Goal: Information Seeking & Learning: Learn about a topic

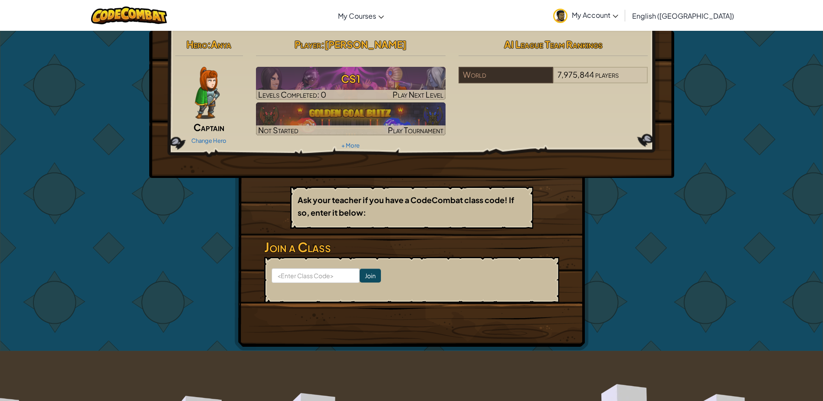
click at [200, 134] on div "Change Hero" at bounding box center [209, 140] width 68 height 14
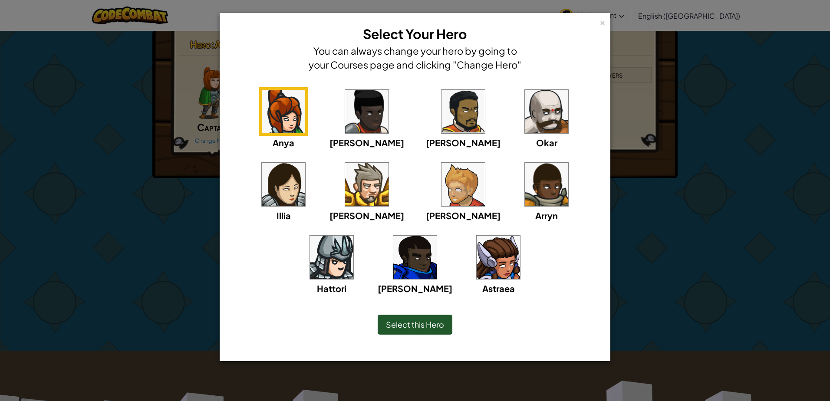
click at [441, 129] on img at bounding box center [462, 111] width 43 height 43
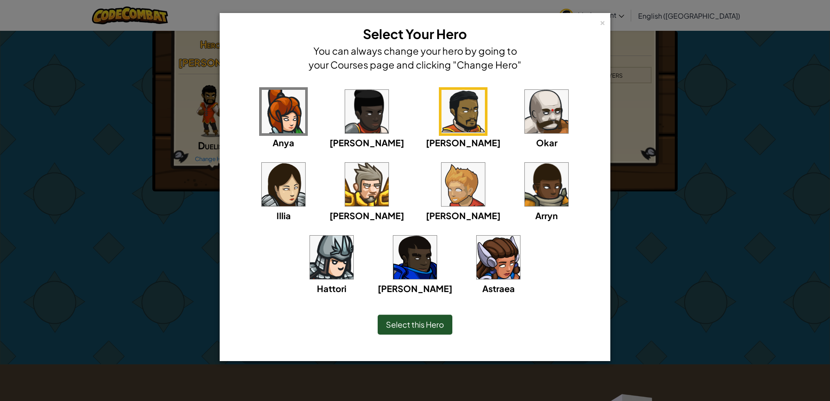
click at [408, 328] on span "Select this Hero" at bounding box center [415, 324] width 58 height 10
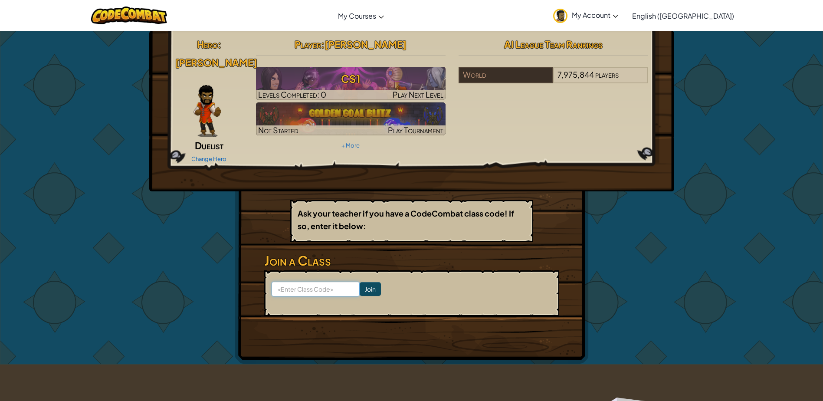
click at [319, 282] on input at bounding box center [316, 289] width 88 height 15
type input "roadtodaypin"
click at [366, 270] on form "roadtodaypin Join" at bounding box center [411, 293] width 295 height 46
click at [360, 282] on input "Join" at bounding box center [370, 289] width 21 height 14
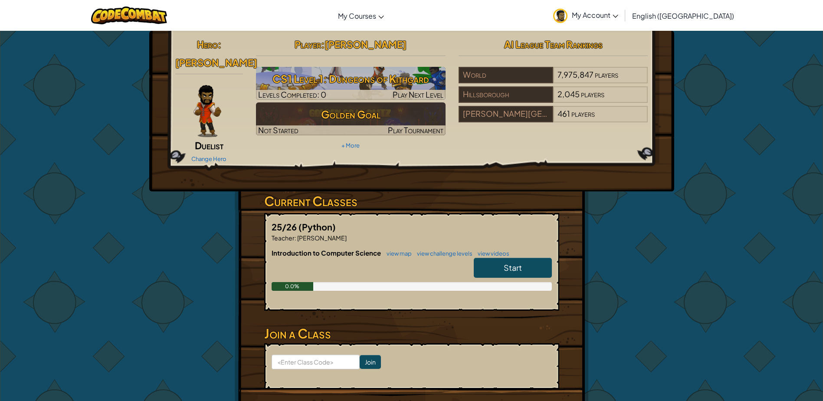
click at [518, 263] on span "Start" at bounding box center [513, 268] width 18 height 10
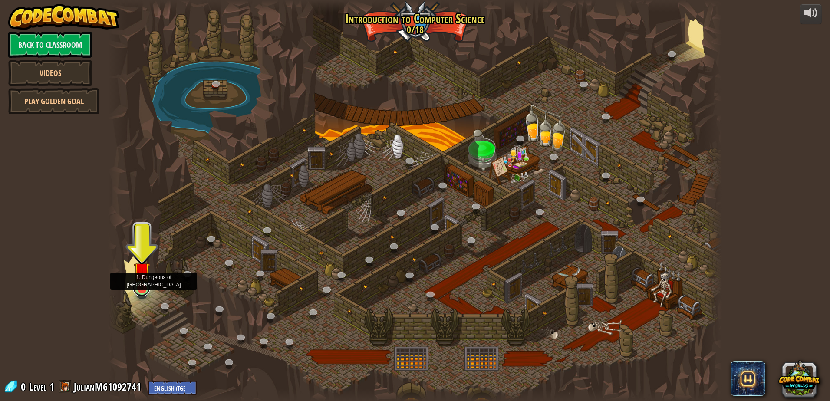
click at [142, 291] on link at bounding box center [141, 287] width 17 height 17
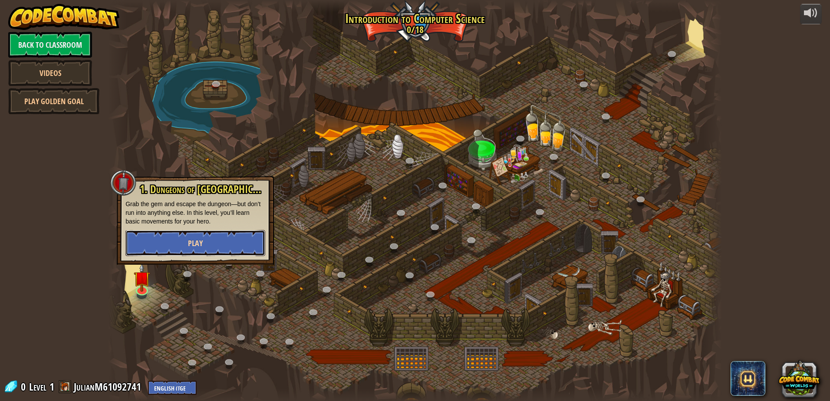
click at [155, 244] on button "Play" at bounding box center [195, 243] width 140 height 26
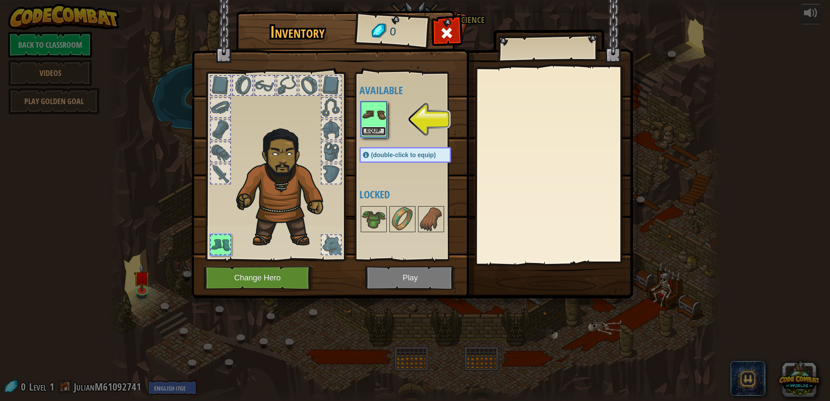
click at [384, 127] on button "Equip" at bounding box center [374, 131] width 24 height 9
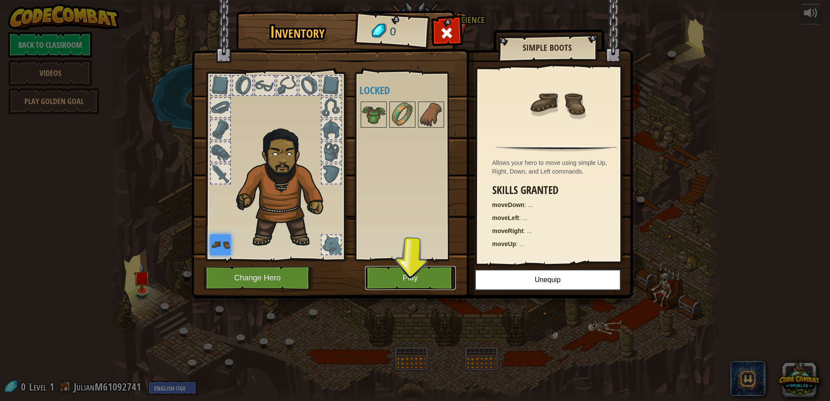
click at [391, 277] on button "Play" at bounding box center [410, 278] width 91 height 24
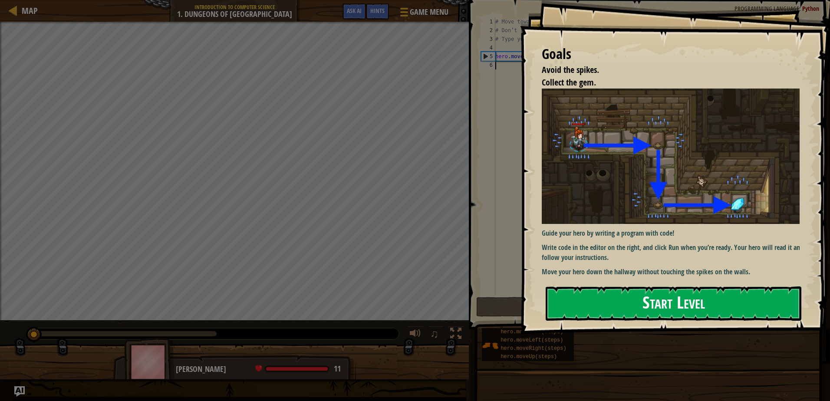
click at [686, 309] on button "Start Level" at bounding box center [674, 303] width 256 height 34
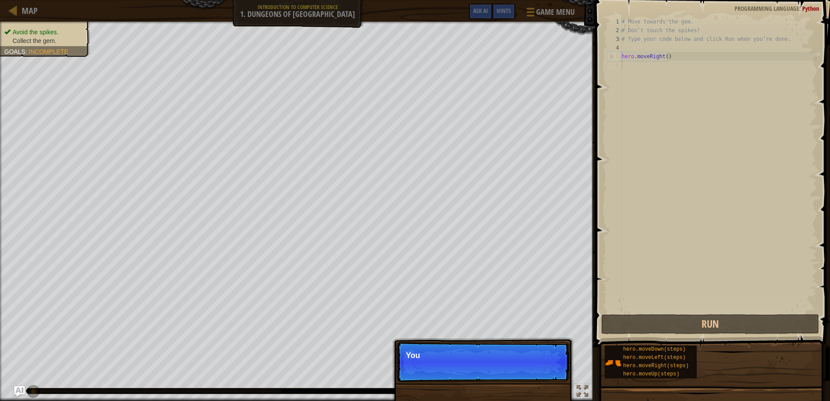
click at [530, 362] on p "Skip (esc) Continue You" at bounding box center [483, 362] width 172 height 40
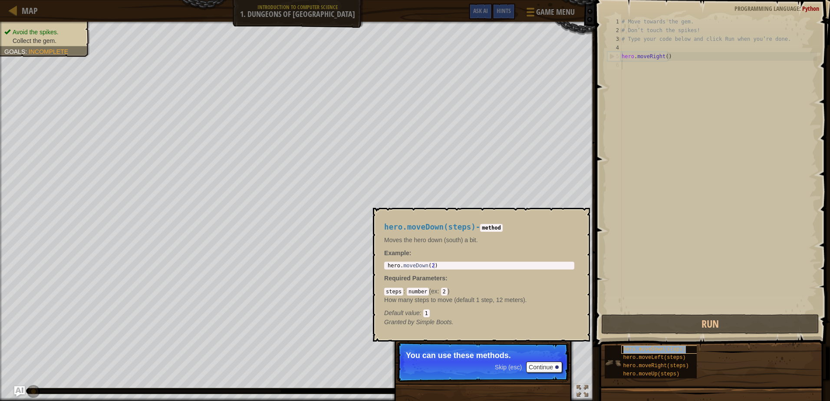
click at [659, 348] on span "hero.moveDown(steps)" at bounding box center [654, 349] width 63 height 6
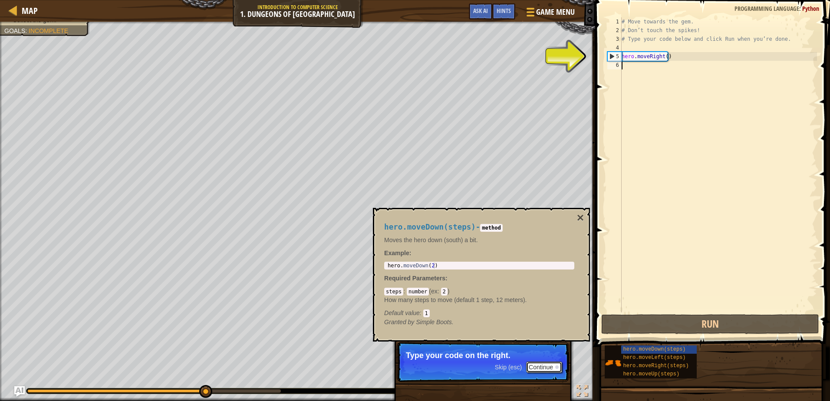
click at [531, 368] on button "Continue" at bounding box center [544, 367] width 36 height 11
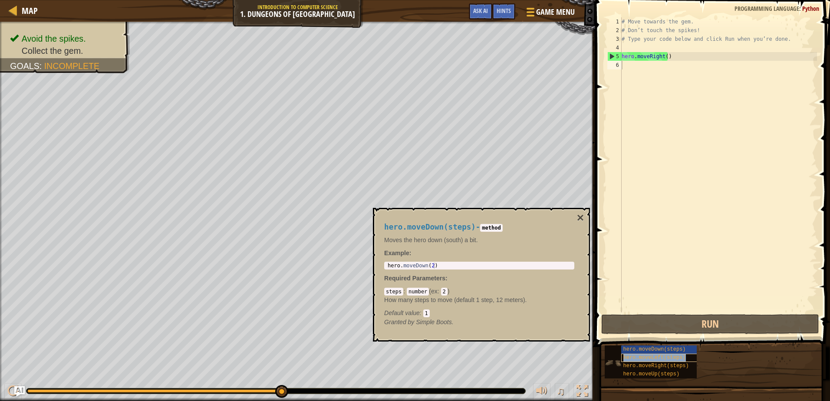
click at [670, 359] on span "hero.moveLeft(steps)" at bounding box center [654, 358] width 63 height 6
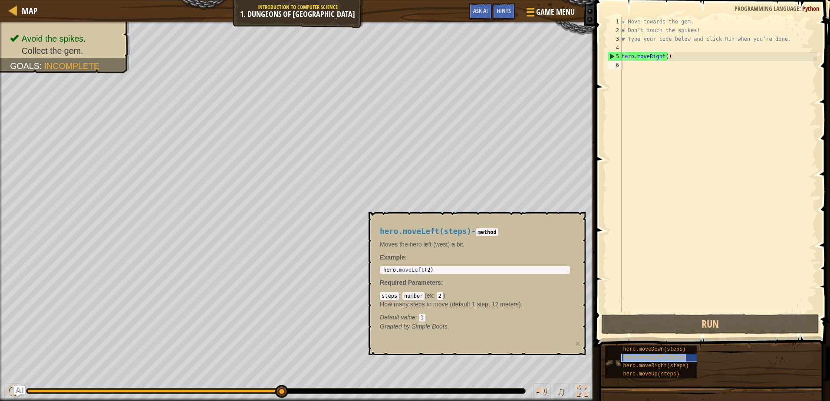
click at [670, 359] on span "hero.moveLeft(steps)" at bounding box center [654, 358] width 63 height 6
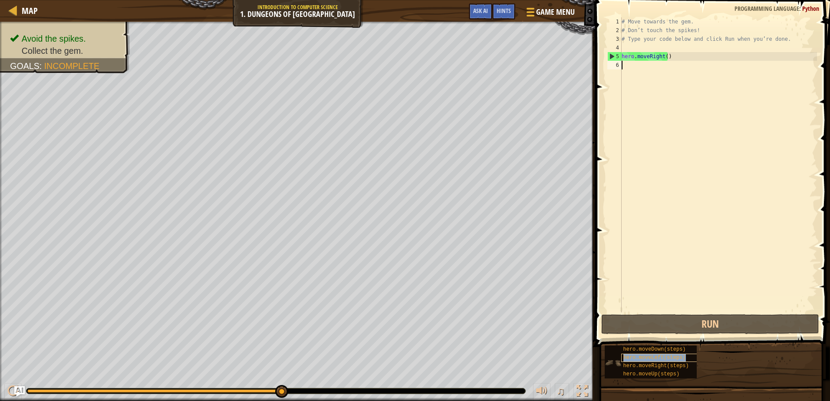
click at [670, 359] on span "hero.moveLeft(steps)" at bounding box center [654, 358] width 63 height 6
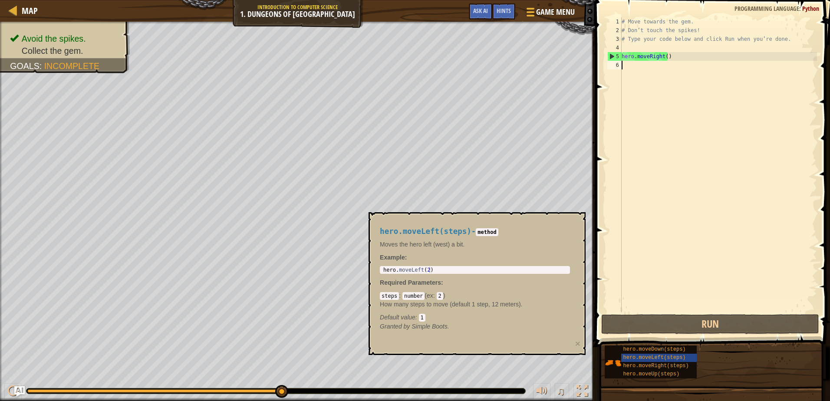
click at [705, 273] on div "# Move towards the gem. # Don’t touch the spikes! # Type your code below and cl…" at bounding box center [718, 173] width 197 height 313
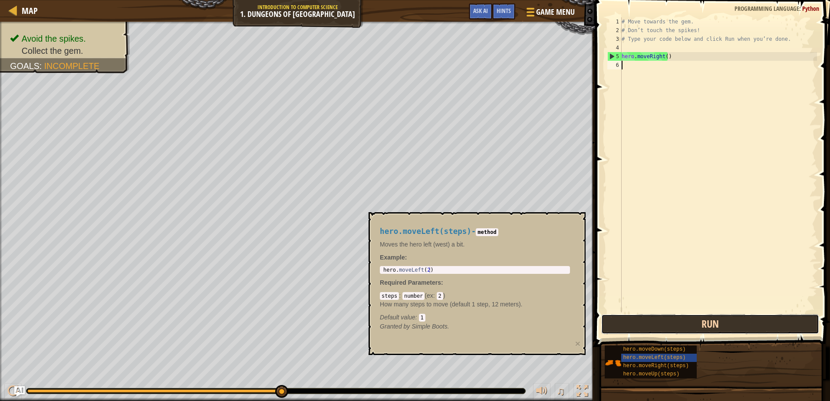
click at [700, 323] on button "Run" at bounding box center [709, 324] width 217 height 20
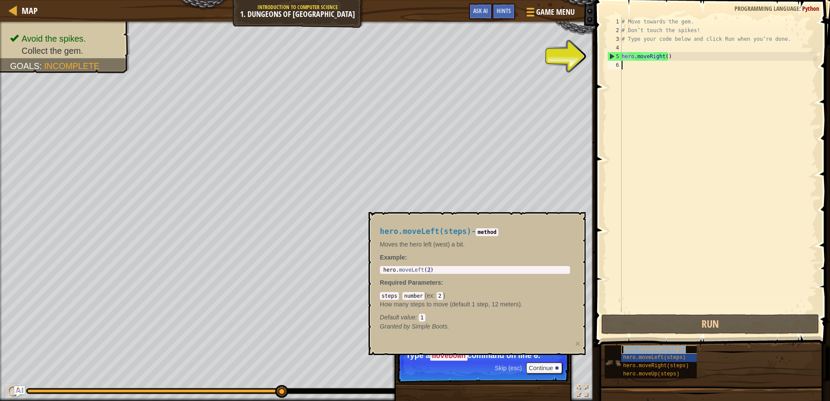
click at [671, 346] on div "hero.moveDown(steps)" at bounding box center [662, 350] width 83 height 8
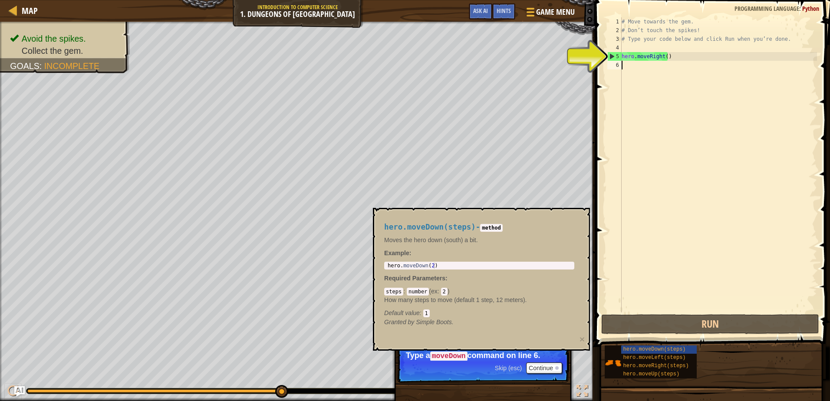
click at [626, 65] on div "# Move towards the gem. # Don’t touch the spikes! # Type your code below and cl…" at bounding box center [718, 173] width 197 height 313
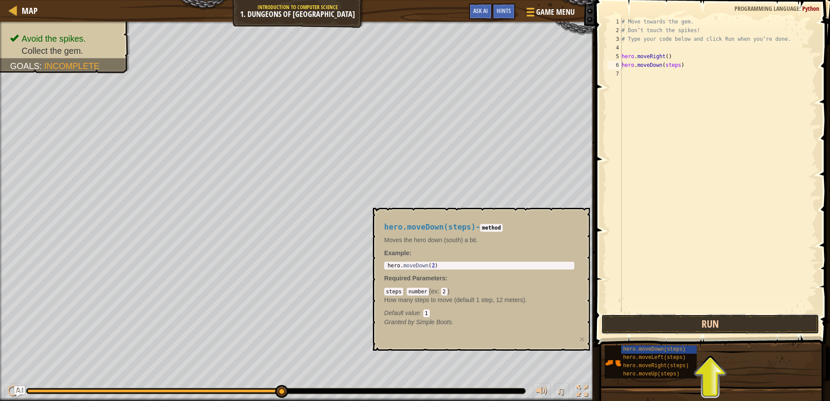
click at [750, 317] on button "Run" at bounding box center [709, 324] width 217 height 20
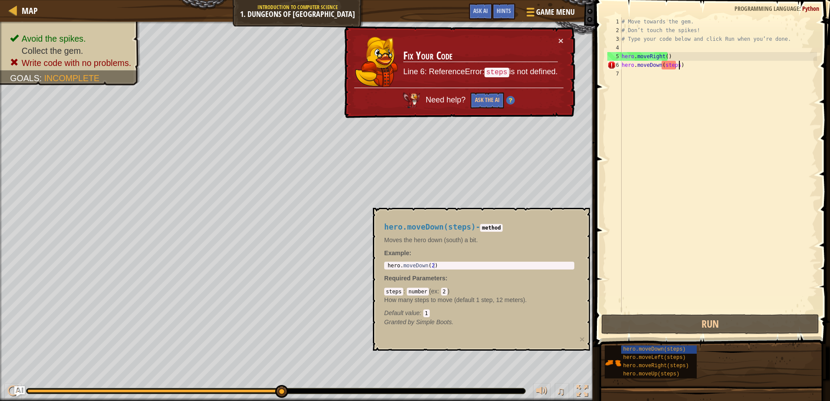
click at [695, 67] on div "# Move towards the gem. # Don’t touch the spikes! # Type your code below and cl…" at bounding box center [718, 173] width 197 height 313
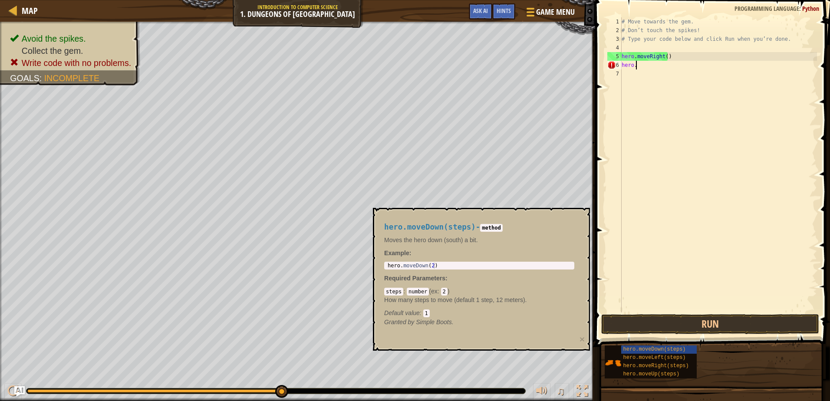
type textarea "hero"
type textarea "hero.moveDown(steps)"
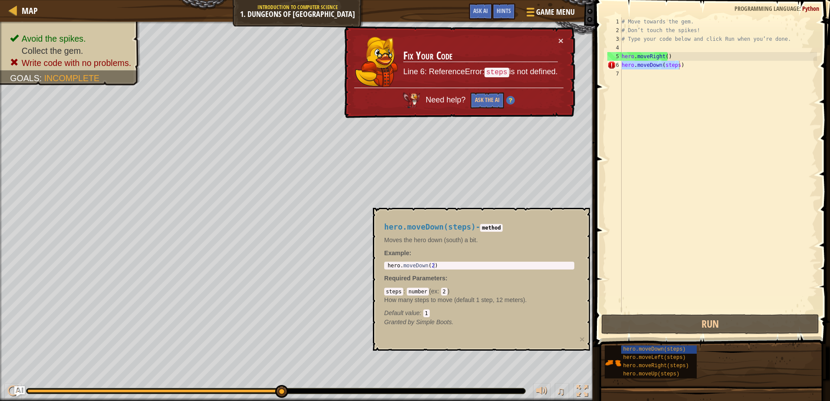
drag, startPoint x: 346, startPoint y: 96, endPoint x: 339, endPoint y: 105, distance: 10.9
click at [346, 96] on div "× Fix Your Code Line 6: ReferenceError: steps is not defined. Need help? Ask th…" at bounding box center [458, 72] width 233 height 92
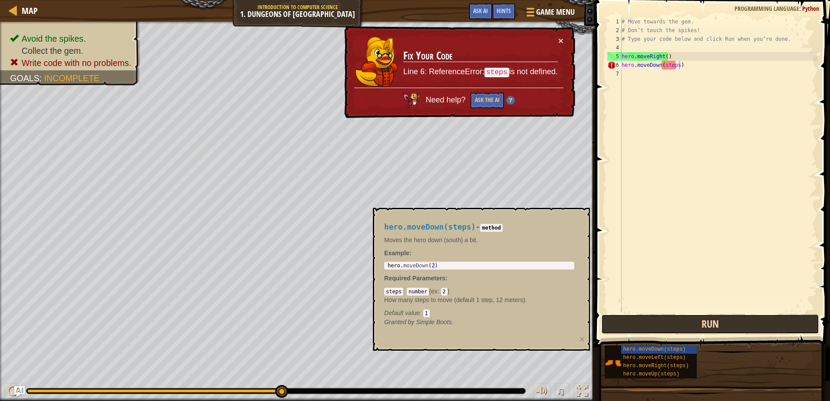
click at [698, 314] on button "Run" at bounding box center [709, 324] width 217 height 20
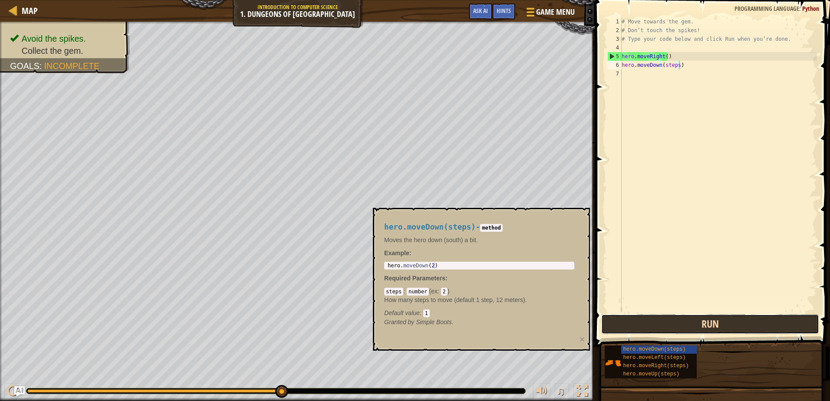
click at [698, 314] on button "Run" at bounding box center [709, 324] width 217 height 20
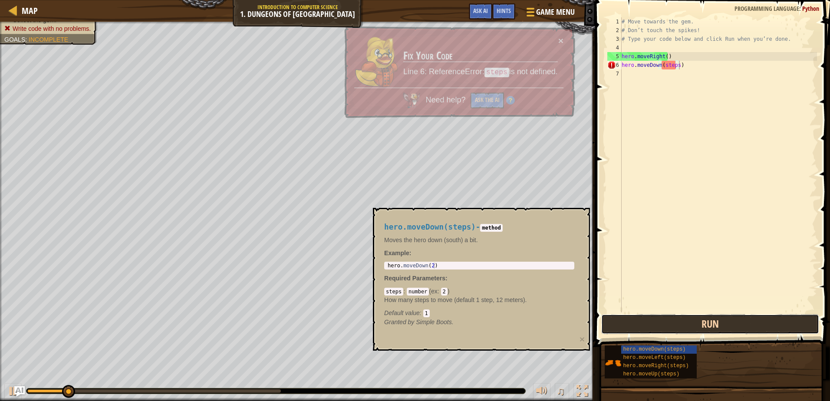
click at [698, 314] on button "Run" at bounding box center [709, 324] width 217 height 20
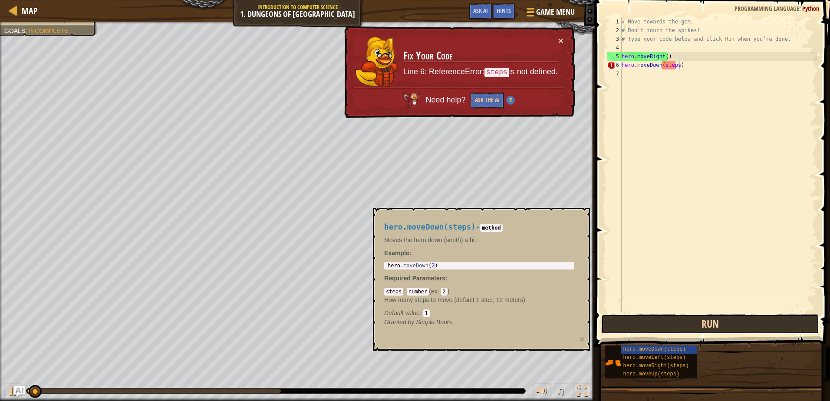
click at [698, 314] on button "Run" at bounding box center [709, 324] width 217 height 20
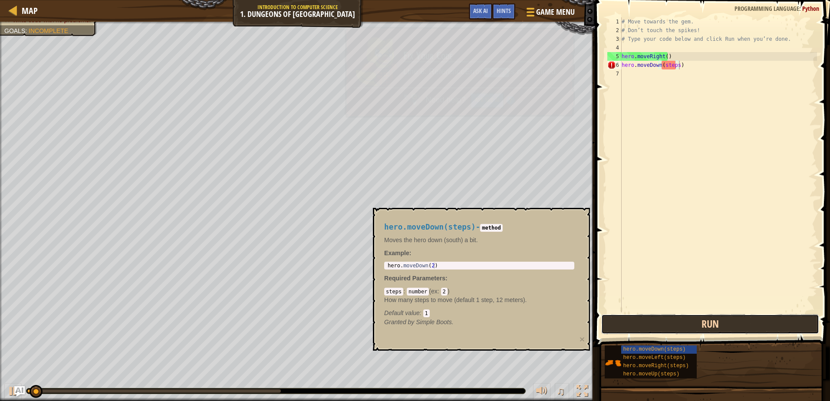
click at [698, 314] on button "Run" at bounding box center [709, 324] width 217 height 20
click at [698, 314] on button "Running" at bounding box center [709, 324] width 217 height 20
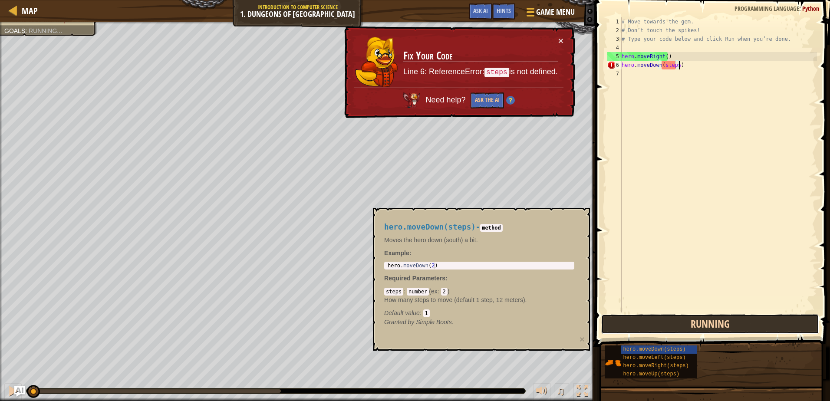
click at [698, 315] on button "Running" at bounding box center [709, 324] width 217 height 20
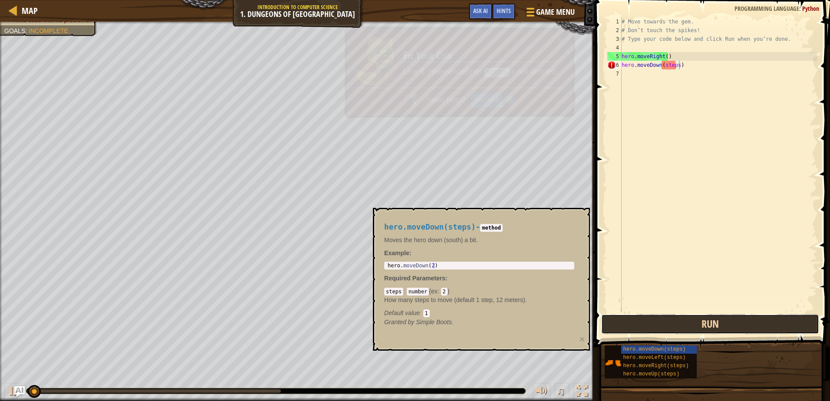
click at [697, 316] on button "Run" at bounding box center [709, 324] width 217 height 20
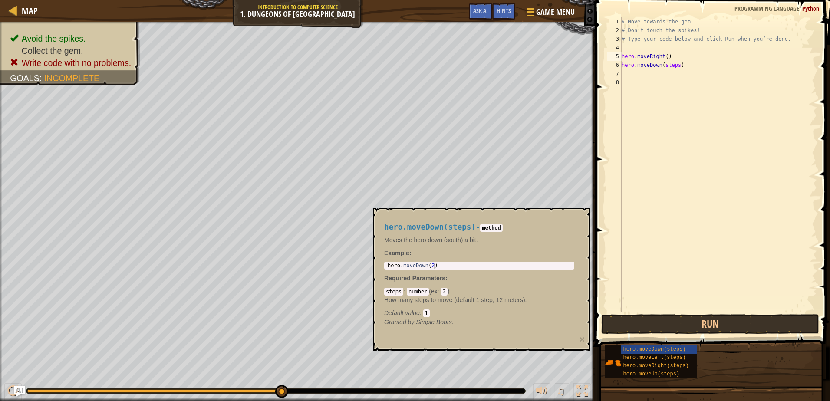
click at [662, 57] on div "# Move towards the gem. # Don’t touch the spikes! # Type your code below and cl…" at bounding box center [718, 173] width 197 height 313
click at [665, 54] on div "# Move towards the gem. # Don’t touch the spikes! # Type your code below and cl…" at bounding box center [718, 173] width 197 height 313
drag, startPoint x: 661, startPoint y: 65, endPoint x: 676, endPoint y: 63, distance: 14.9
click at [676, 63] on div "# Move towards the gem. # Don’t touch the spikes! # Type your code below and cl…" at bounding box center [718, 173] width 197 height 313
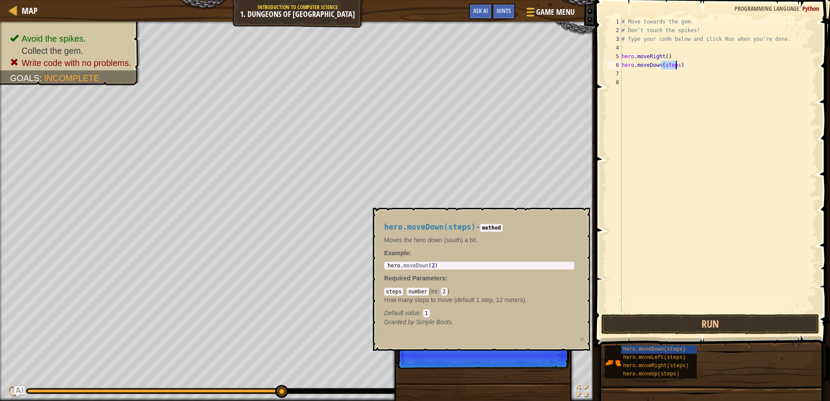
scroll to position [4, 3]
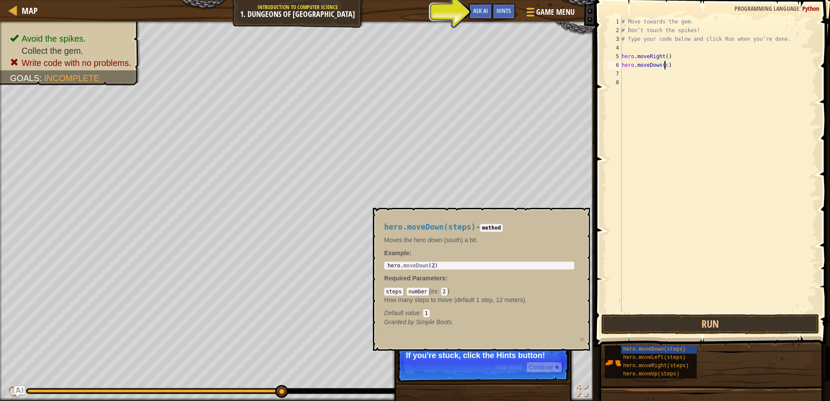
paste textarea "steps"
click at [663, 59] on div "# Move towards the gem. # Don’t touch the spikes! # Type your code below and cl…" at bounding box center [718, 173] width 197 height 313
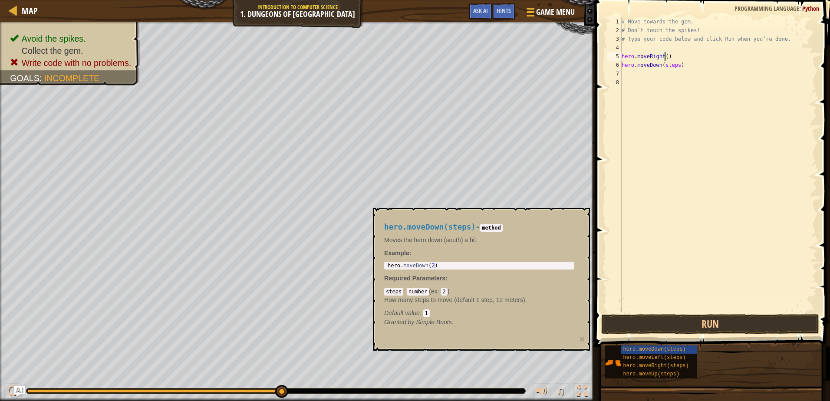
paste textarea "steps"
click at [634, 321] on button "Run" at bounding box center [709, 324] width 217 height 20
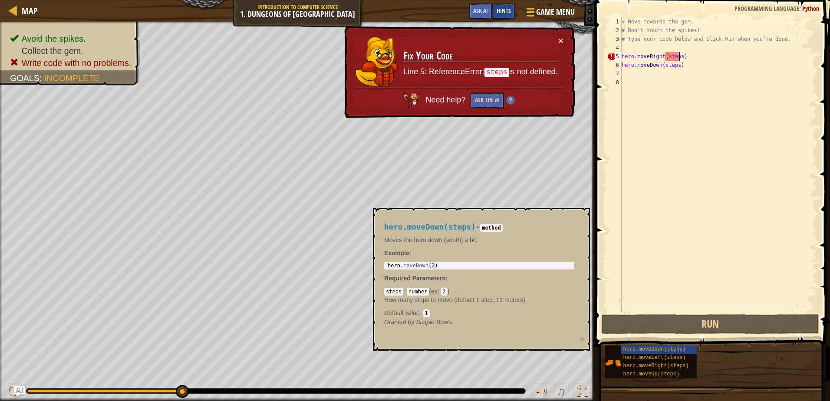
click at [499, 9] on span "Hints" at bounding box center [504, 11] width 14 height 8
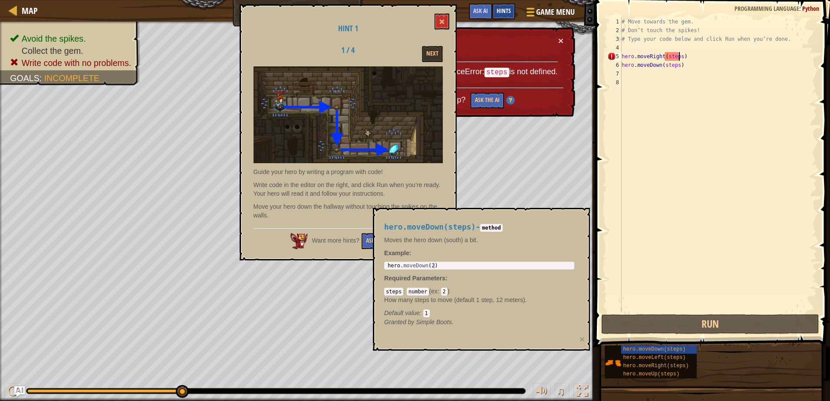
click at [496, 10] on div "Hints" at bounding box center [503, 11] width 23 height 16
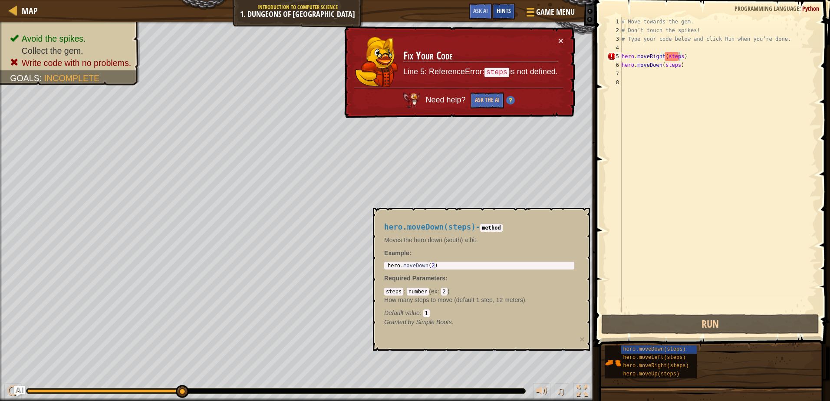
click at [496, 5] on div "Hints" at bounding box center [503, 11] width 23 height 16
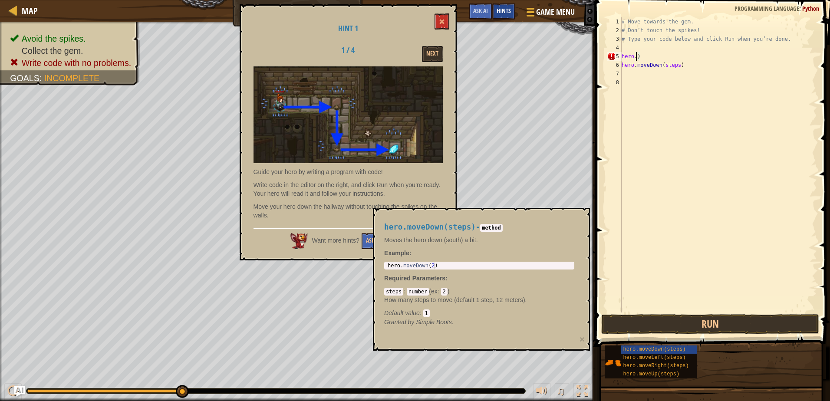
scroll to position [4, 0]
type textarea ")"
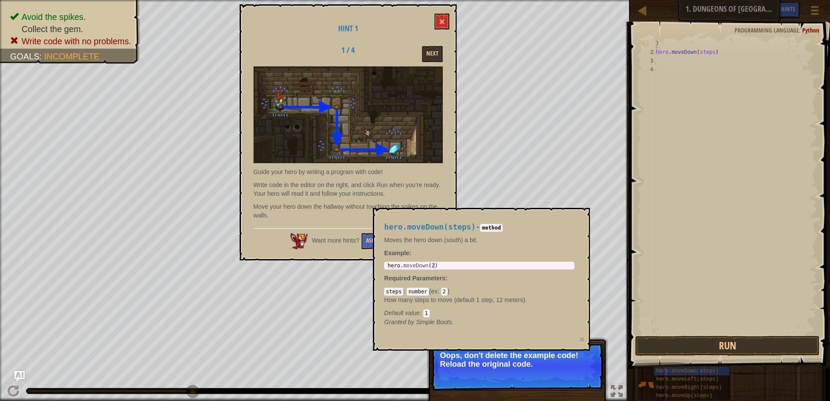
paste textarea
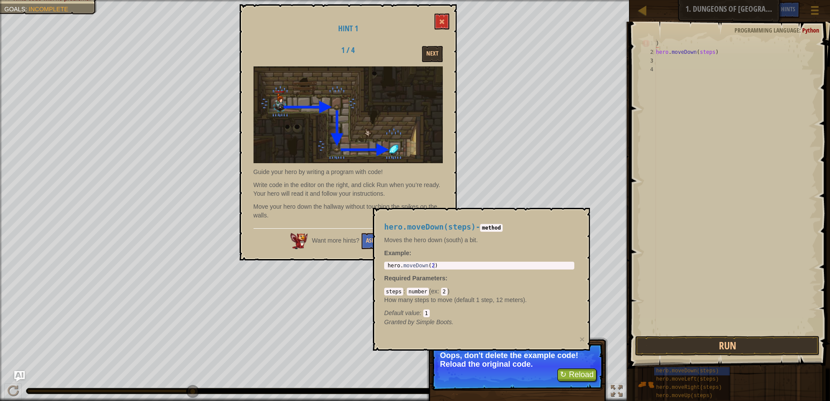
click at [751, 61] on div ") hero . moveDown ( steps )" at bounding box center [735, 195] width 163 height 313
click at [639, 56] on span at bounding box center [730, 183] width 207 height 372
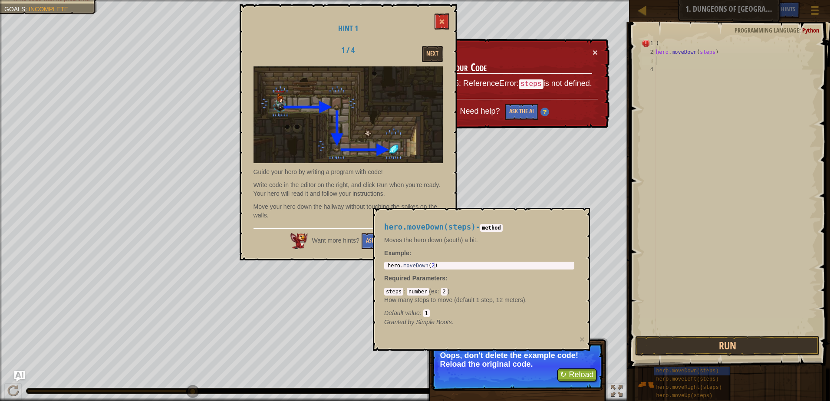
type textarea ")"
click at [656, 42] on div ") hero . moveDown ( steps )" at bounding box center [735, 195] width 163 height 313
click at [679, 47] on div ") hero . moveDown ( steps )" at bounding box center [735, 195] width 163 height 313
click at [439, 14] on button at bounding box center [442, 21] width 15 height 16
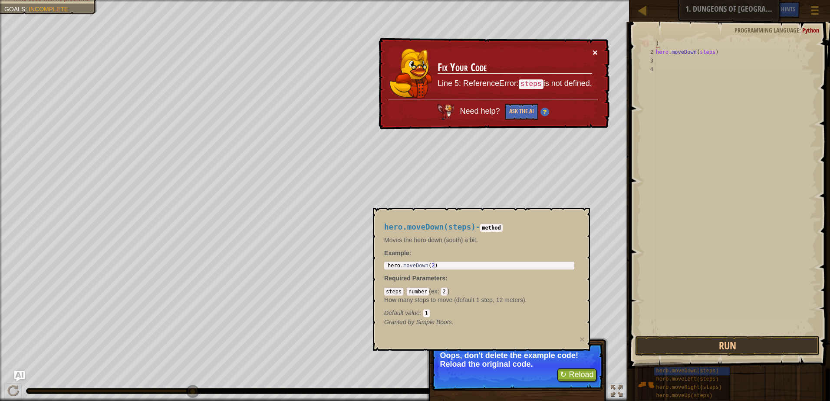
click at [596, 50] on button "×" at bounding box center [596, 53] width 6 height 9
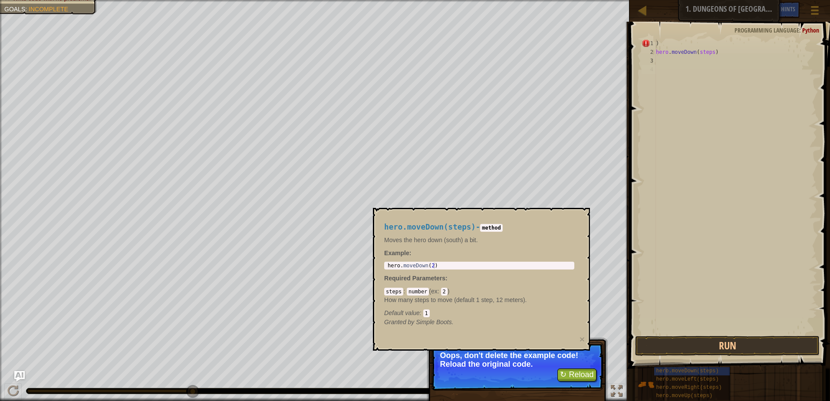
drag, startPoint x: 703, startPoint y: 185, endPoint x: 686, endPoint y: 198, distance: 22.0
click at [689, 198] on div ") hero . moveDown ( steps )" at bounding box center [735, 195] width 163 height 313
click at [677, 216] on div ") hero . moveDown ( steps )" at bounding box center [735, 195] width 163 height 313
type textarea ")"
click at [686, 23] on span at bounding box center [730, 183] width 207 height 372
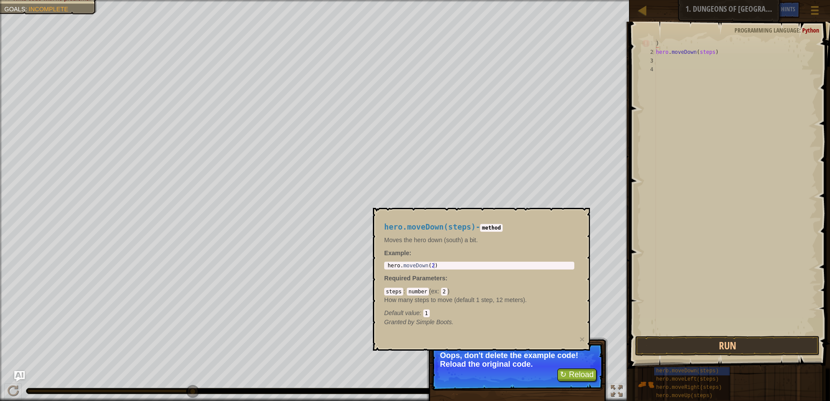
drag, startPoint x: 679, startPoint y: 53, endPoint x: 674, endPoint y: 76, distance: 23.6
click at [674, 76] on div ") 1 2 3 4 ) hero . moveDown ( steps ) ההההההההההההההההההההההההההההההההההההההההה…" at bounding box center [728, 212] width 203 height 372
click at [582, 377] on button "↻ Reload" at bounding box center [576, 375] width 39 height 13
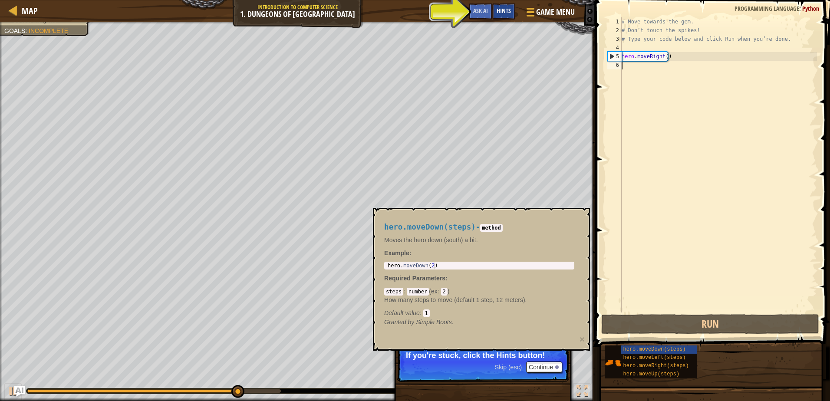
click at [504, 17] on div "Hints" at bounding box center [503, 11] width 23 height 16
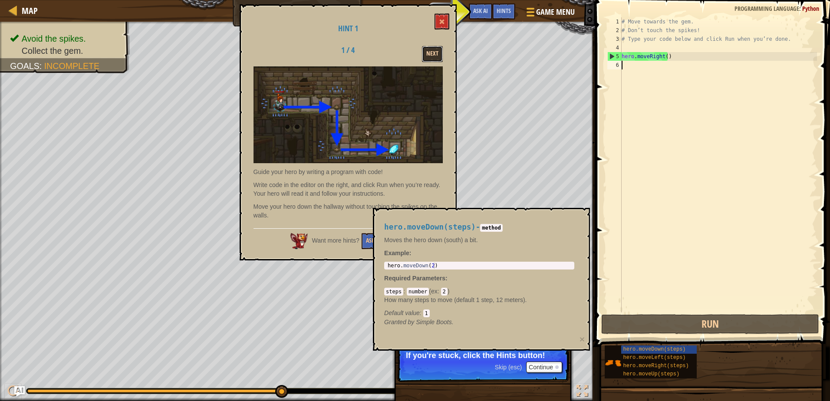
click at [435, 59] on button "Next" at bounding box center [432, 54] width 21 height 16
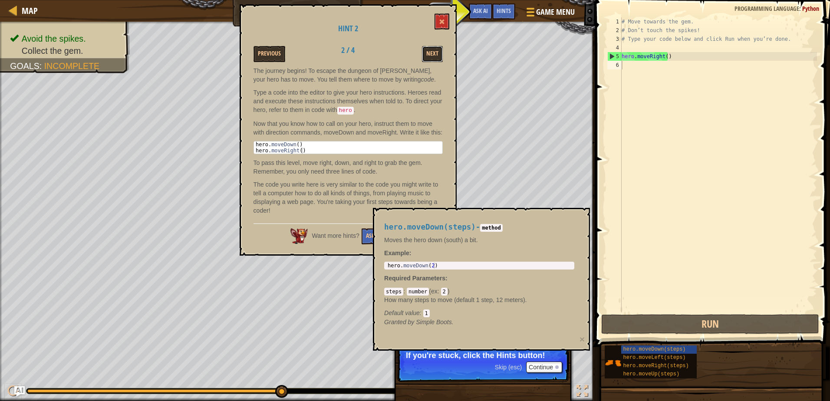
click at [435, 59] on button "Next" at bounding box center [432, 54] width 21 height 16
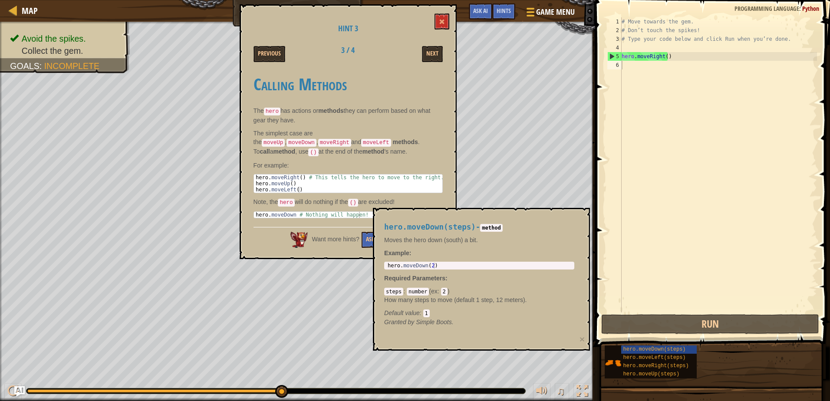
click at [441, 13] on div "Hint 3 Previous 3 / 4 Next Calling Methods The hero has actions or methods they…" at bounding box center [348, 131] width 217 height 255
click at [438, 28] on button at bounding box center [442, 21] width 15 height 16
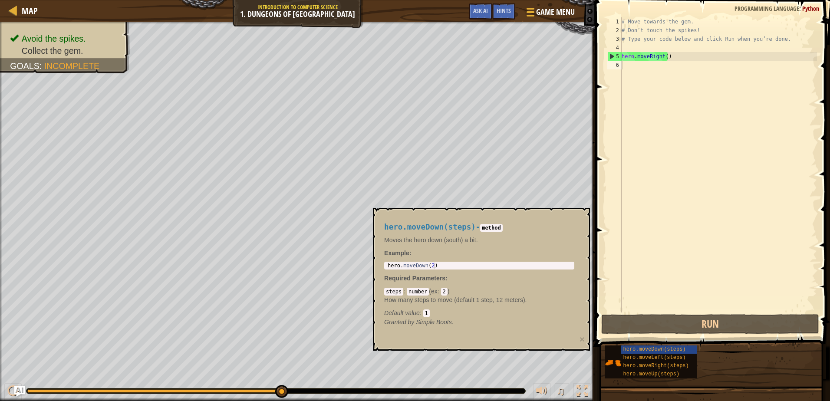
type textarea "hero.moveDown(2)"
click at [441, 263] on div "hero . moveDown ( 2 )" at bounding box center [479, 272] width 187 height 18
click at [666, 296] on div "# Move towards the gem. # Don’t touch the spikes! # Type your code below and cl…" at bounding box center [718, 173] width 197 height 313
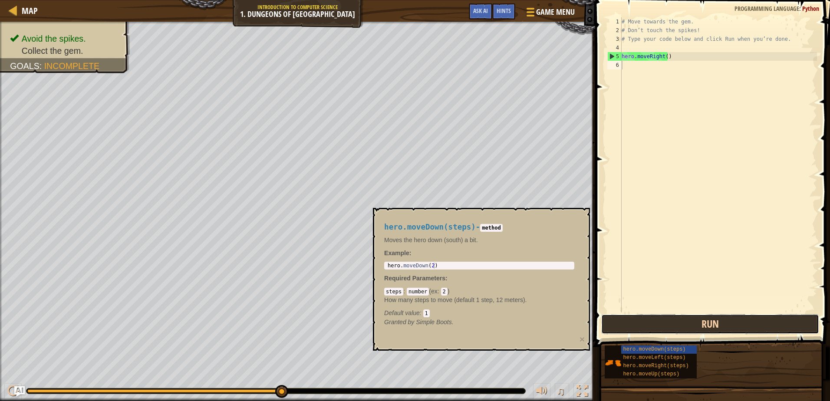
click at [654, 322] on button "Run" at bounding box center [709, 324] width 217 height 20
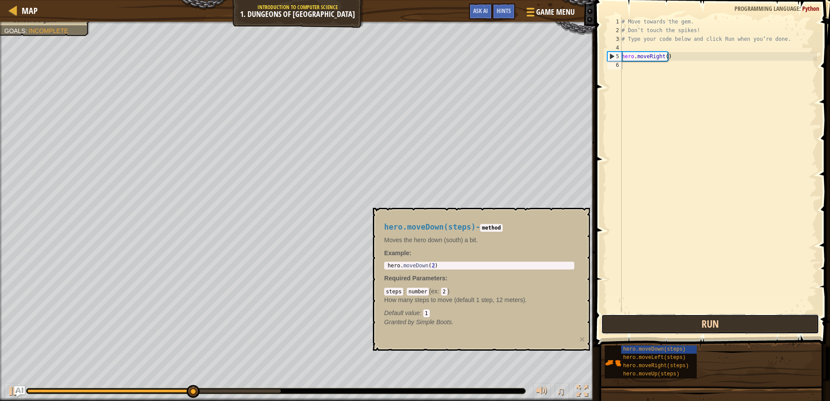
click at [654, 322] on button "Run" at bounding box center [709, 324] width 217 height 20
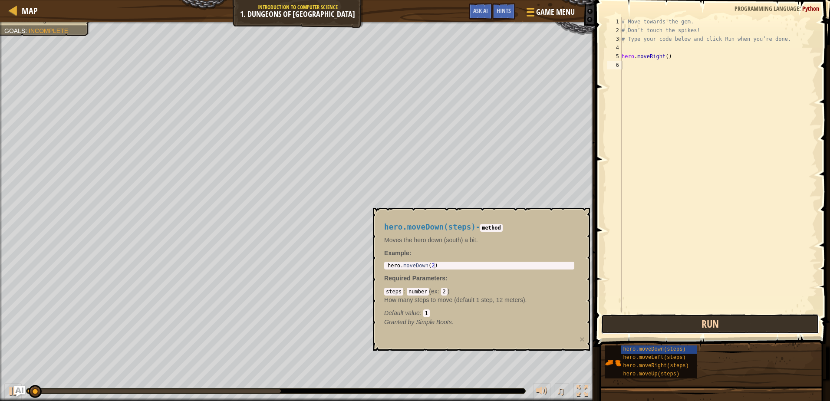
click at [654, 322] on button "Run" at bounding box center [709, 324] width 217 height 20
click at [654, 322] on button "Running" at bounding box center [709, 324] width 217 height 20
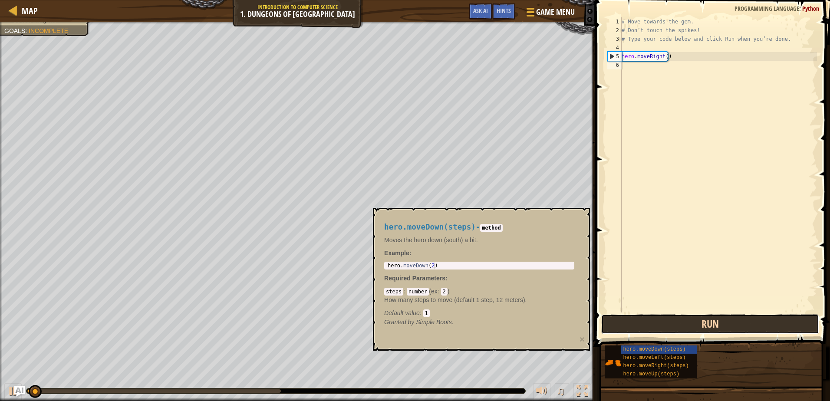
click at [654, 322] on button "Run" at bounding box center [709, 324] width 217 height 20
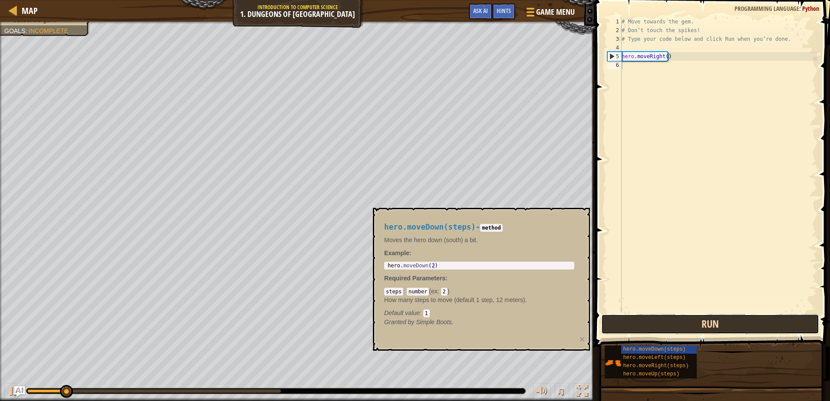
click at [654, 322] on button "Run" at bounding box center [709, 324] width 217 height 20
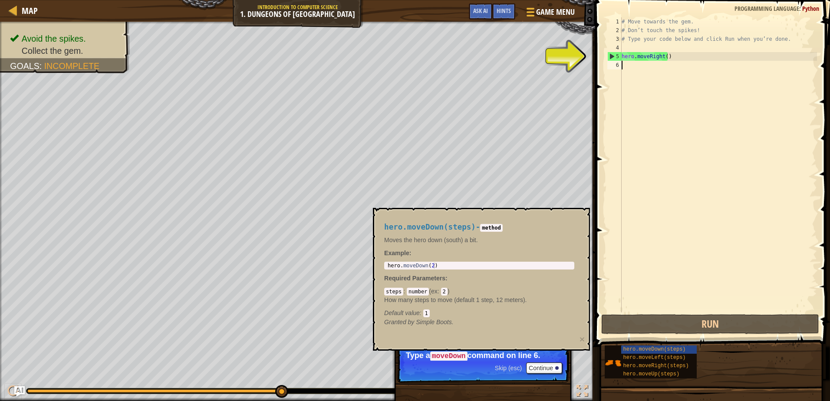
click at [612, 54] on div "5" at bounding box center [615, 56] width 14 height 9
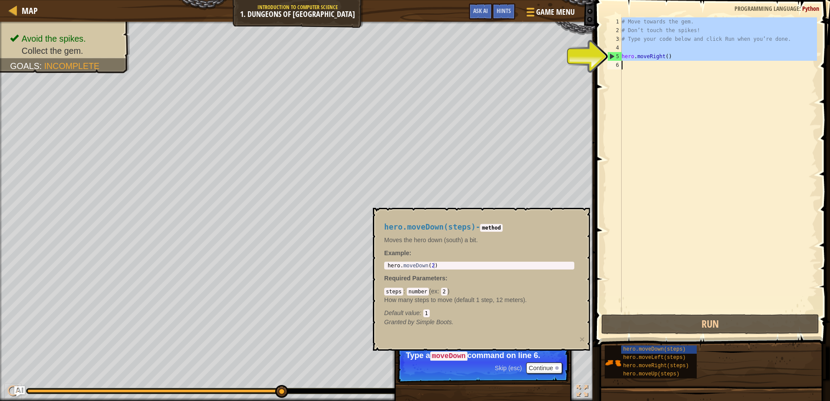
type textarea "hero.moveRight()"
click at [612, 54] on div "5" at bounding box center [615, 56] width 14 height 9
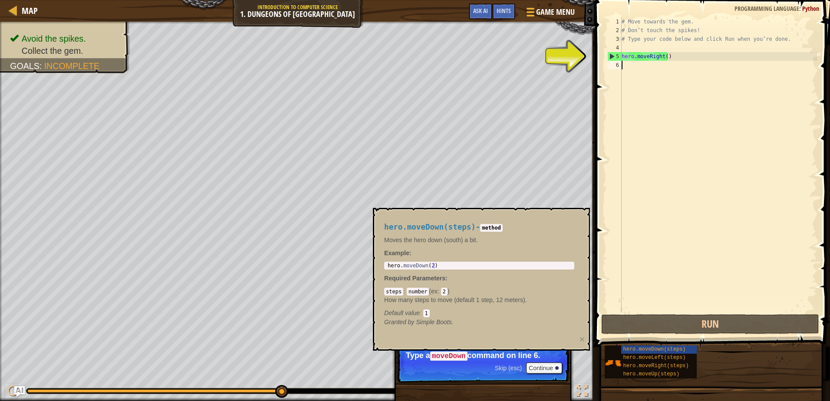
click at [612, 54] on div "5" at bounding box center [615, 56] width 14 height 9
type textarea "hero.moveRight()"
click at [630, 66] on div "# Move towards the gem. # Don’t touch the spikes! # Type your code below and cl…" at bounding box center [718, 173] width 197 height 313
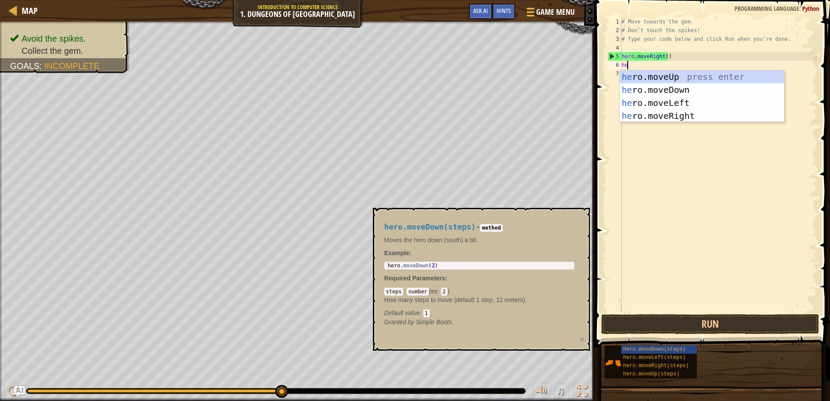
type textarea "her"
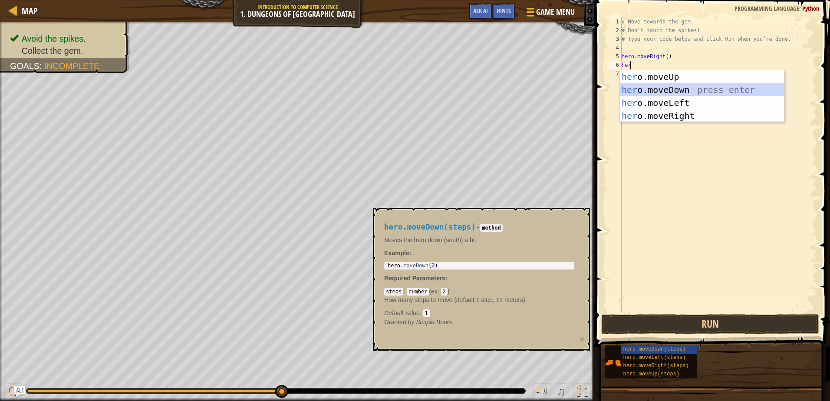
click at [652, 94] on div "her o.moveUp press enter her o.moveDown press enter her o.moveLeft press enter …" at bounding box center [702, 109] width 164 height 78
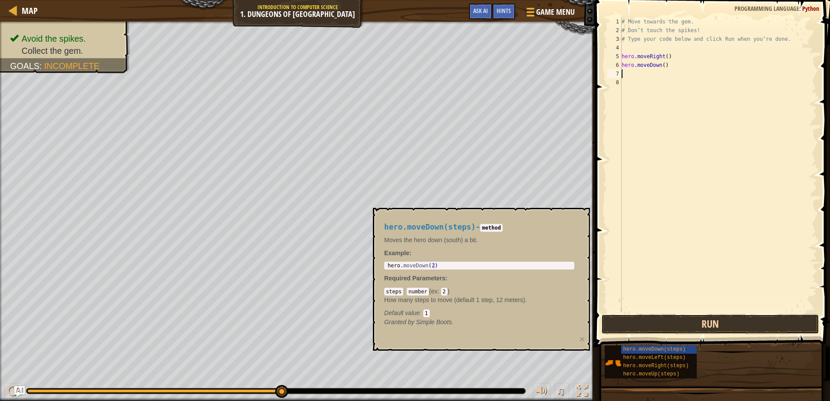
click at [721, 321] on button "Run" at bounding box center [709, 324] width 217 height 20
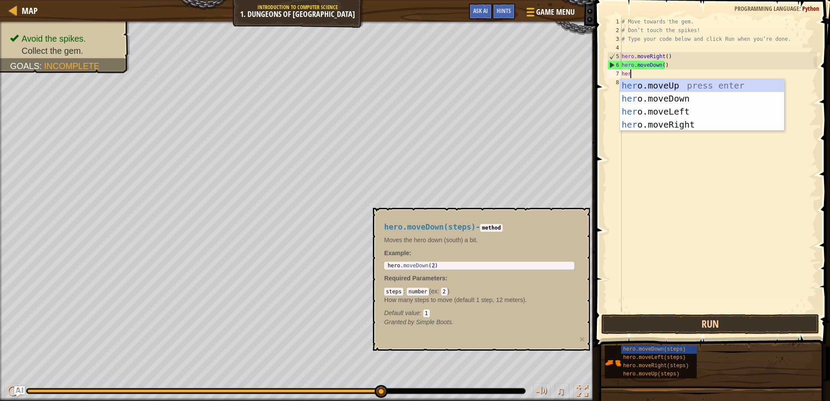
scroll to position [4, 0]
type textarea "hero"
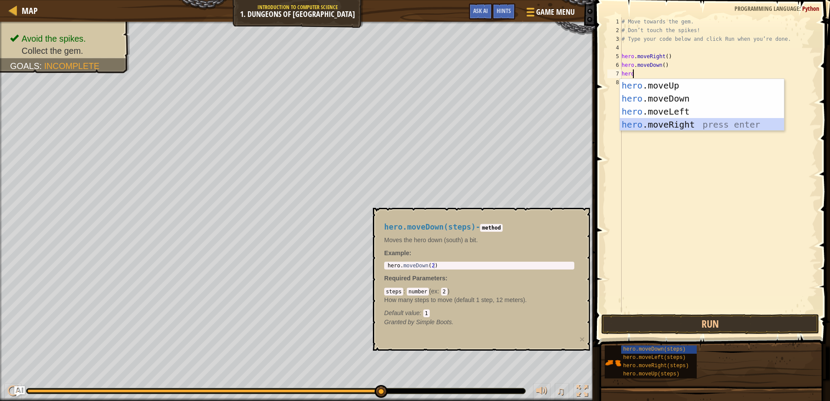
click at [654, 122] on div "hero .moveUp press enter hero .moveDown press enter hero .moveLeft press enter …" at bounding box center [702, 118] width 164 height 78
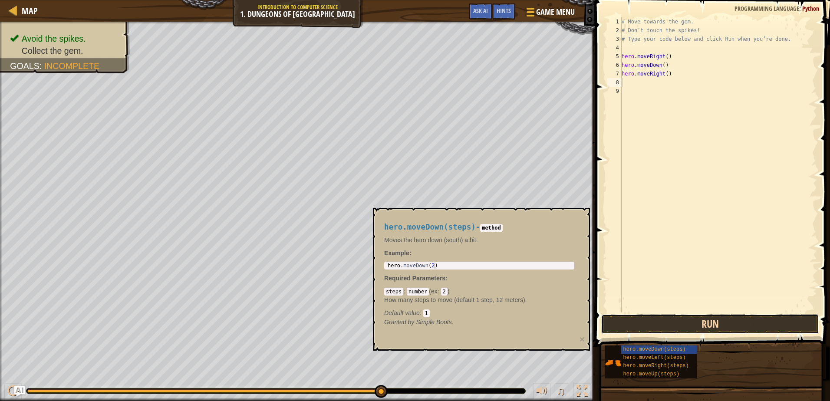
click at [674, 325] on button "Run" at bounding box center [709, 324] width 217 height 20
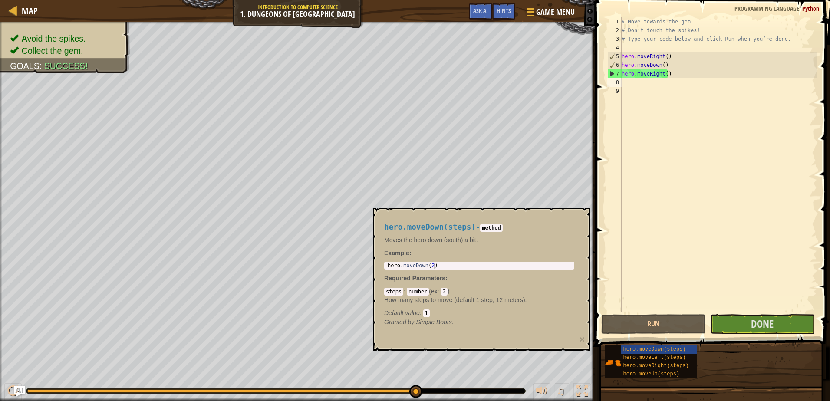
click at [583, 248] on div "hero.moveDown(steps) - method Moves the hero down (south) a bit. Example : hero…" at bounding box center [481, 279] width 217 height 143
click at [580, 338] on button "×" at bounding box center [582, 339] width 5 height 9
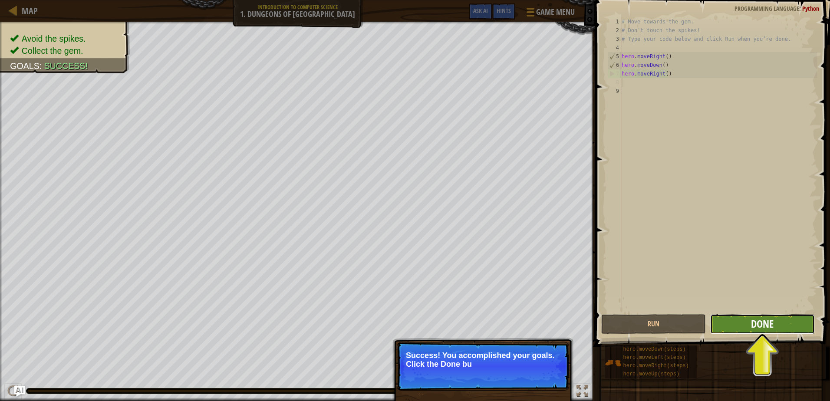
click at [762, 325] on span "Done" at bounding box center [762, 324] width 23 height 14
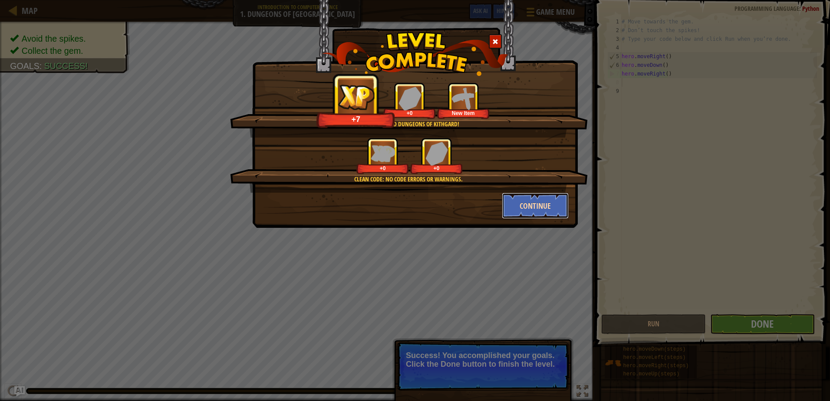
click at [536, 213] on button "Continue" at bounding box center [535, 206] width 67 height 26
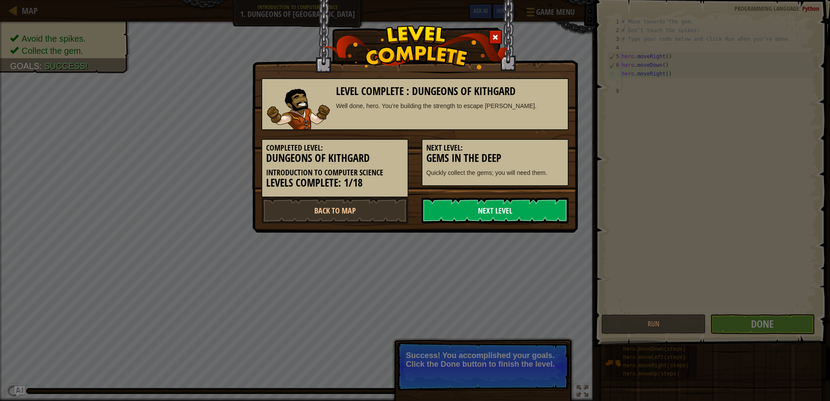
click at [480, 201] on link "Next Level" at bounding box center [495, 211] width 147 height 26
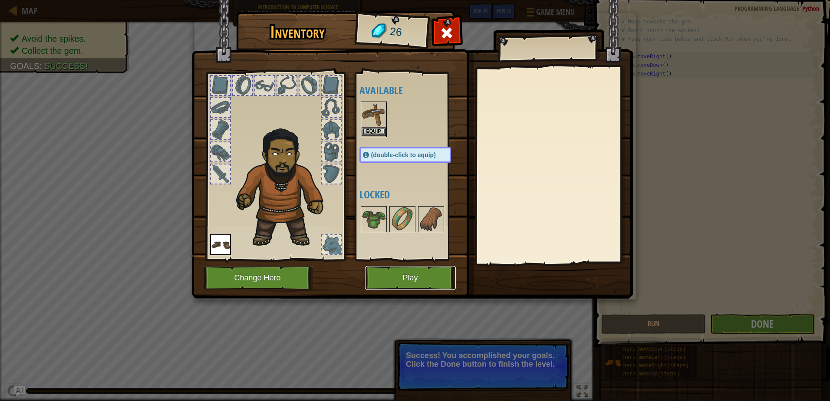
click at [395, 274] on button "Play" at bounding box center [410, 278] width 91 height 24
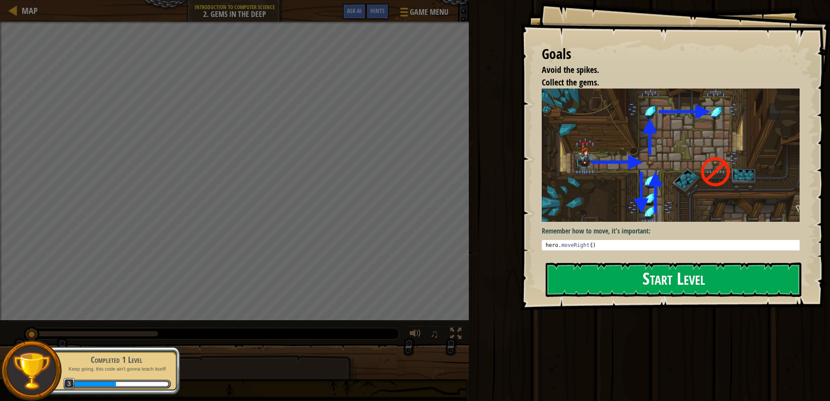
click at [742, 273] on button "Start Level" at bounding box center [674, 280] width 256 height 34
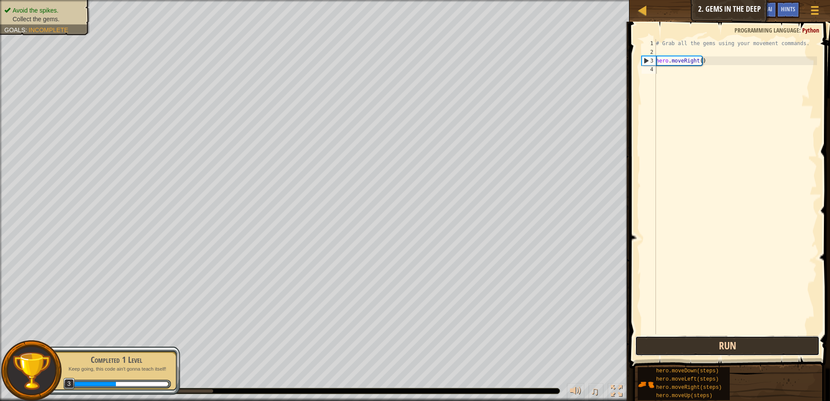
click at [745, 352] on button "Run" at bounding box center [727, 346] width 184 height 20
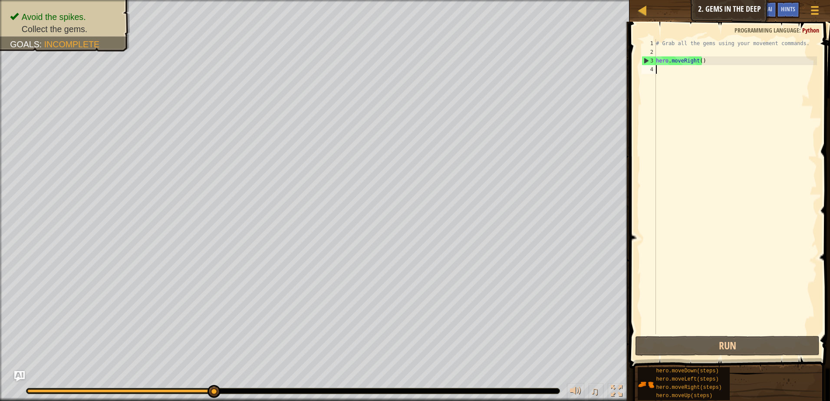
scroll to position [4, 0]
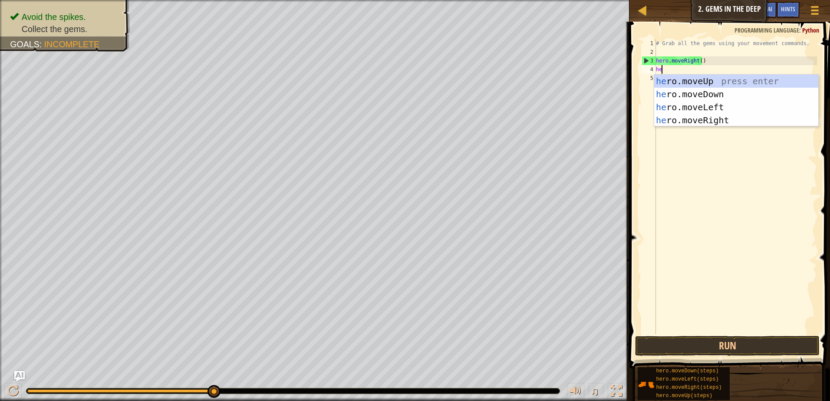
type textarea "her"
click at [713, 89] on div "her o.moveUp press enter her o.moveDown press enter her o.moveLeft press enter …" at bounding box center [736, 114] width 164 height 78
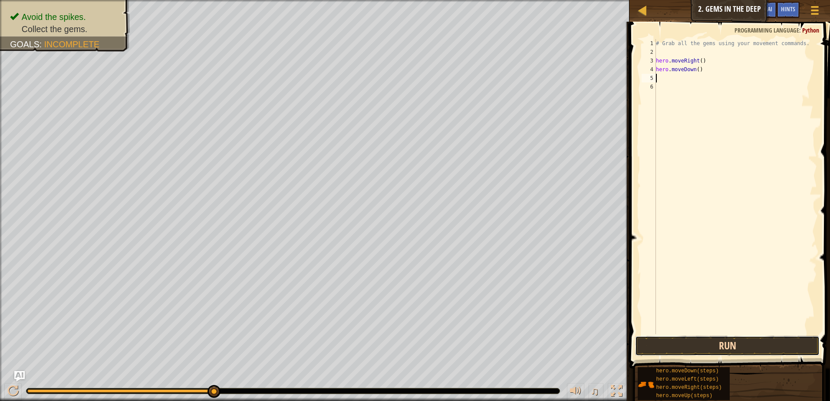
click at [711, 350] on button "Run" at bounding box center [727, 346] width 184 height 20
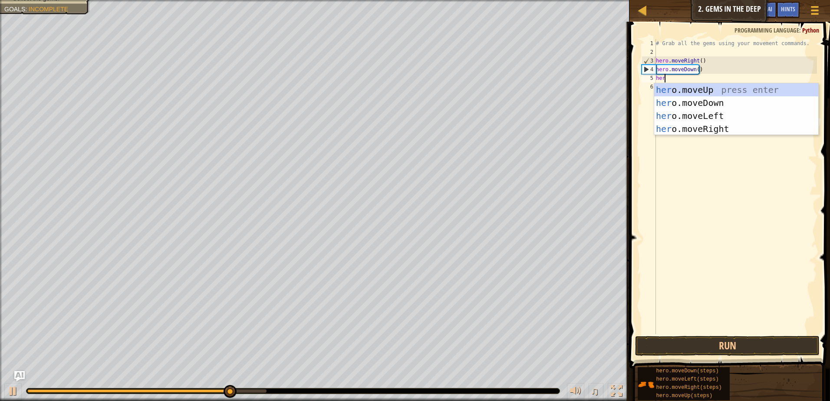
type textarea "hero"
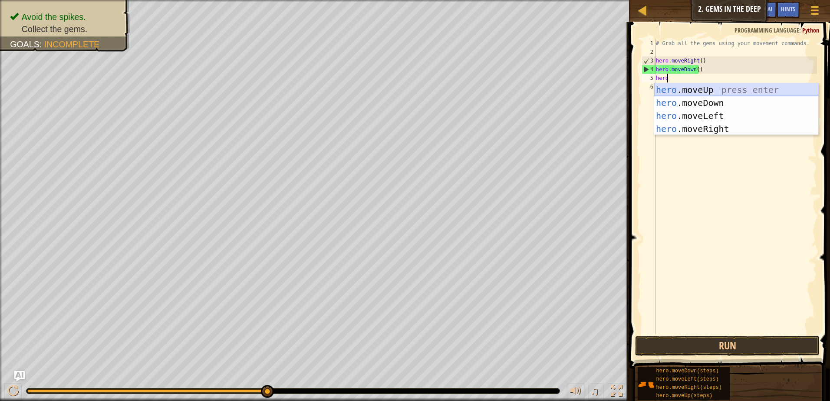
click at [705, 88] on div "hero .moveUp press enter hero .moveDown press enter hero .moveLeft press enter …" at bounding box center [736, 122] width 164 height 78
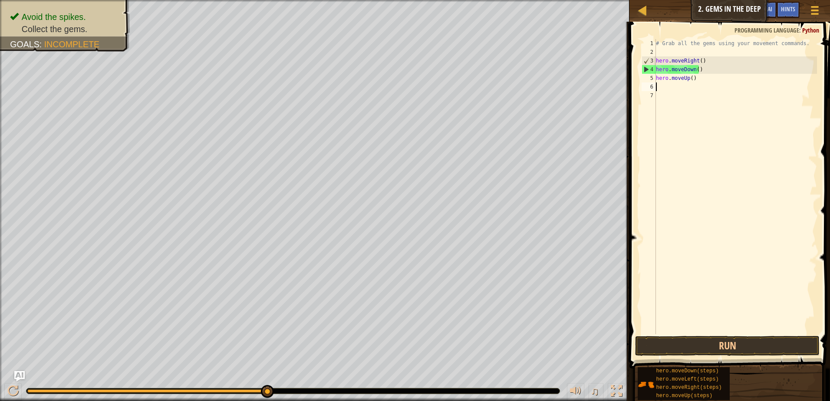
scroll to position [4, 0]
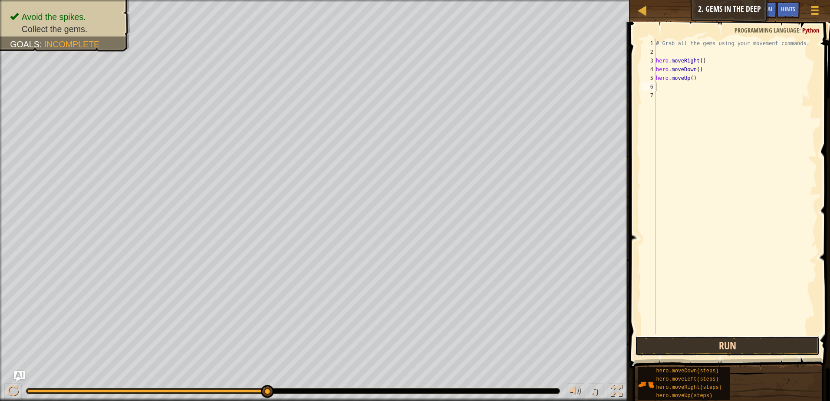
click at [684, 349] on button "Run" at bounding box center [727, 346] width 184 height 20
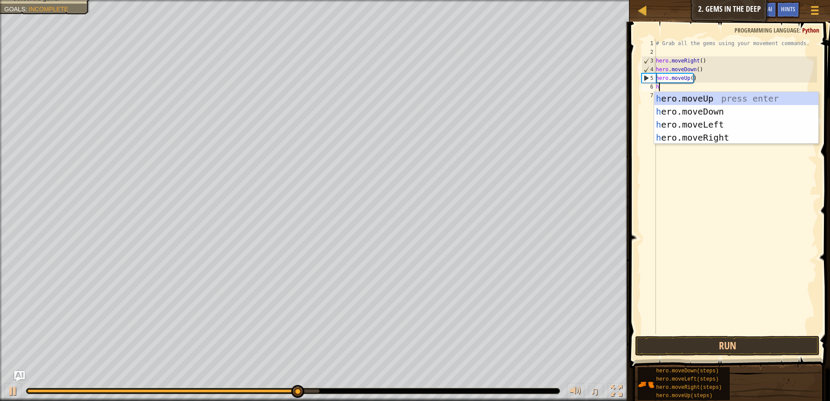
type textarea "her"
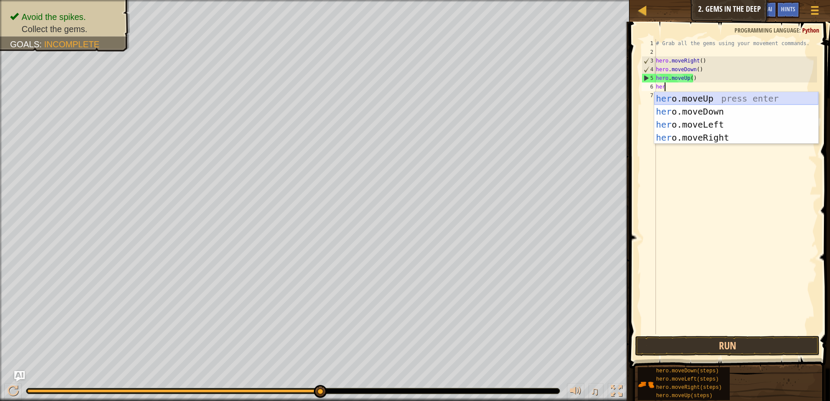
click at [696, 97] on div "her o.moveUp press enter her o.moveDown press enter her o.moveLeft press enter …" at bounding box center [736, 131] width 164 height 78
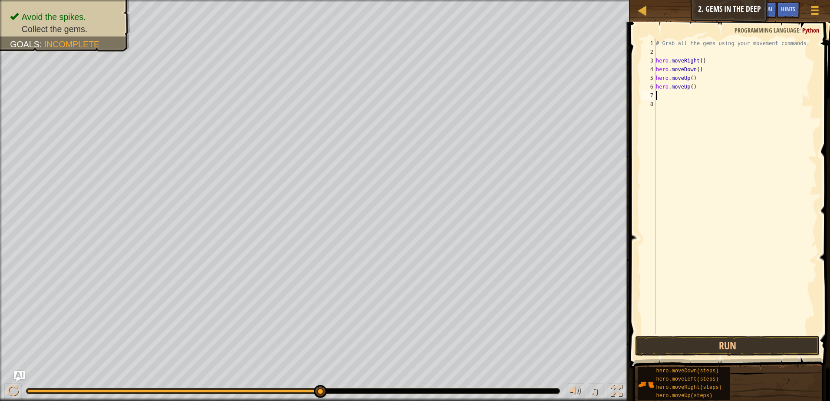
click at [688, 87] on div "# Grab all the gems using your movement commands. hero . moveRight ( ) hero . m…" at bounding box center [735, 195] width 163 height 313
click at [698, 337] on button "Run" at bounding box center [727, 346] width 184 height 20
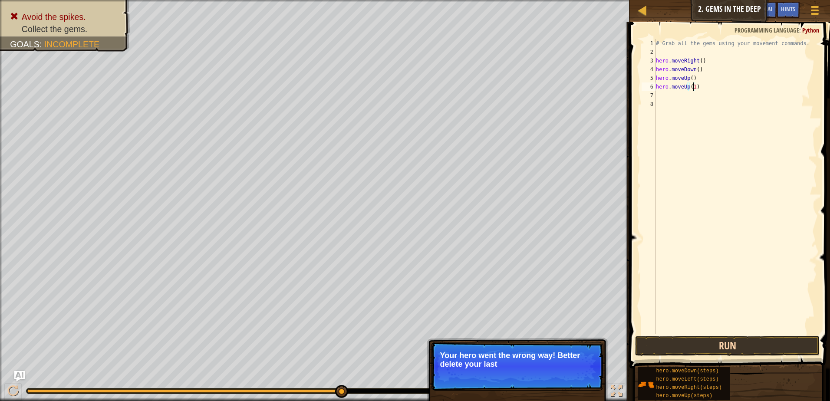
type textarea "hero.moveUp(1)"
click at [675, 344] on button "Run" at bounding box center [727, 346] width 184 height 20
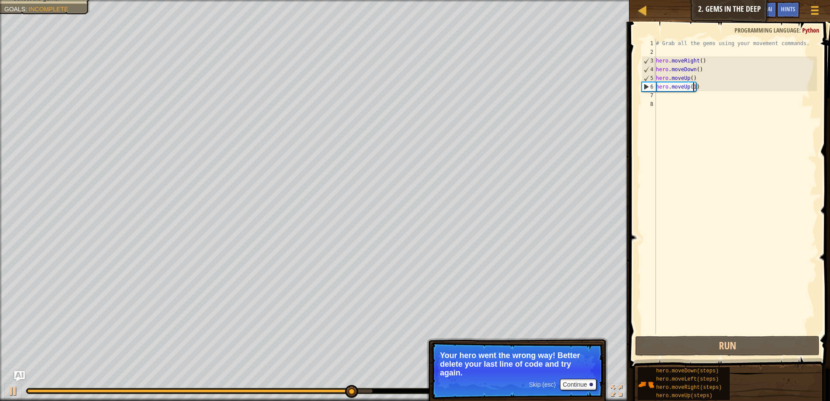
click at [661, 96] on div "# Grab all the gems using your movement commands. hero . moveRight ( ) hero . m…" at bounding box center [735, 195] width 163 height 313
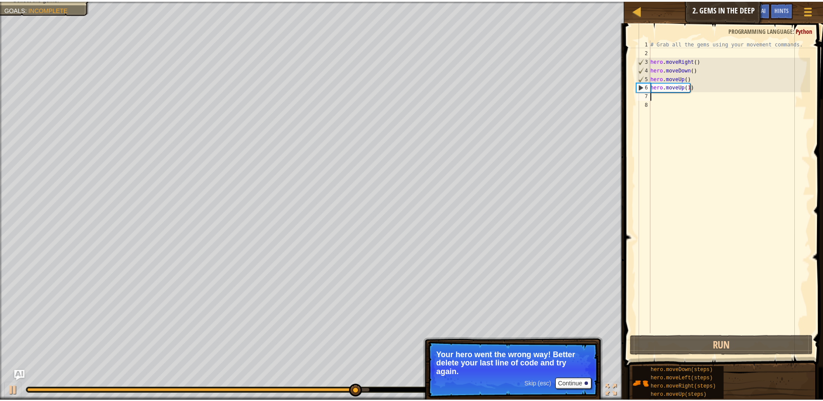
scroll to position [4, 0]
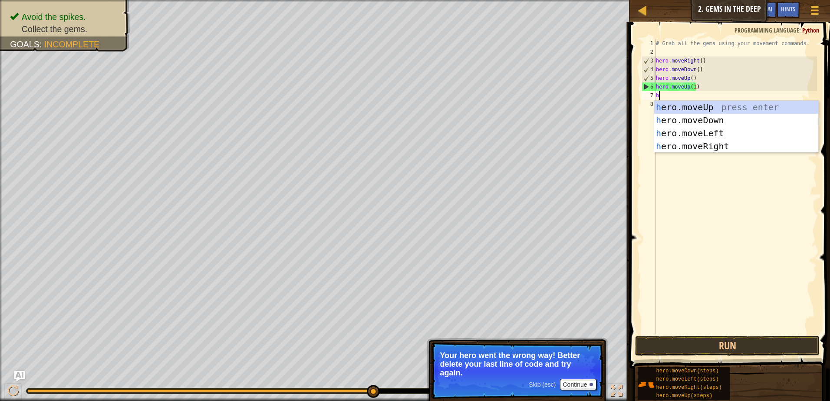
type textarea "her"
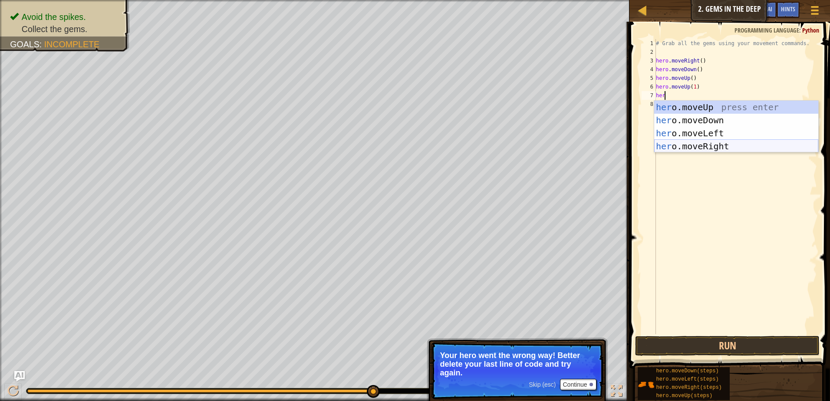
click at [705, 141] on div "her o.moveUp press enter her o.moveDown press enter her o.moveLeft press enter …" at bounding box center [736, 140] width 164 height 78
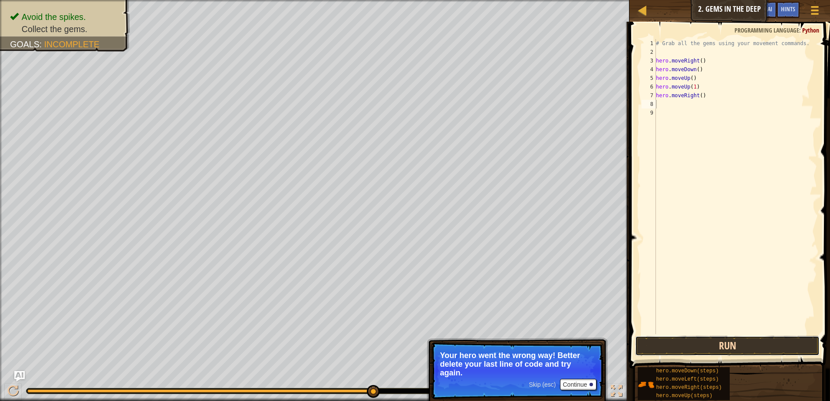
click at [692, 342] on button "Run" at bounding box center [727, 346] width 184 height 20
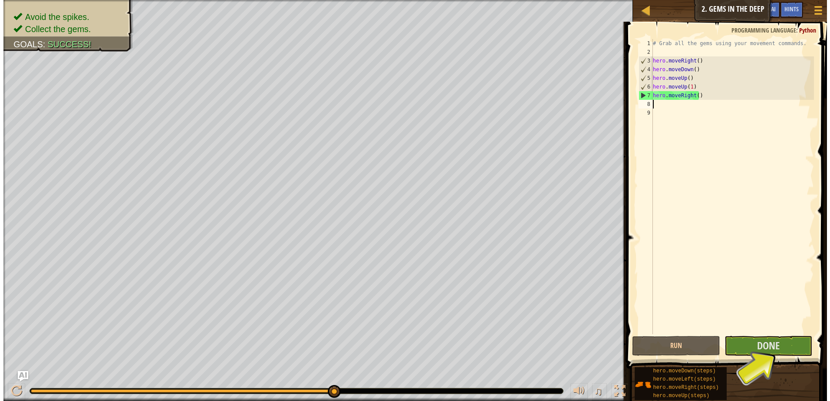
scroll to position [0, 0]
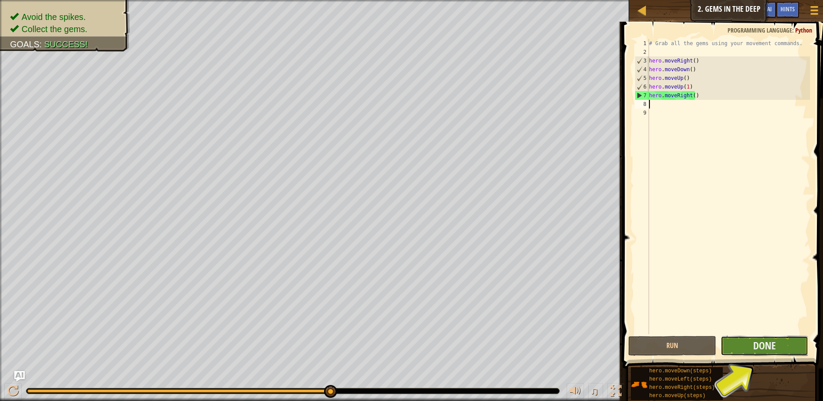
click at [755, 337] on button "Done" at bounding box center [765, 346] width 88 height 20
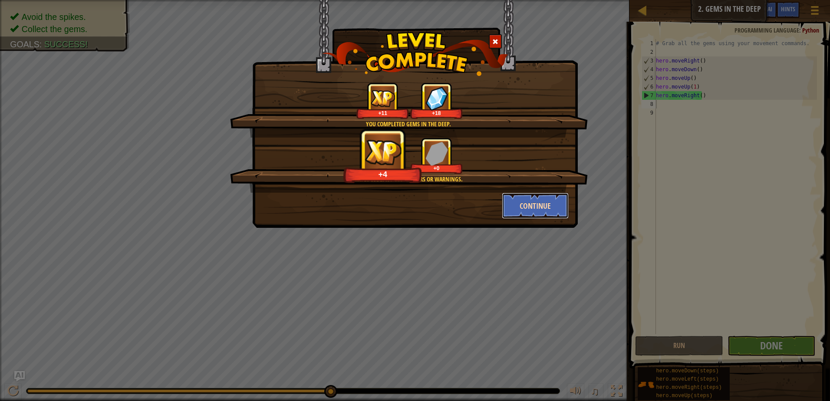
click at [533, 208] on button "Continue" at bounding box center [535, 206] width 67 height 26
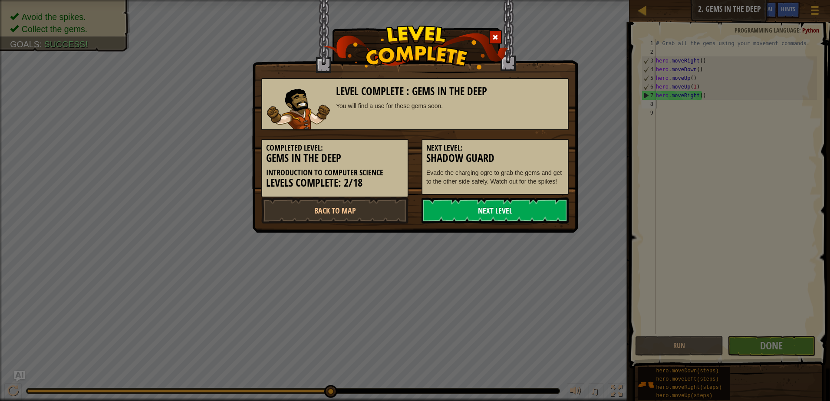
click at [515, 205] on link "Next Level" at bounding box center [495, 211] width 147 height 26
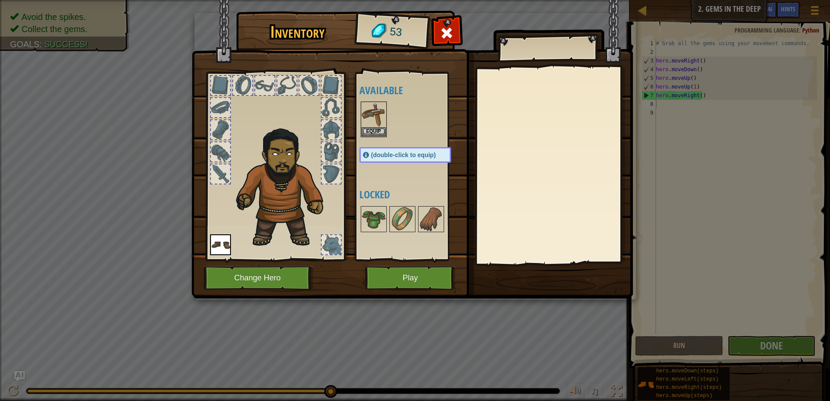
click at [431, 156] on span "(double-click to equip)" at bounding box center [403, 154] width 65 height 7
drag, startPoint x: 431, startPoint y: 156, endPoint x: 397, endPoint y: 149, distance: 34.5
click at [427, 155] on span "(double-click to equip)" at bounding box center [403, 154] width 65 height 7
click at [381, 132] on button "Equip" at bounding box center [374, 131] width 24 height 9
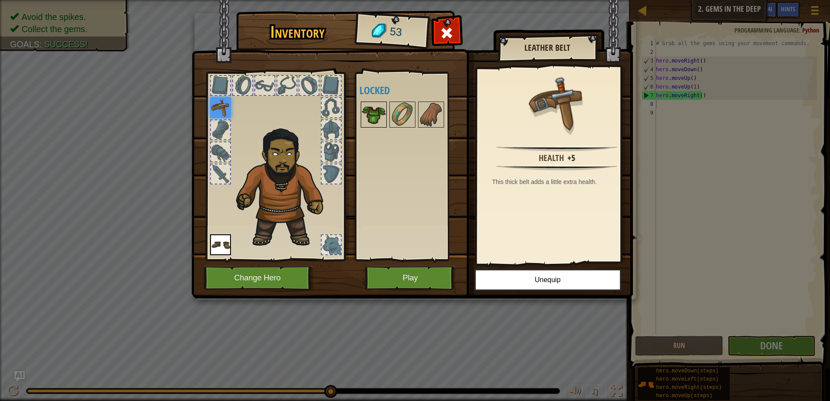
click at [373, 119] on img at bounding box center [374, 114] width 24 height 24
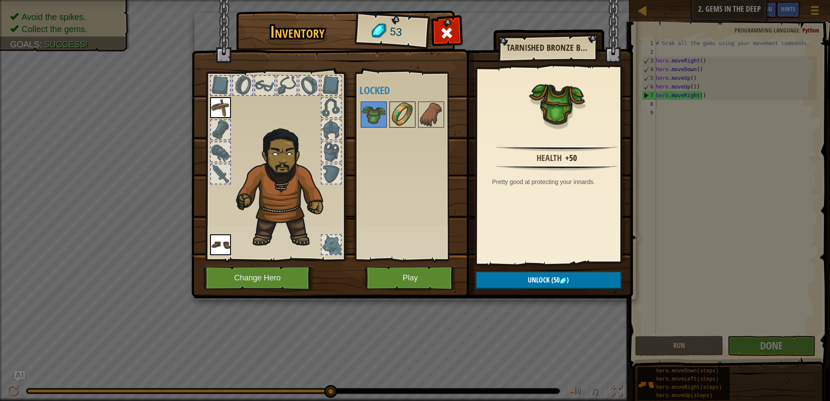
click at [400, 112] on img at bounding box center [402, 114] width 24 height 24
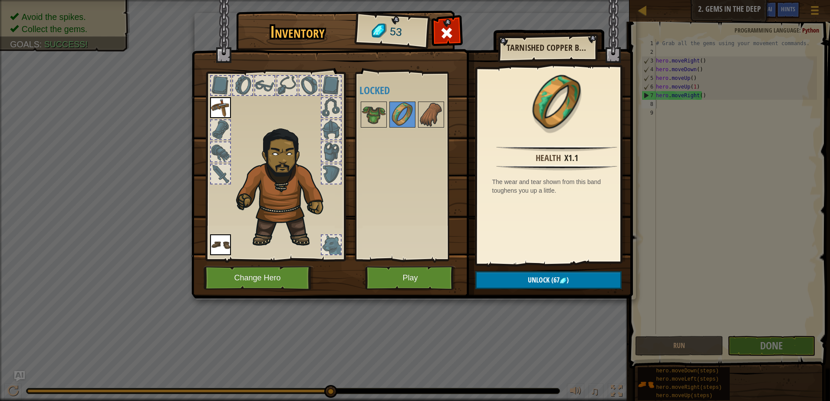
click at [415, 110] on div at bounding box center [413, 114] width 109 height 29
click at [378, 114] on img at bounding box center [374, 114] width 24 height 24
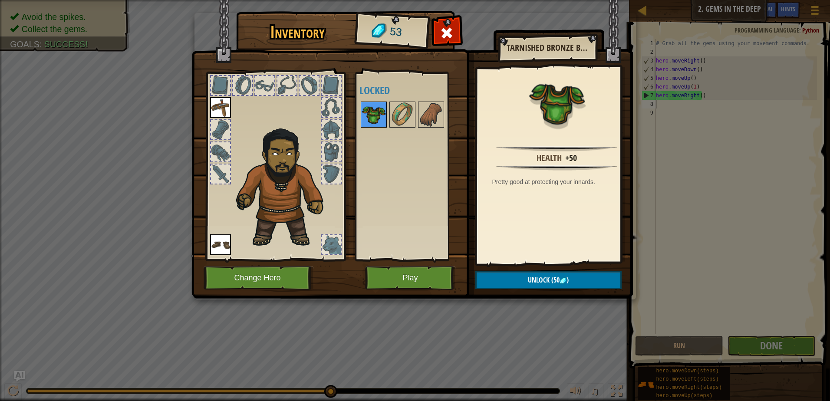
click at [378, 114] on img at bounding box center [374, 114] width 24 height 24
click at [400, 127] on div "Available Equip Equip (double-click to equip) Locked" at bounding box center [413, 166] width 109 height 181
click at [400, 127] on div at bounding box center [402, 115] width 26 height 26
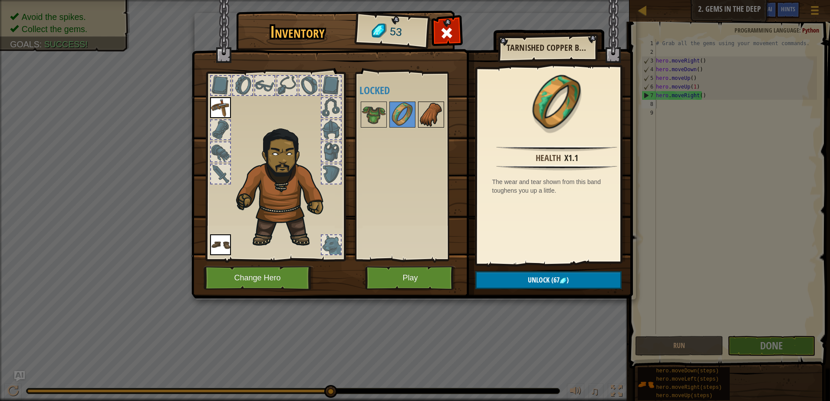
click at [437, 124] on img at bounding box center [431, 114] width 24 height 24
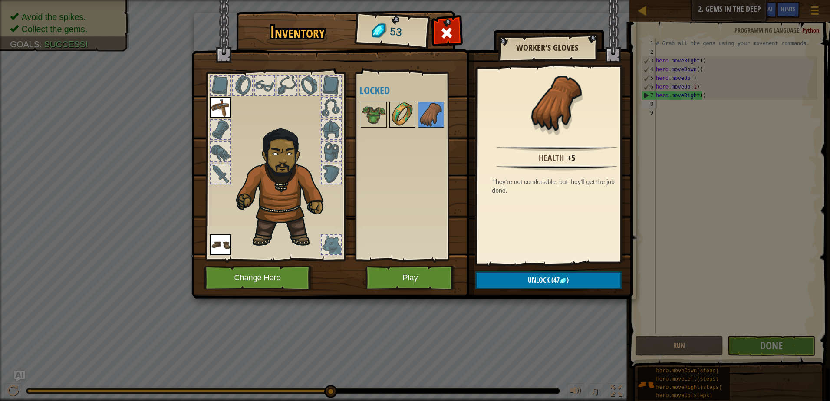
click at [393, 122] on img at bounding box center [402, 114] width 24 height 24
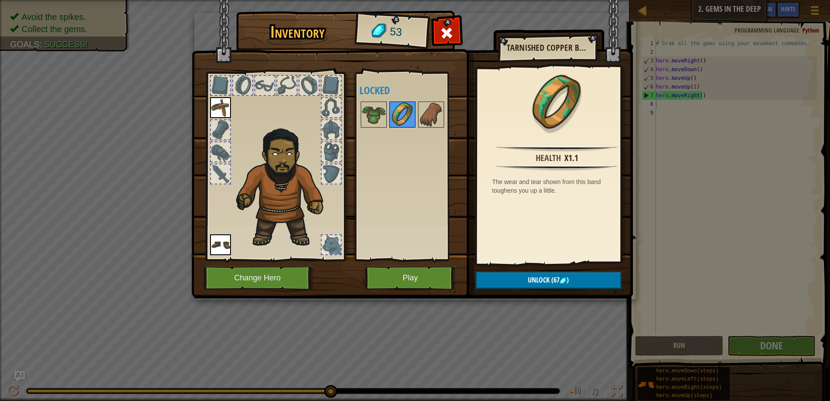
click at [408, 122] on img at bounding box center [402, 114] width 24 height 24
click at [413, 122] on img at bounding box center [402, 114] width 24 height 24
click at [419, 122] on img at bounding box center [431, 114] width 24 height 24
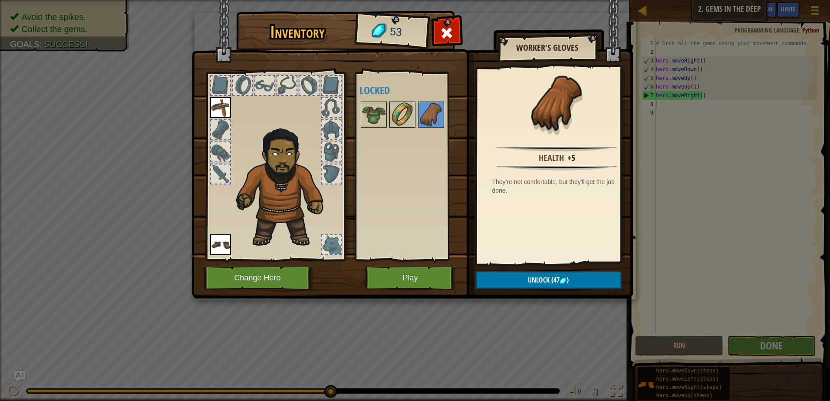
click at [395, 119] on img at bounding box center [402, 114] width 24 height 24
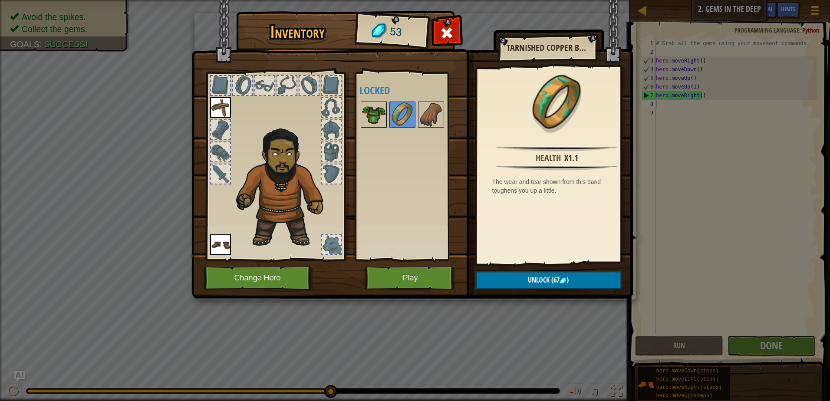
click at [384, 118] on img at bounding box center [374, 114] width 24 height 24
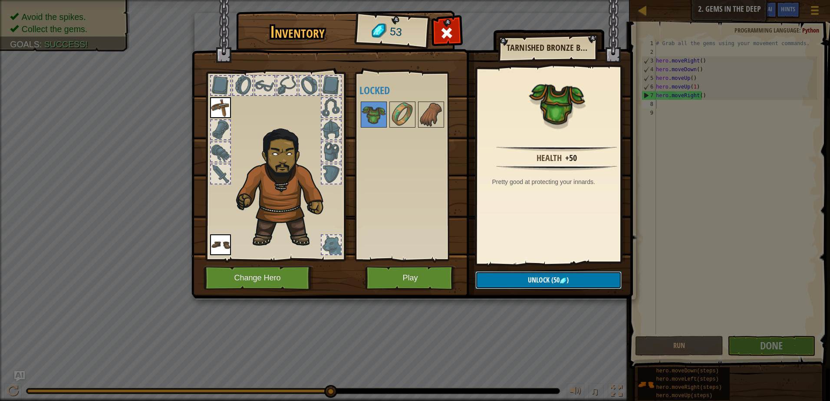
click at [512, 282] on button "Unlock (50 )" at bounding box center [548, 280] width 146 height 18
click at [512, 282] on button "Confirm" at bounding box center [548, 280] width 146 height 18
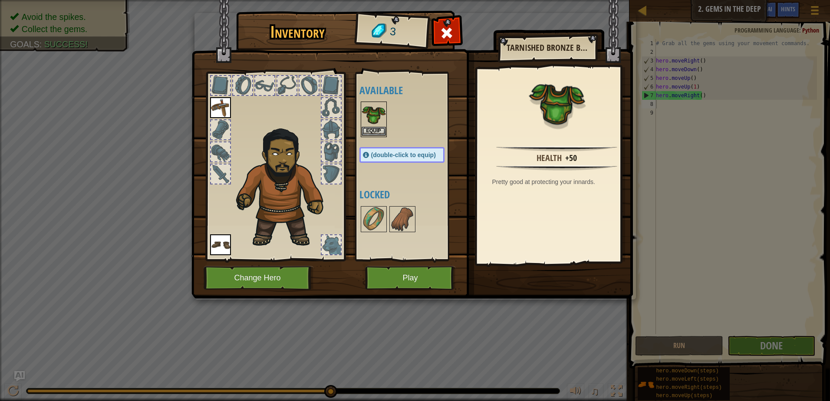
click at [376, 125] on img at bounding box center [374, 114] width 24 height 24
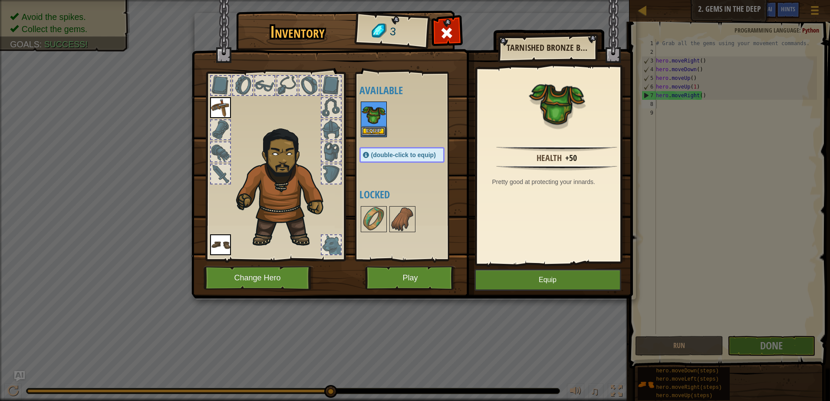
click at [376, 125] on img at bounding box center [374, 114] width 24 height 24
click at [570, 287] on button "Equip" at bounding box center [547, 280] width 147 height 22
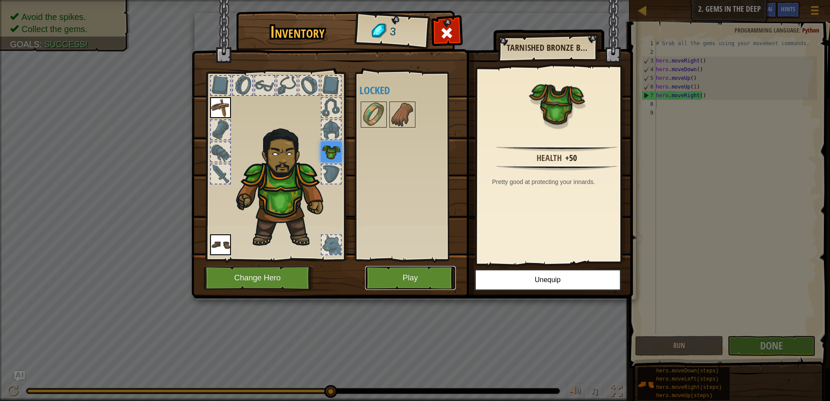
click at [421, 271] on button "Play" at bounding box center [410, 278] width 91 height 24
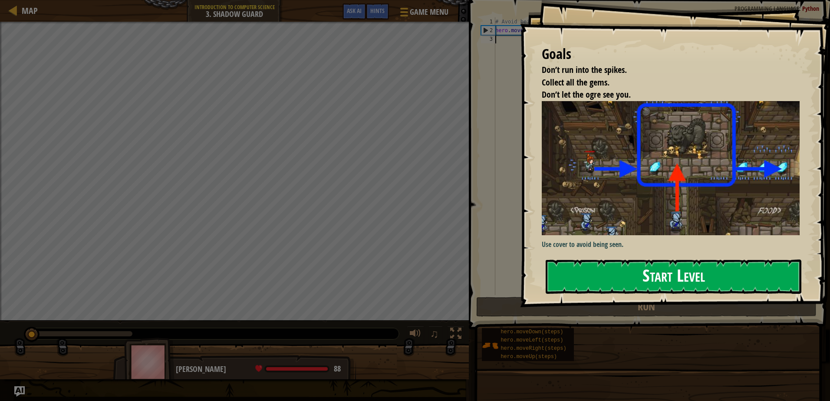
click at [612, 285] on button "Start Level" at bounding box center [674, 277] width 256 height 34
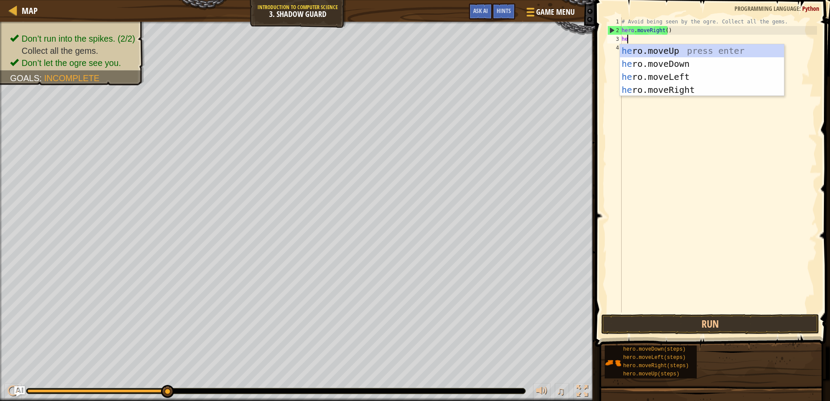
scroll to position [4, 0]
type textarea "hero"
click at [680, 46] on div "hero .moveUp press enter hero .moveDown press enter hero .moveLeft press enter …" at bounding box center [702, 83] width 164 height 78
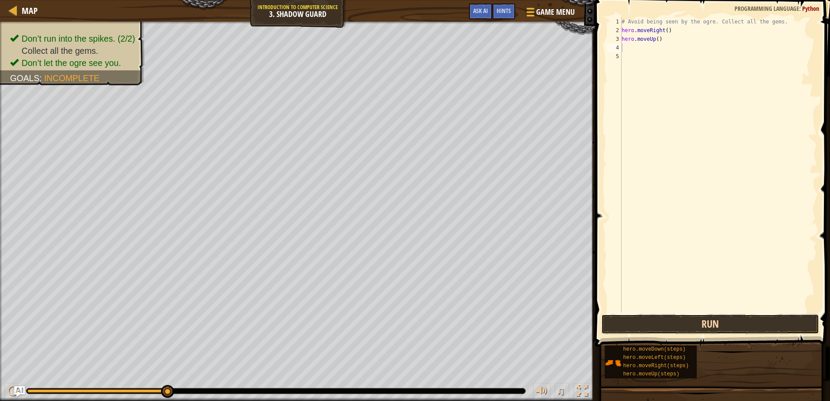
click at [684, 323] on button "Run" at bounding box center [709, 324] width 217 height 20
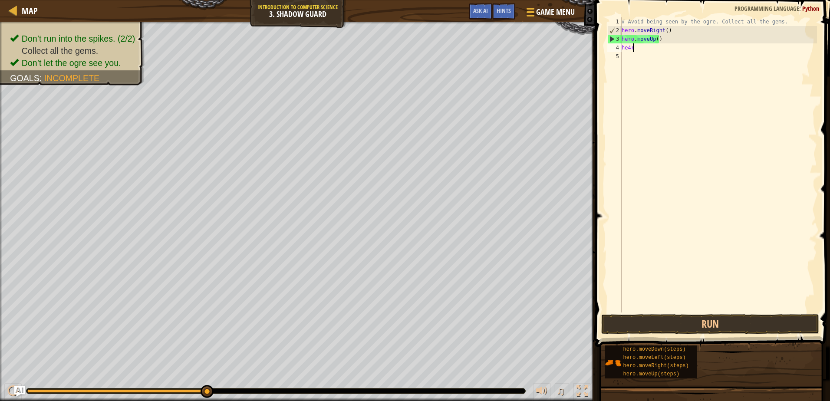
type textarea "he4ro"
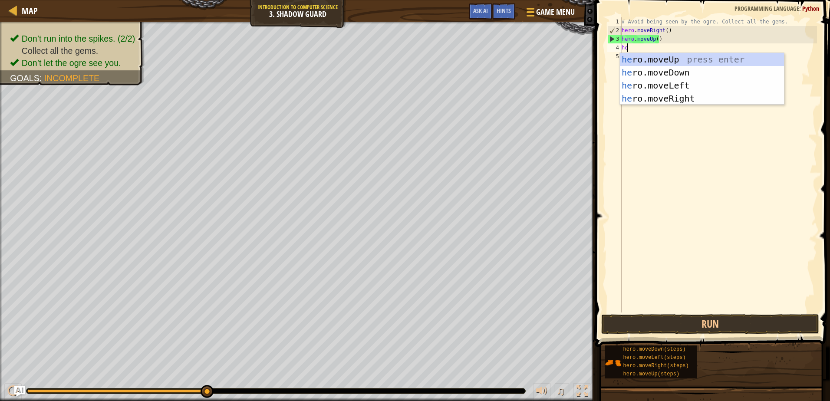
type textarea "her"
click at [684, 95] on div "her o.moveUp press enter her o.moveDown press enter her o.moveLeft press enter …" at bounding box center [702, 92] width 164 height 78
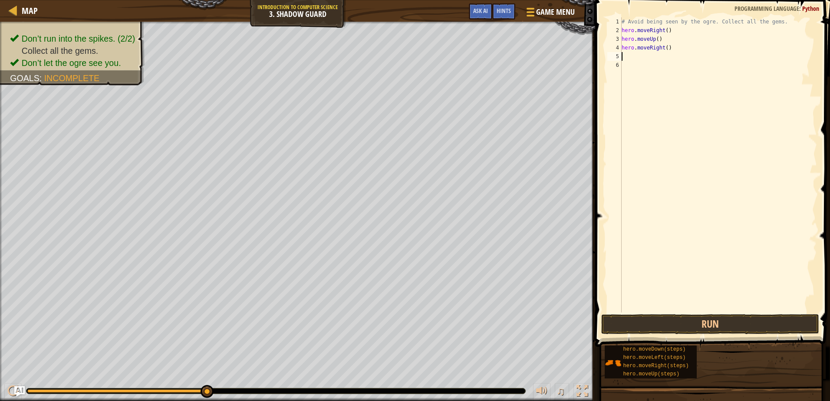
scroll to position [4, 0]
click at [663, 49] on div "# Avoid being seen by the ogre. Collect all the gems. hero . moveRight ( ) hero…" at bounding box center [718, 173] width 197 height 313
type textarea "hero.moveRight(2)"
click at [702, 315] on button "Run" at bounding box center [709, 324] width 217 height 20
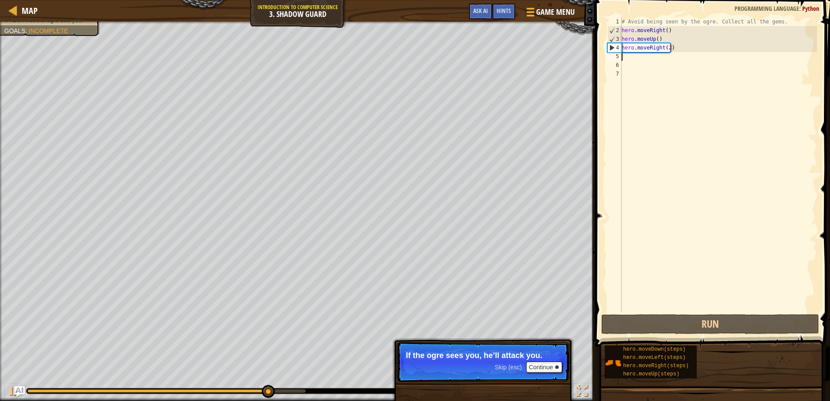
click at [666, 52] on div "# Avoid being seen by the ogre. Collect all the gems. hero . moveRight ( ) hero…" at bounding box center [718, 173] width 197 height 313
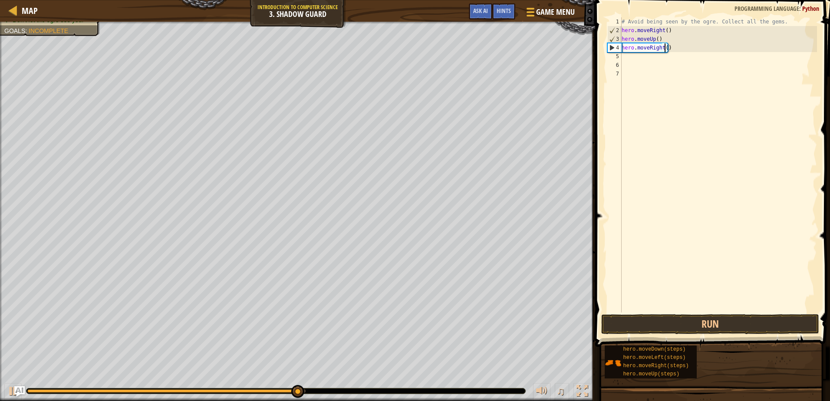
type textarea "hero.moveRight(1)"
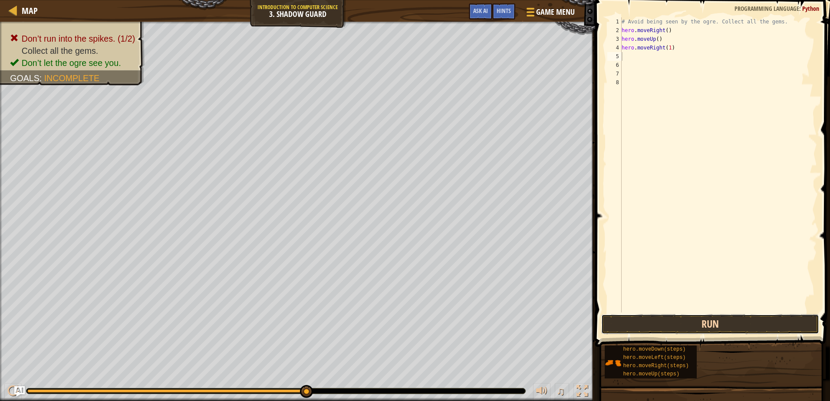
click at [721, 326] on button "Run" at bounding box center [709, 324] width 217 height 20
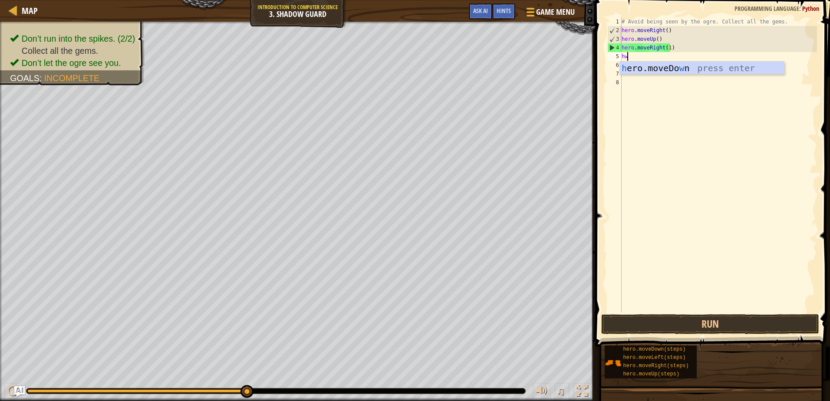
type textarea "hwr"
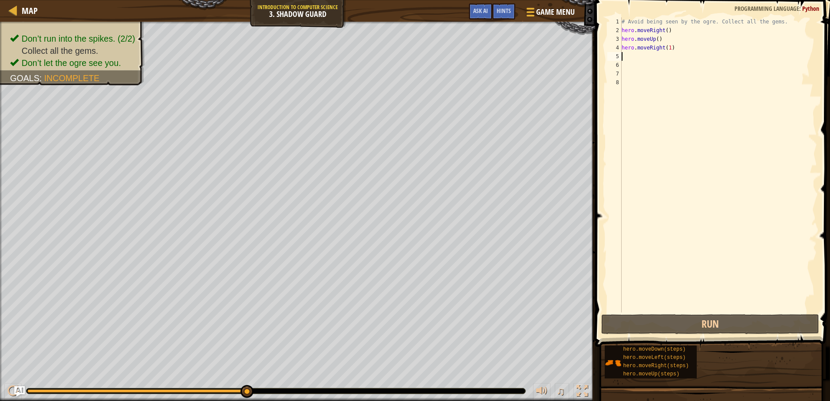
type textarea "hero.moveRight(1)"
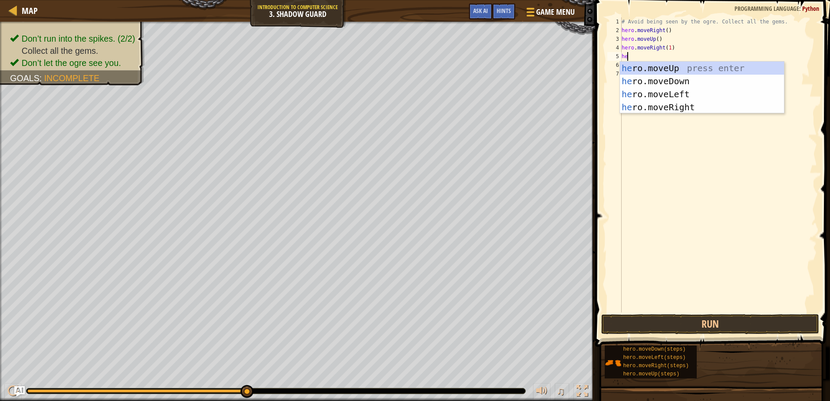
scroll to position [4, 0]
type textarea "hero"
click at [671, 72] on div "hero .moveUp press enter hero .moveDown press enter hero .moveLeft press enter …" at bounding box center [702, 101] width 164 height 78
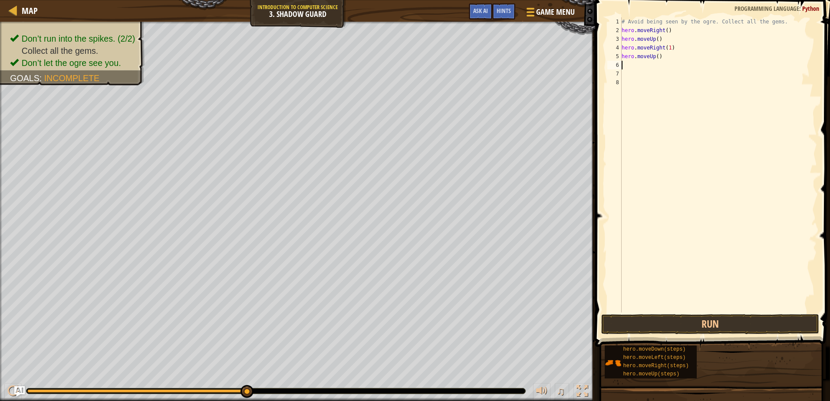
click at [654, 60] on div "# Avoid being seen by the ogre. Collect all the gems. hero . moveRight ( ) hero…" at bounding box center [718, 173] width 197 height 313
type textarea "()"
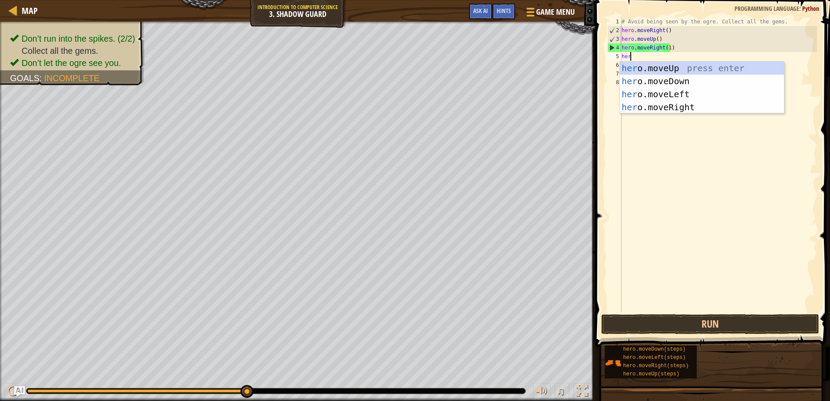
scroll to position [4, 0]
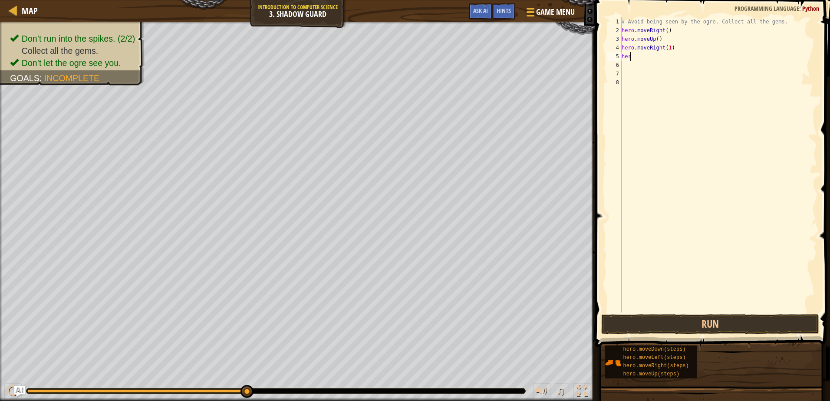
type textarea "hero"
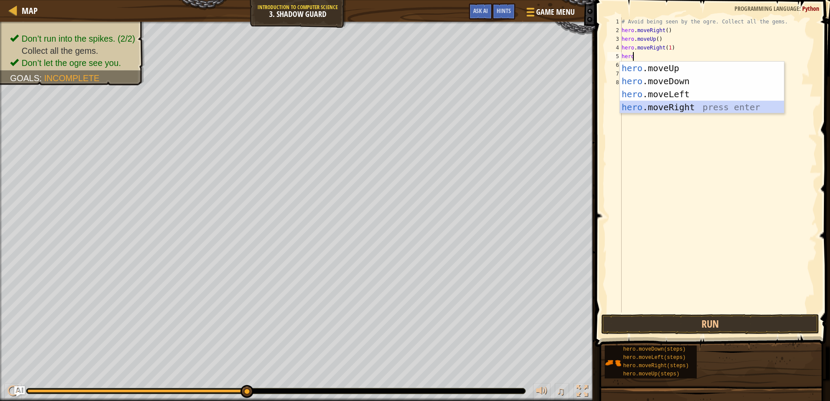
click at [672, 106] on div "hero .moveUp press enter hero .moveDown press enter hero .moveLeft press enter …" at bounding box center [702, 101] width 164 height 78
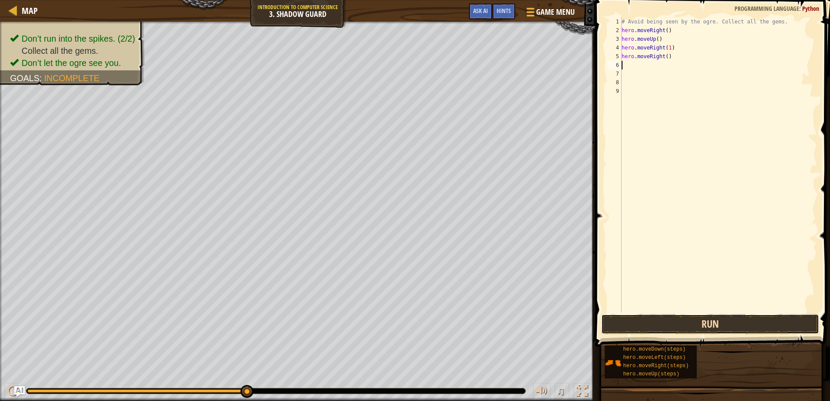
click at [676, 319] on button "Run" at bounding box center [709, 324] width 217 height 20
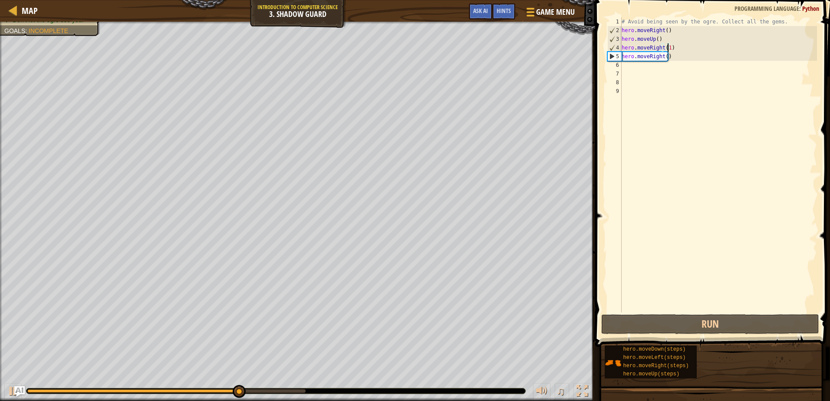
click at [667, 47] on div "# Avoid being seen by the ogre. Collect all the gems. hero . moveRight ( ) hero…" at bounding box center [718, 173] width 197 height 313
type textarea "hero.moveRight()"
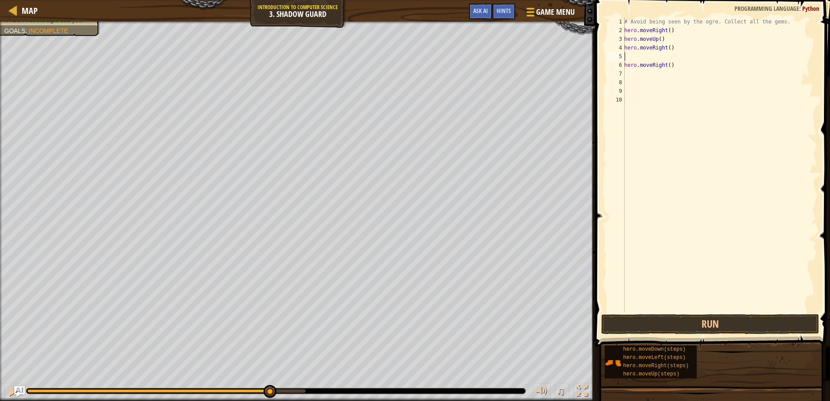
type textarea "hero.moveRight()"
click at [656, 329] on button "Run" at bounding box center [709, 324] width 217 height 20
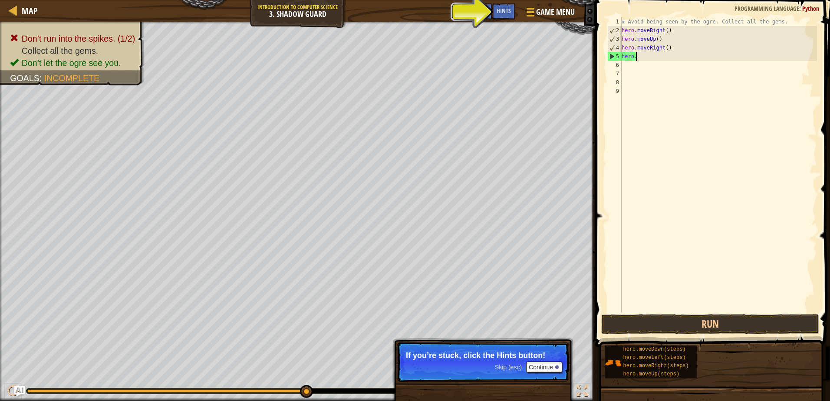
type textarea "hero"
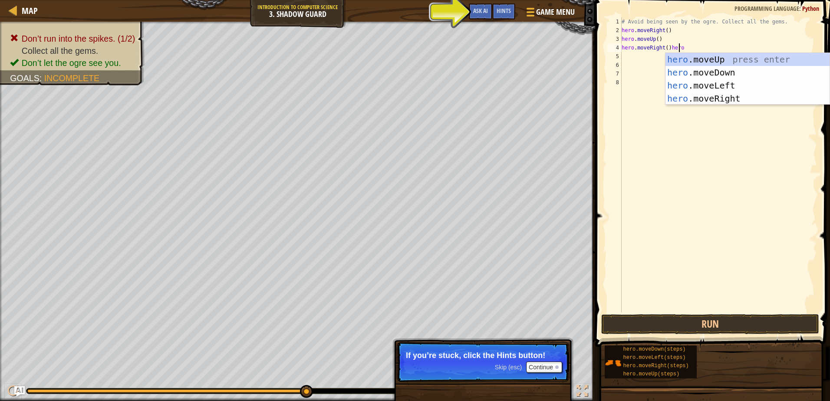
scroll to position [4, 4]
click at [703, 66] on div "hero .moveUp press enter hero .moveDown press enter hero .moveLeft press enter …" at bounding box center [747, 92] width 164 height 78
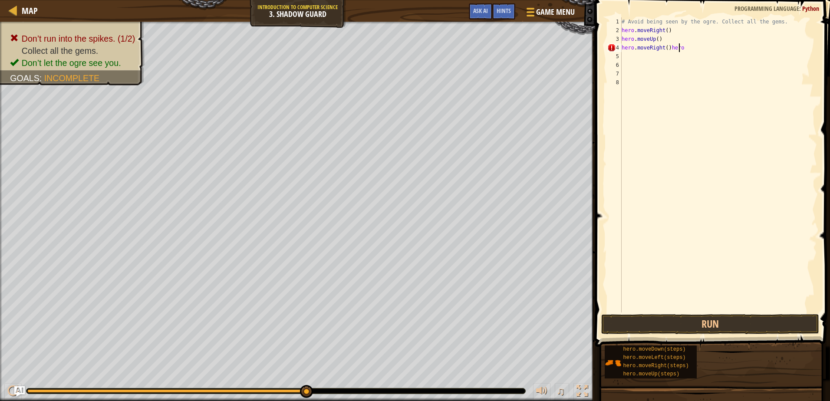
type textarea "hero.moveRight()"
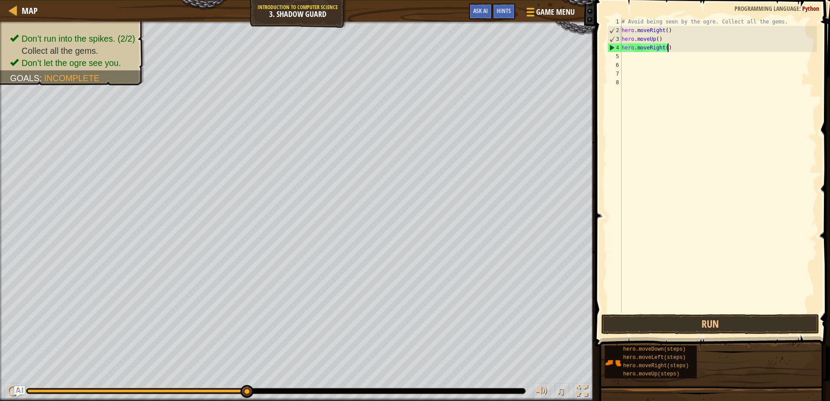
click at [663, 64] on div "# Avoid being seen by the ogre. Collect all the gems. hero . moveRight ( ) hero…" at bounding box center [718, 173] width 197 height 313
click at [654, 53] on div "# Avoid being seen by the ogre. Collect all the gems. hero . moveRight ( ) hero…" at bounding box center [718, 173] width 197 height 313
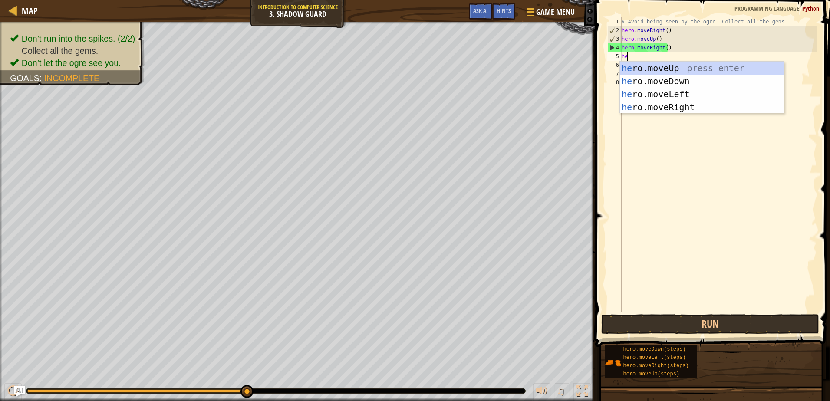
scroll to position [4, 0]
type textarea "hero"
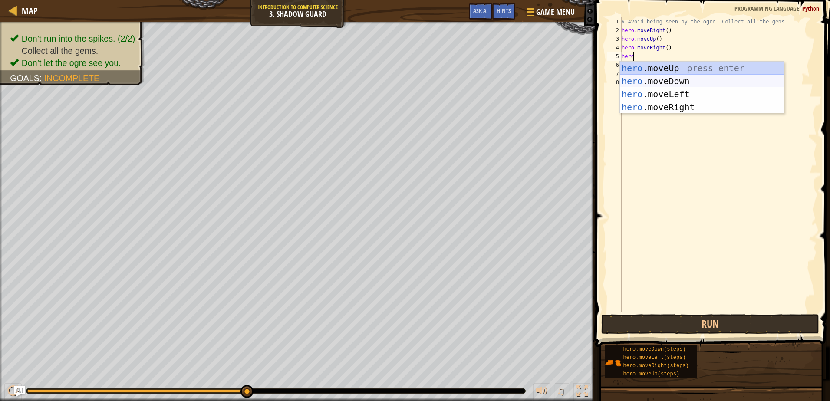
click at [659, 86] on div "hero .moveUp press enter hero .moveDown press enter hero .moveLeft press enter …" at bounding box center [702, 101] width 164 height 78
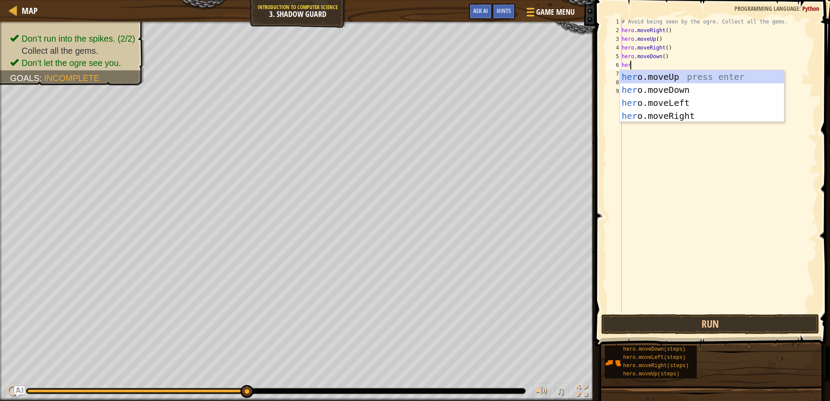
type textarea "hero"
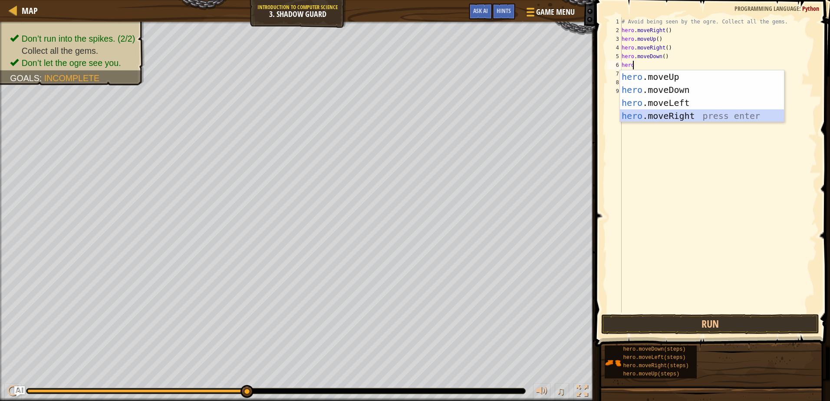
click at [665, 113] on div "hero .moveUp press enter hero .moveDown press enter hero .moveLeft press enter …" at bounding box center [702, 109] width 164 height 78
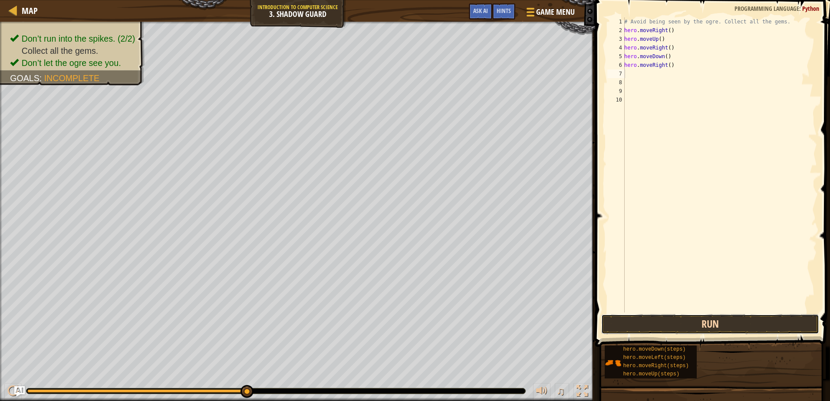
click at [714, 323] on button "Run" at bounding box center [709, 324] width 217 height 20
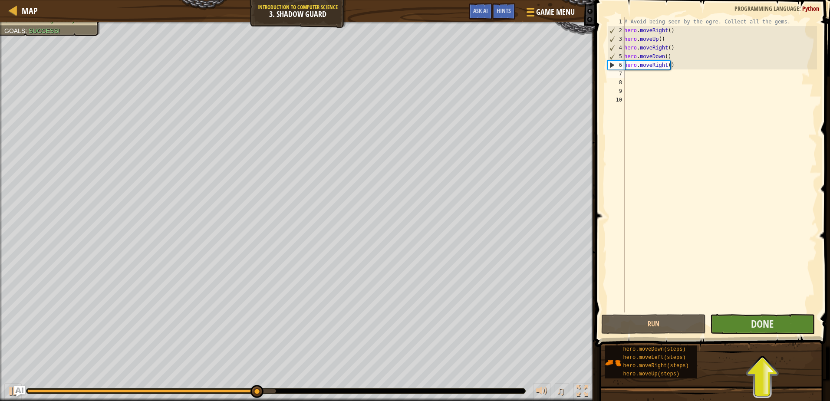
click at [764, 315] on div "1 2 3 4 5 6 7 8 9 10 # Avoid being seen by the ogre. Collect all the gems. hero…" at bounding box center [711, 190] width 237 height 372
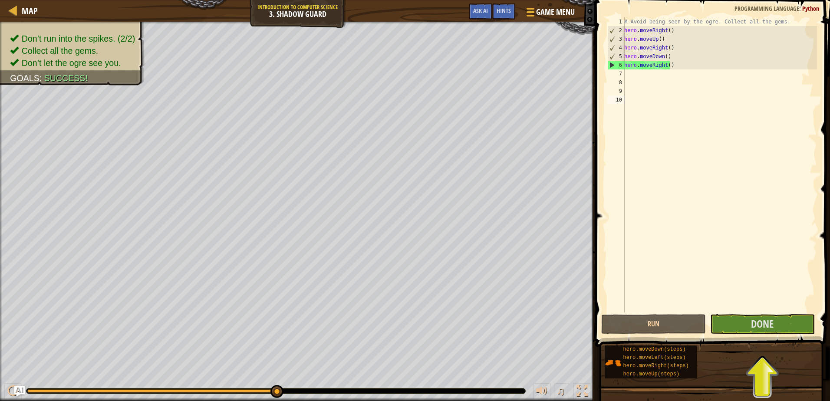
click at [755, 305] on div "# Avoid being seen by the ogre. Collect all the gems. hero . moveRight ( ) hero…" at bounding box center [719, 173] width 194 height 313
click at [755, 323] on button "Done" at bounding box center [762, 324] width 105 height 20
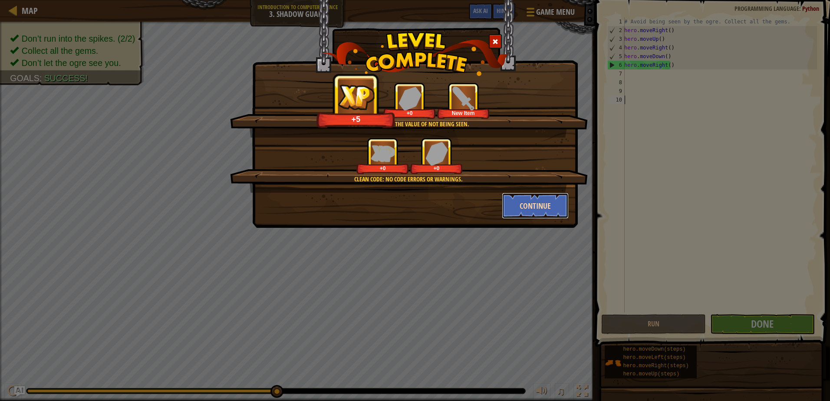
click at [519, 209] on button "Continue" at bounding box center [535, 206] width 67 height 26
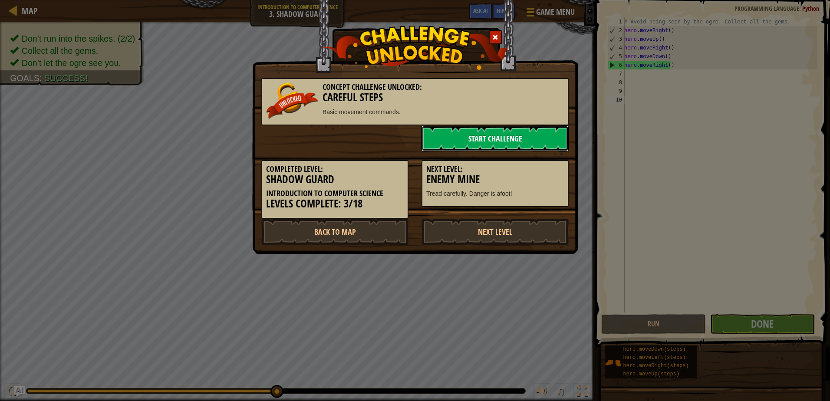
click at [505, 141] on link "Start Challenge" at bounding box center [495, 138] width 147 height 26
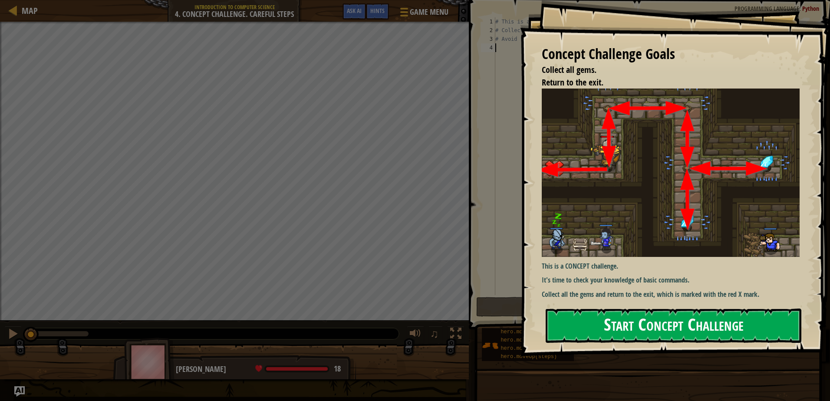
click at [655, 317] on button "Start Concept Challenge" at bounding box center [674, 326] width 256 height 34
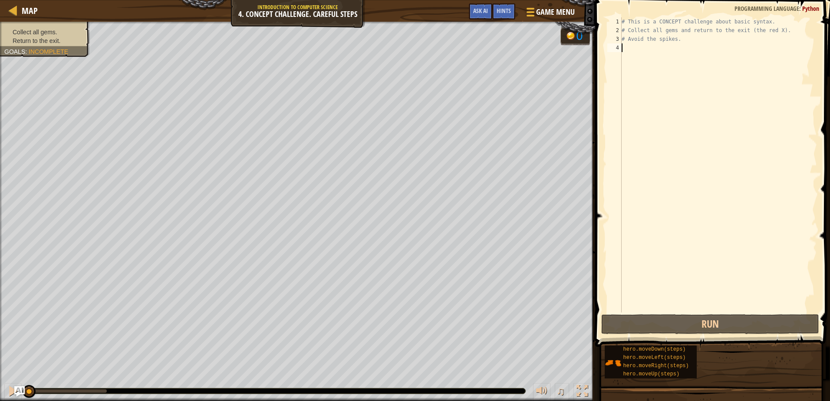
scroll to position [4, 0]
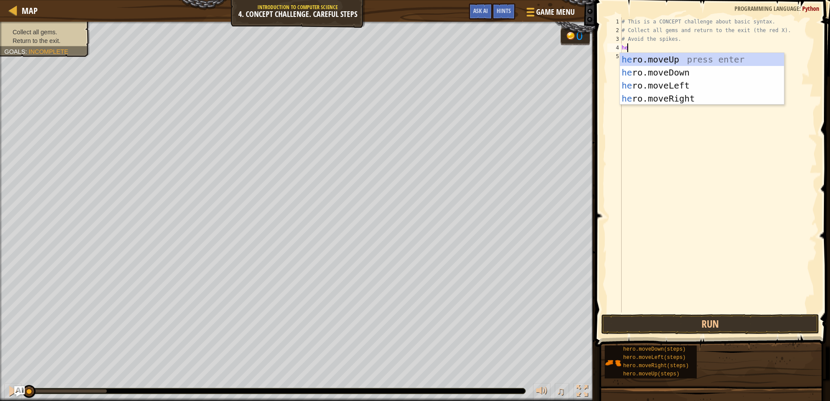
type textarea "hero"
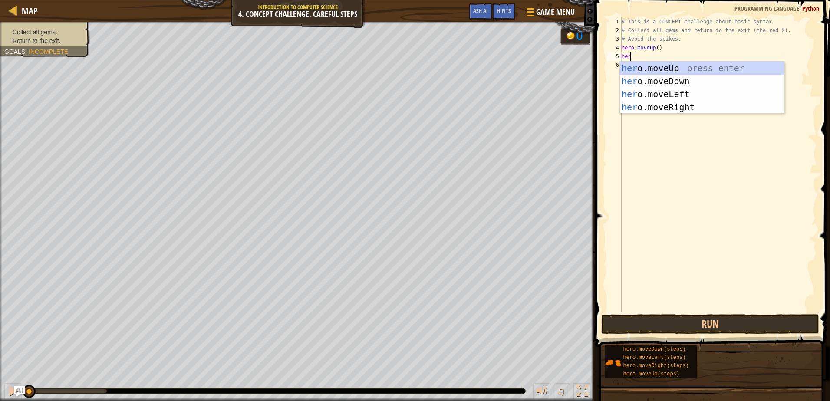
scroll to position [4, 0]
type textarea "hero"
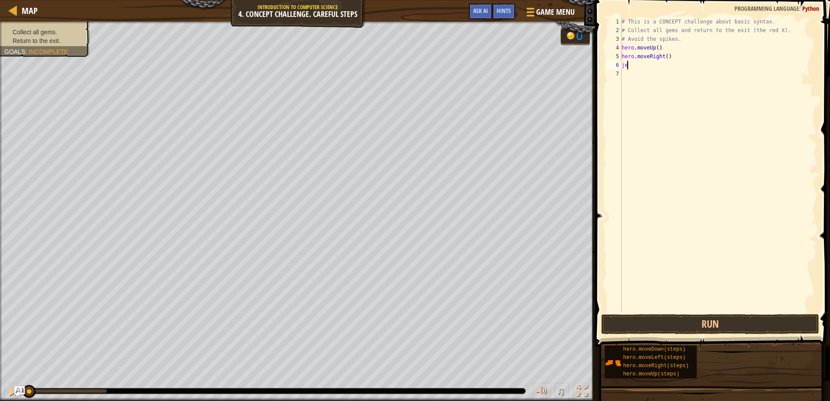
scroll to position [4, 0]
type textarea "j"
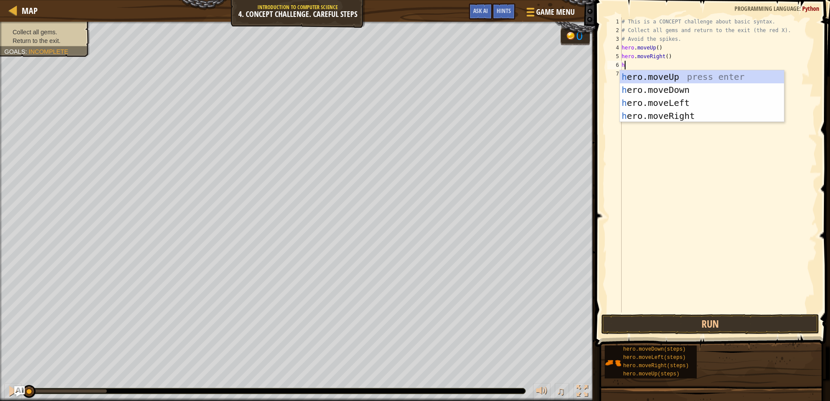
scroll to position [4, 0]
type textarea "hero"
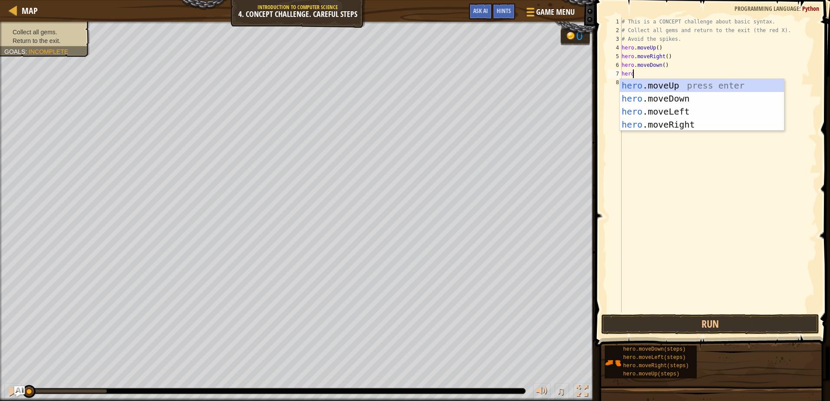
click at [661, 64] on div "# This is a CONCEPT challenge about basic syntax. # Collect all gems and return…" at bounding box center [718, 173] width 197 height 313
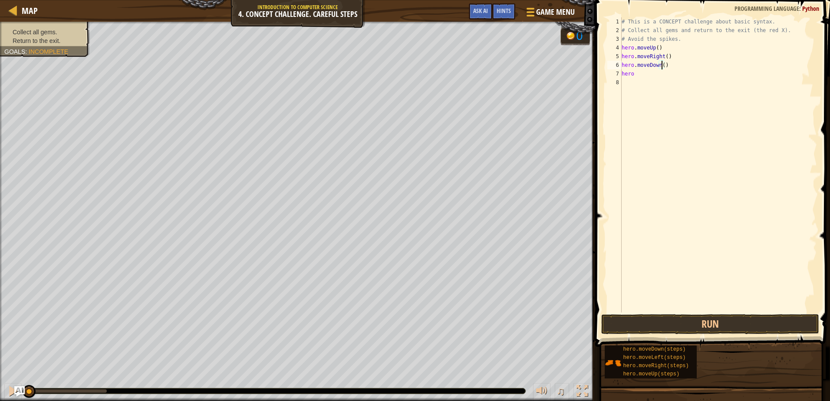
scroll to position [4, 3]
click at [657, 74] on div "# This is a CONCEPT challenge about basic syntax. # Collect all gems and return…" at bounding box center [718, 173] width 197 height 313
click at [622, 51] on div "# This is a CONCEPT challenge about basic syntax. # Collect all gems and return…" at bounding box center [718, 173] width 197 height 313
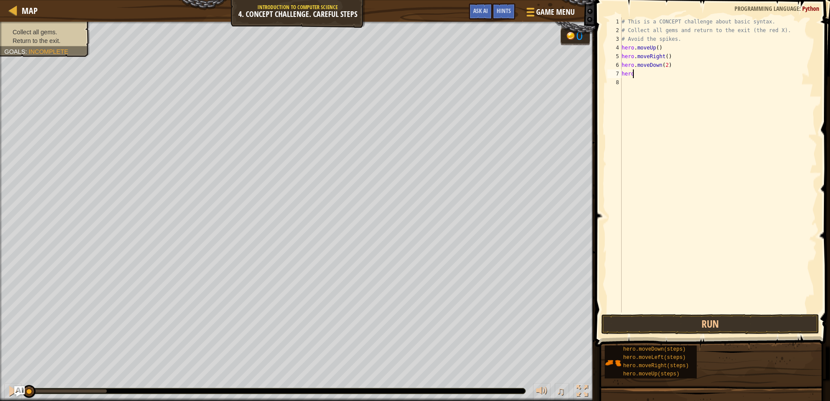
click at [642, 74] on div "# This is a CONCEPT challenge about basic syntax. # Collect all gems and return…" at bounding box center [718, 173] width 197 height 313
type textarea "hero"
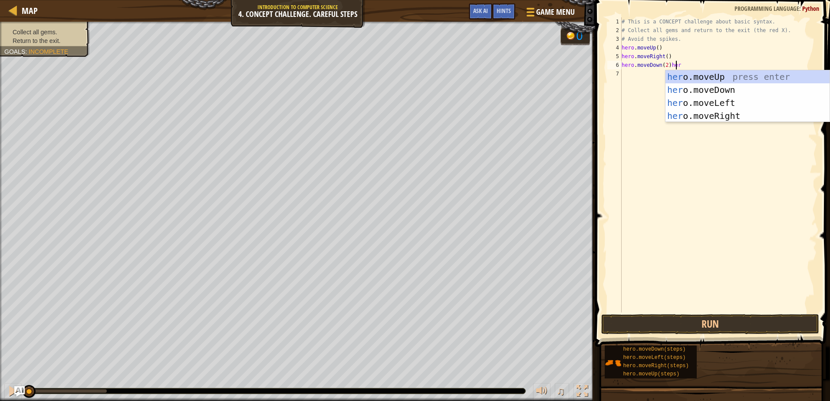
scroll to position [4, 4]
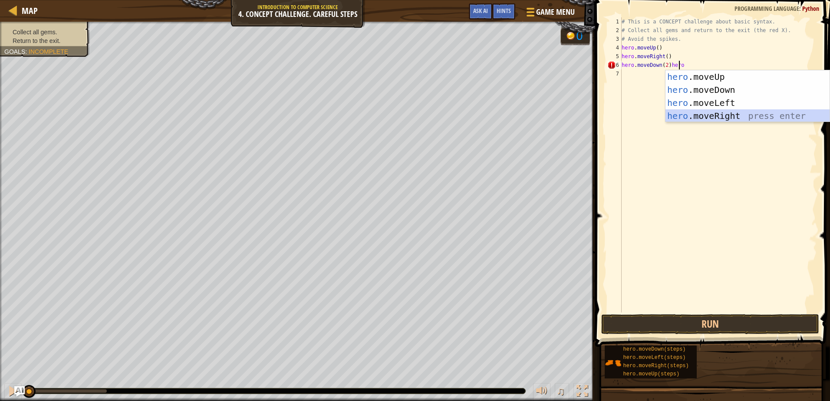
click at [702, 113] on div "hero .moveUp press enter hero .moveDown press enter hero .moveLeft press enter …" at bounding box center [747, 109] width 164 height 78
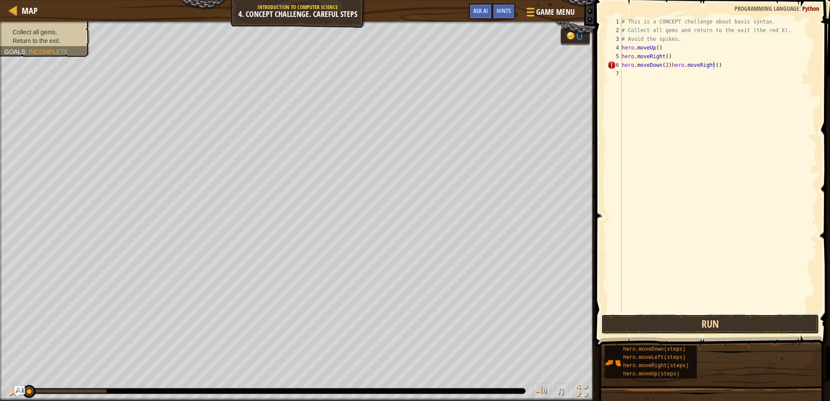
click at [682, 315] on button "Run" at bounding box center [709, 324] width 217 height 20
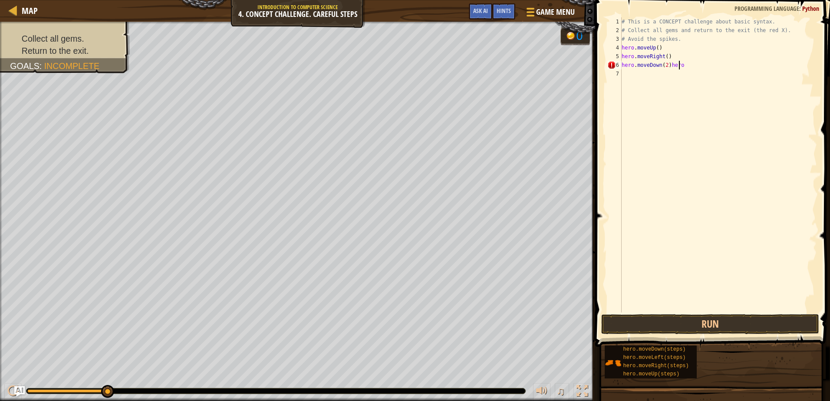
type textarea "hero.moveDown(2)"
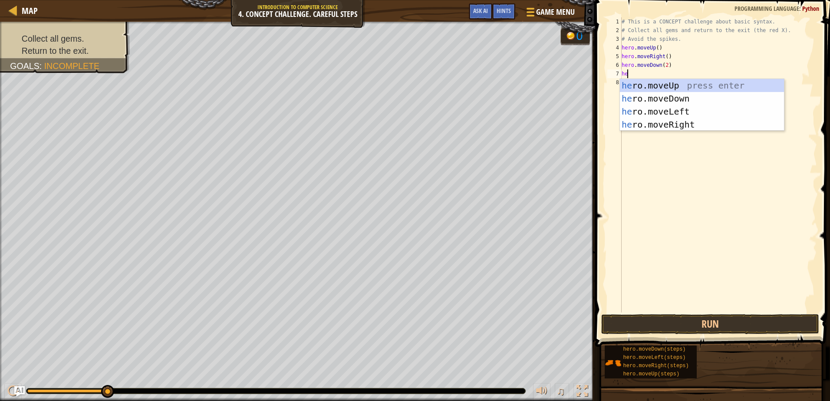
type textarea "her"
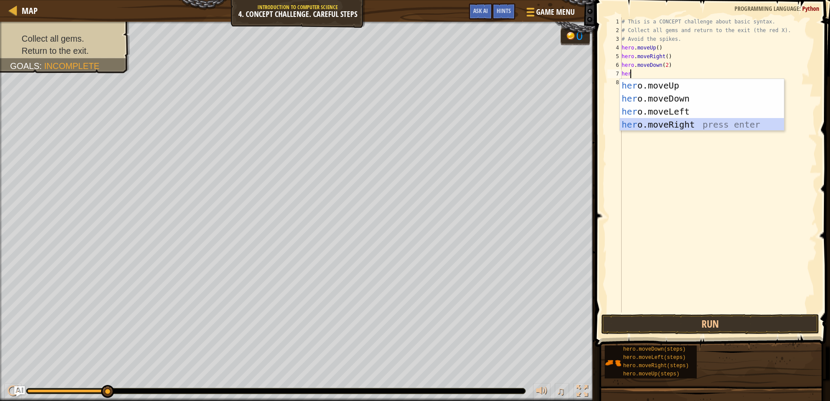
click at [701, 124] on div "her o.moveUp press enter her o.moveDown press enter her o.moveLeft press enter …" at bounding box center [702, 118] width 164 height 78
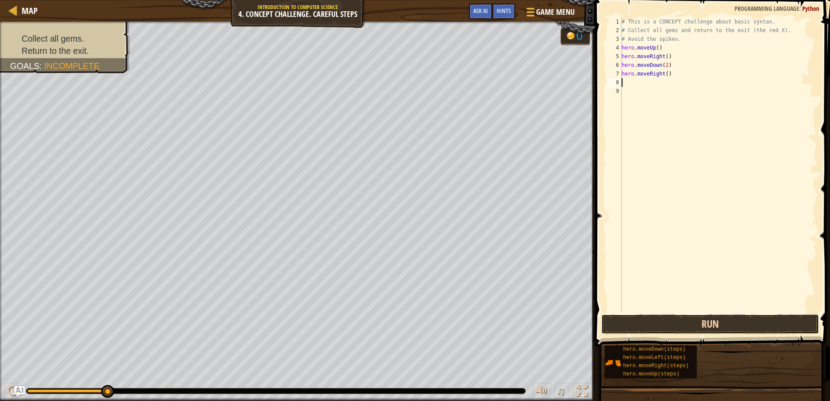
click at [703, 323] on button "Run" at bounding box center [709, 324] width 217 height 20
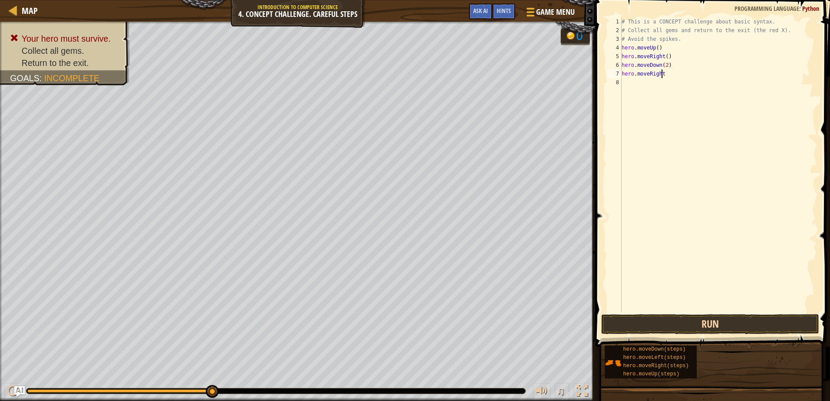
type textarea "hero"
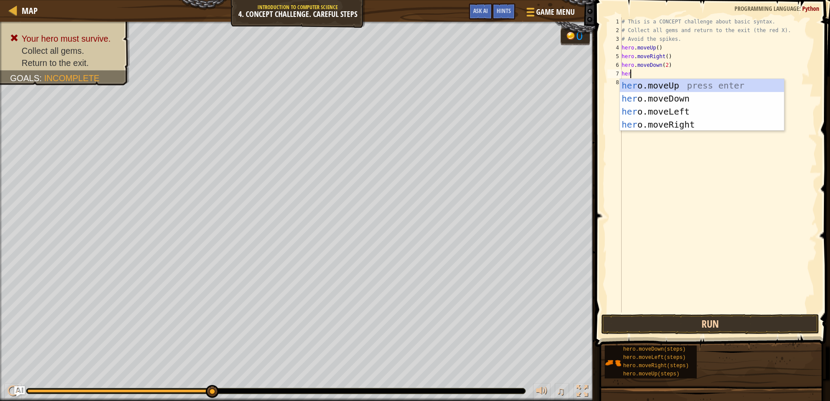
scroll to position [4, 0]
type textarea "hero"
click at [689, 81] on div "hero .moveUp press enter hero .moveDown press enter hero .moveLeft press enter …" at bounding box center [702, 118] width 164 height 78
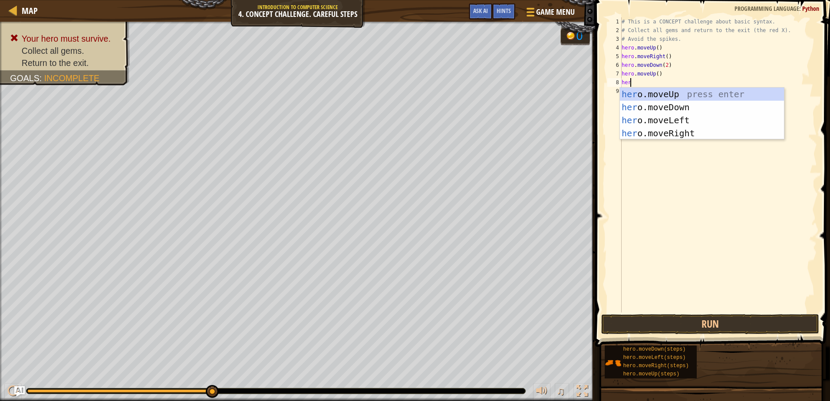
type textarea "hero"
click at [670, 137] on div "hero .moveUp press enter hero .moveDown press enter hero .moveLeft press enter …" at bounding box center [702, 127] width 164 height 78
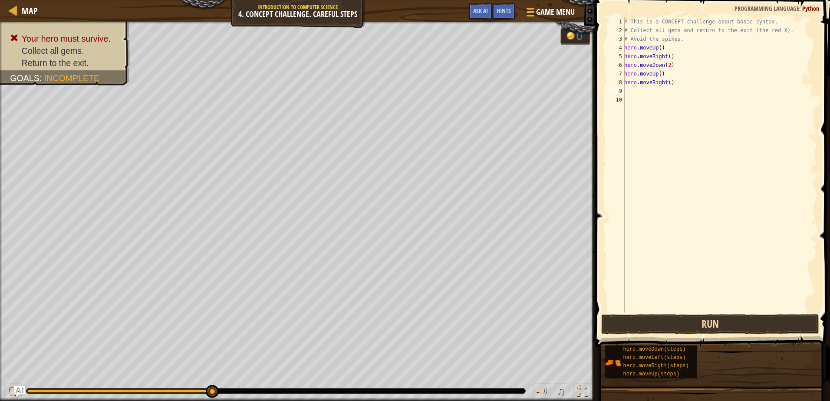
scroll to position [4, 0]
click at [660, 323] on button "Run" at bounding box center [709, 324] width 217 height 20
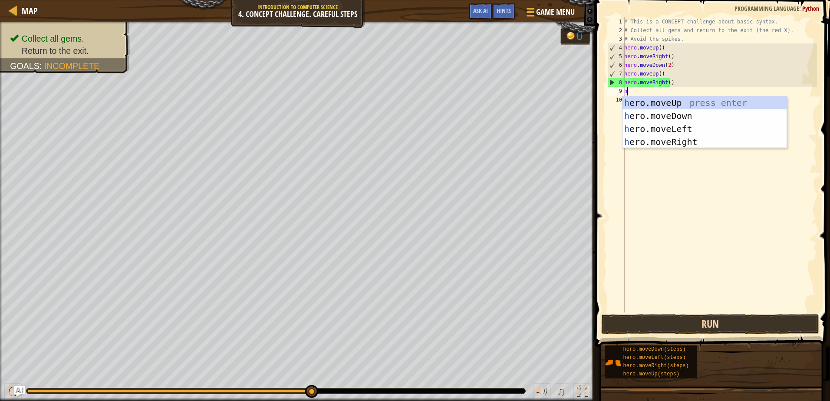
type textarea "her"
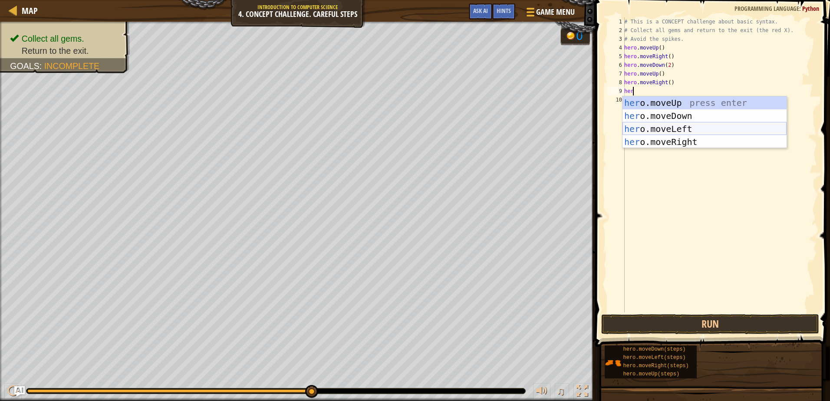
click at [659, 130] on div "her o.moveUp press enter her o.moveDown press enter her o.moveLeft press enter …" at bounding box center [704, 135] width 164 height 78
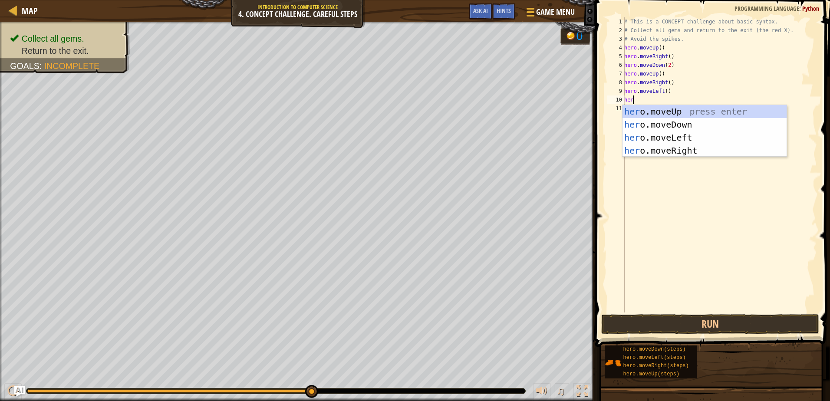
type textarea "hero"
click at [668, 115] on div "hero .moveUp press enter hero .moveDown press enter hero .moveLeft press enter …" at bounding box center [704, 144] width 164 height 78
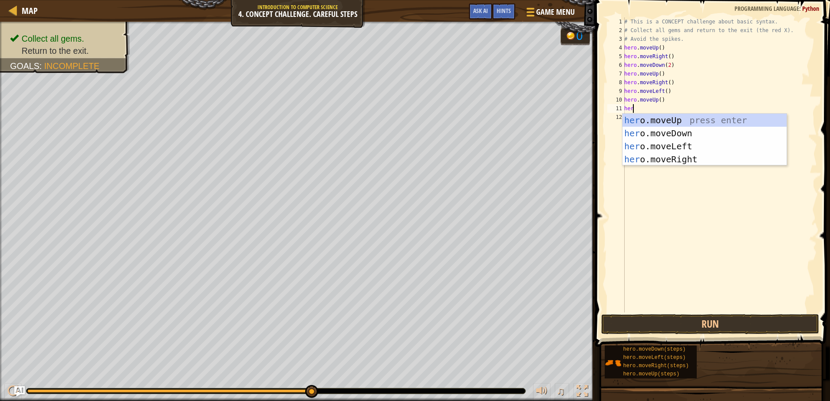
type textarea "hero"
click at [692, 140] on div "hero .moveUp press enter hero .moveDown press enter hero .moveLeft press enter …" at bounding box center [704, 153] width 164 height 78
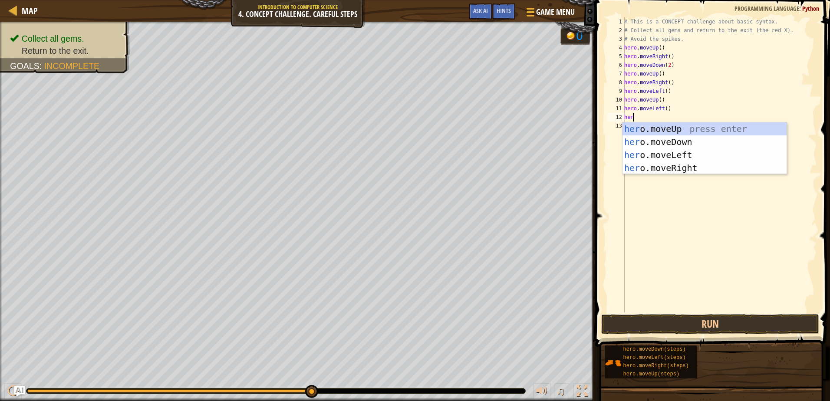
type textarea "hero"
click at [694, 138] on div "hero .moveUp press enter hero .moveDown press enter hero .moveLeft press enter …" at bounding box center [704, 161] width 164 height 78
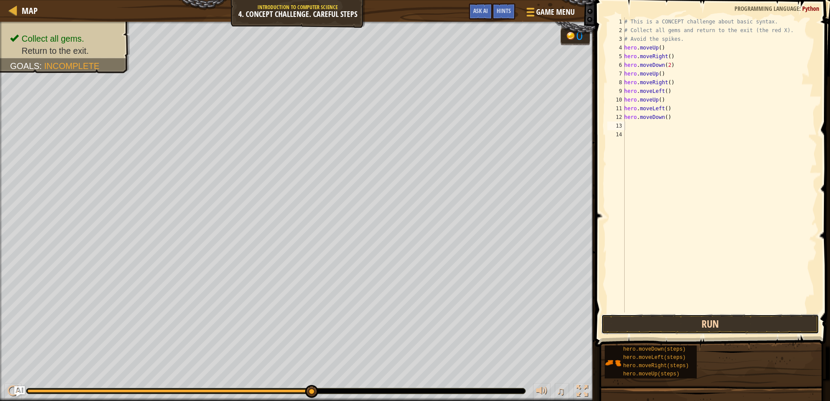
click at [692, 321] on button "Run" at bounding box center [709, 324] width 217 height 20
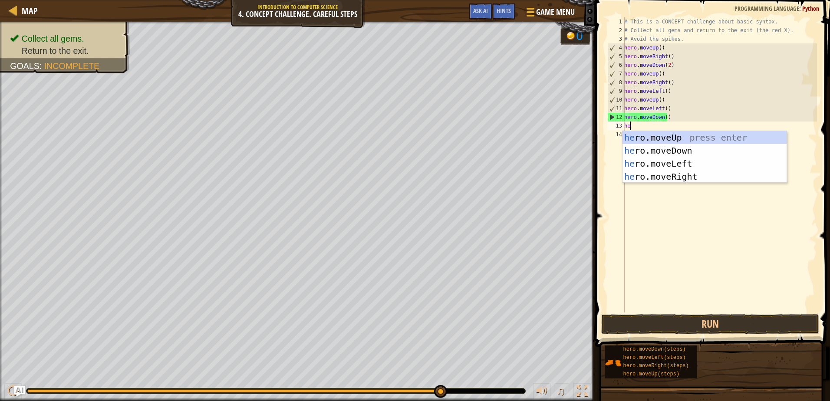
scroll to position [4, 0]
type textarea "hero"
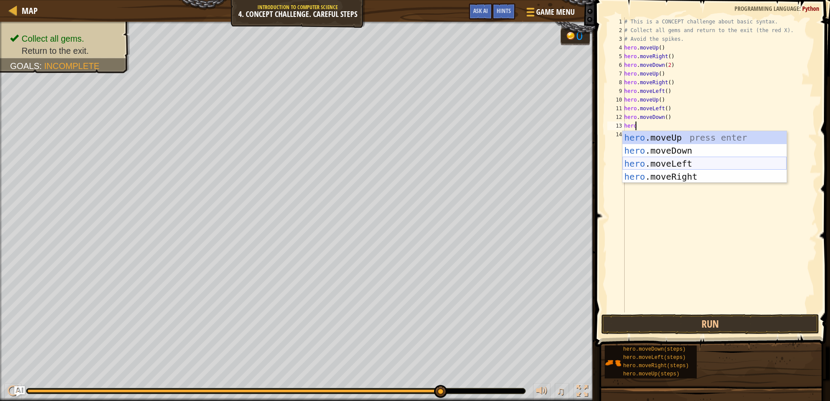
click at [666, 164] on div "hero .moveUp press enter hero .moveDown press enter hero .moveLeft press enter …" at bounding box center [704, 170] width 164 height 78
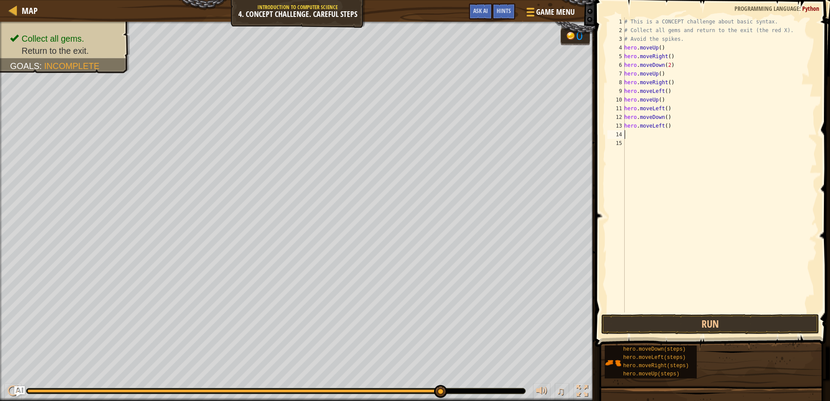
scroll to position [4, 0]
drag, startPoint x: 684, startPoint y: 309, endPoint x: 684, endPoint y: 317, distance: 8.2
click at [684, 313] on div "1 2 3 4 5 6 7 8 9 10 11 12 13 14 15 # This is a CONCEPT challenge about basic s…" at bounding box center [711, 190] width 237 height 372
click at [684, 317] on button "Run" at bounding box center [709, 324] width 217 height 20
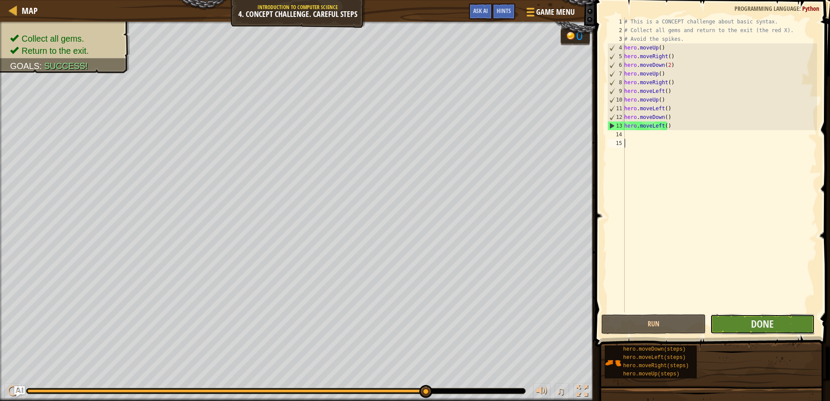
click at [732, 316] on button "Done" at bounding box center [762, 324] width 105 height 20
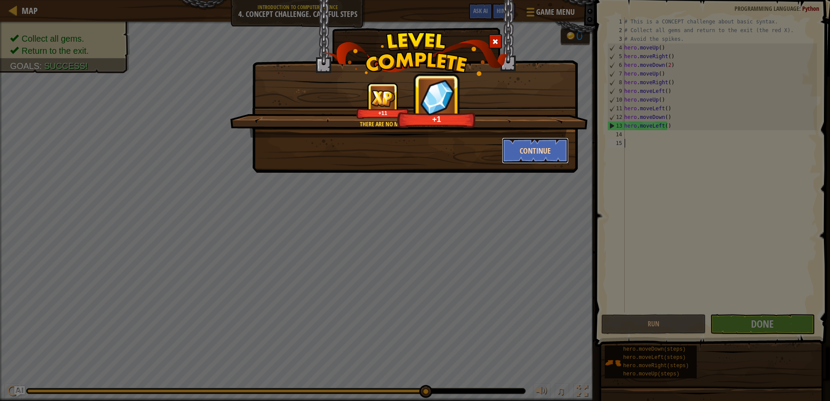
click at [524, 148] on button "Continue" at bounding box center [535, 151] width 67 height 26
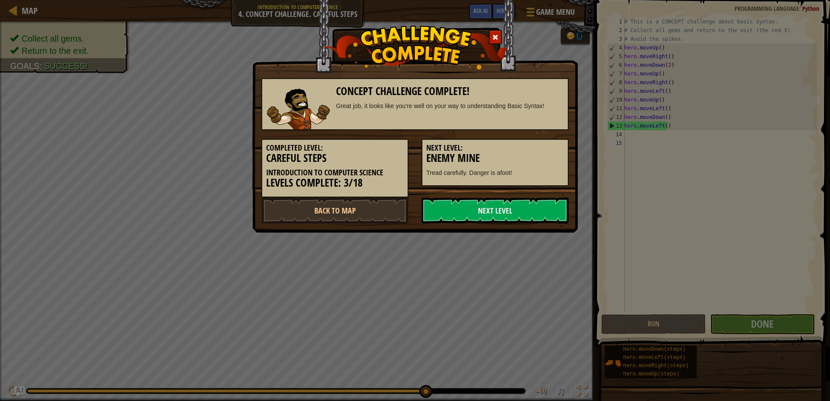
drag, startPoint x: 488, startPoint y: 214, endPoint x: 487, endPoint y: 227, distance: 12.7
click at [487, 227] on div "Concept Challenge Complete! Great job, it looks like you're well on your way to…" at bounding box center [415, 116] width 326 height 233
click at [479, 205] on link "Next Level" at bounding box center [495, 211] width 147 height 26
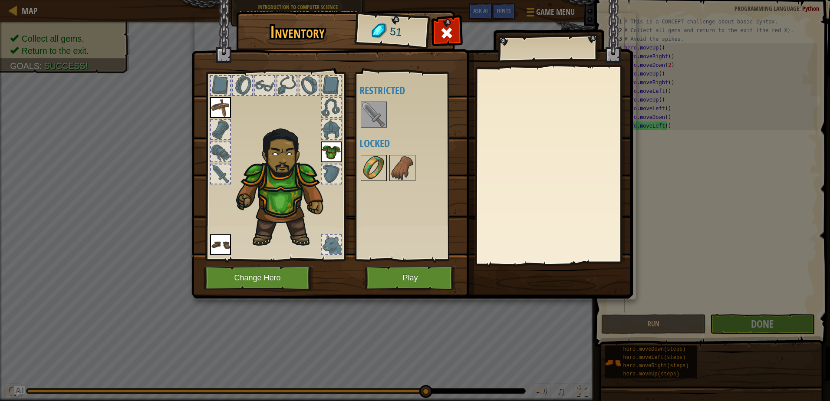
click at [376, 176] on img at bounding box center [374, 168] width 24 height 24
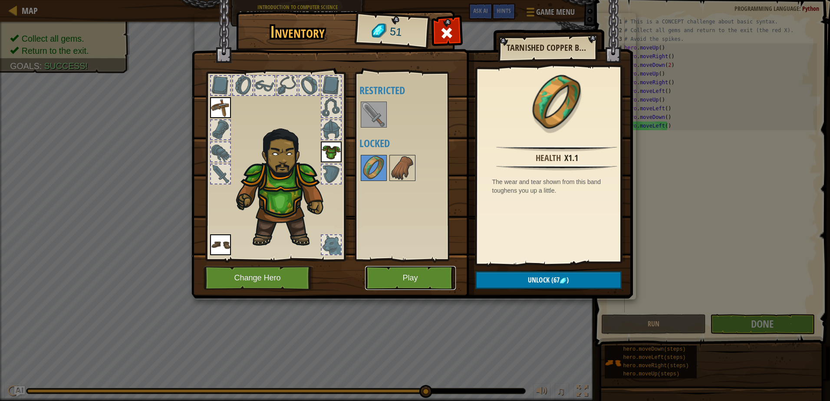
click at [407, 277] on button "Play" at bounding box center [410, 278] width 91 height 24
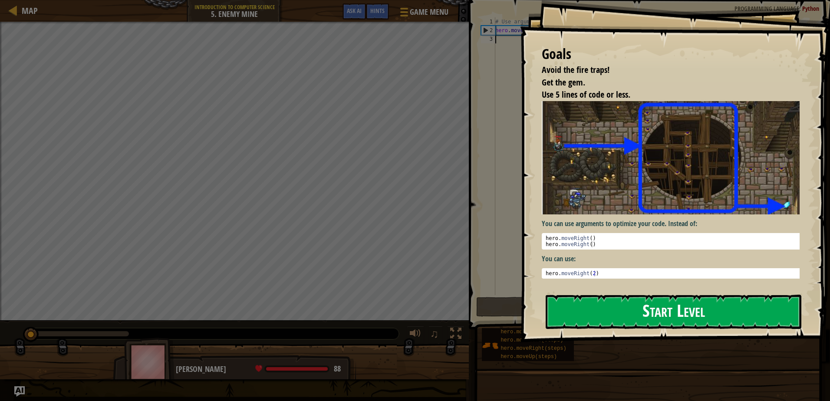
click at [660, 312] on button "Start Level" at bounding box center [674, 312] width 256 height 34
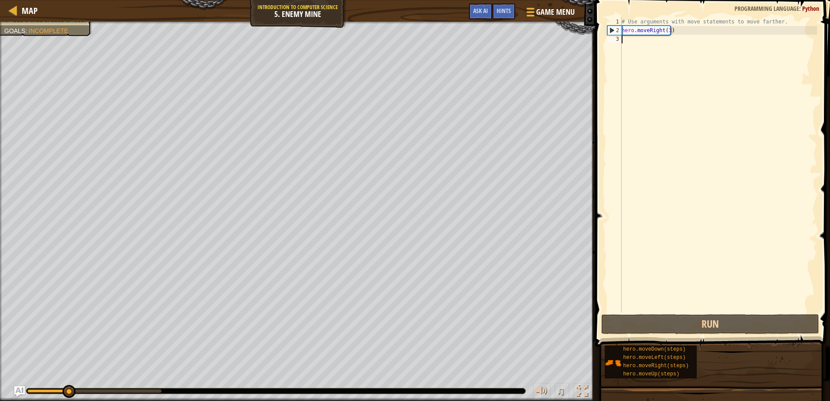
click at [0, 0] on html "Map Introduction to Computer Science 5. Enemy Mine Game Menu Done Hints Ask AI …" at bounding box center [415, 0] width 830 height 0
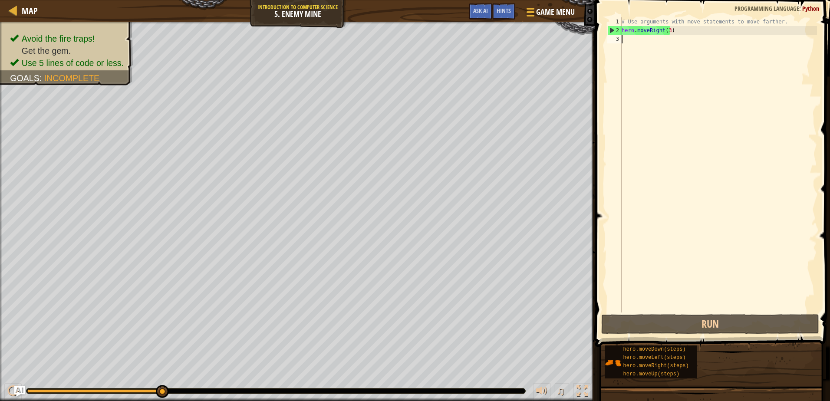
scroll to position [4, 0]
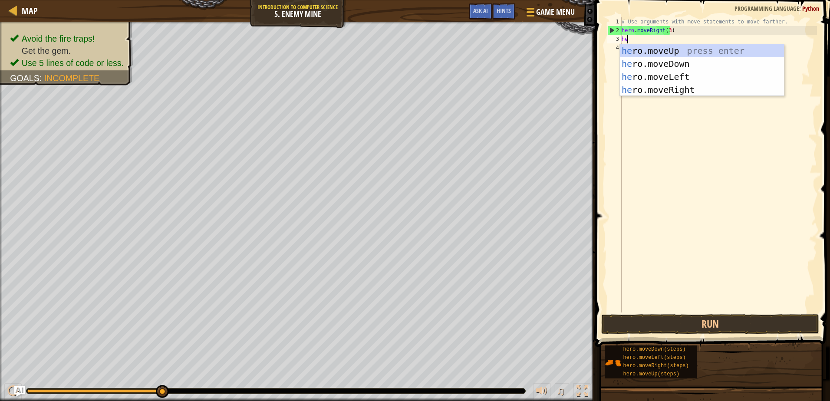
type textarea "her"
click at [675, 45] on div "her o.moveUp press enter her o.moveDown press enter her o.moveLeft press enter …" at bounding box center [702, 83] width 164 height 78
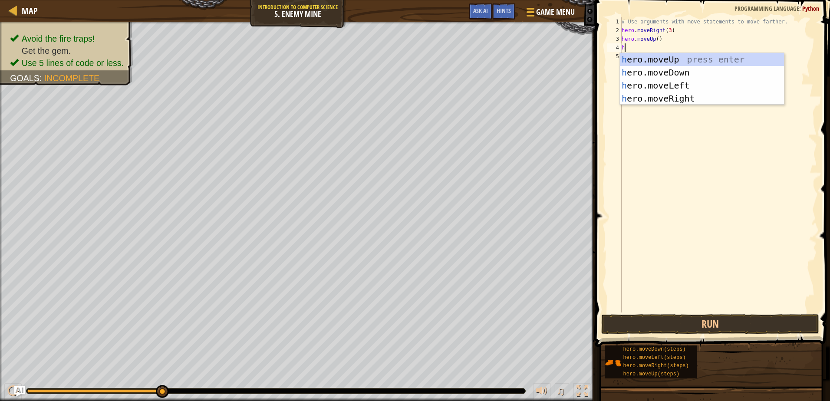
type textarea "her"
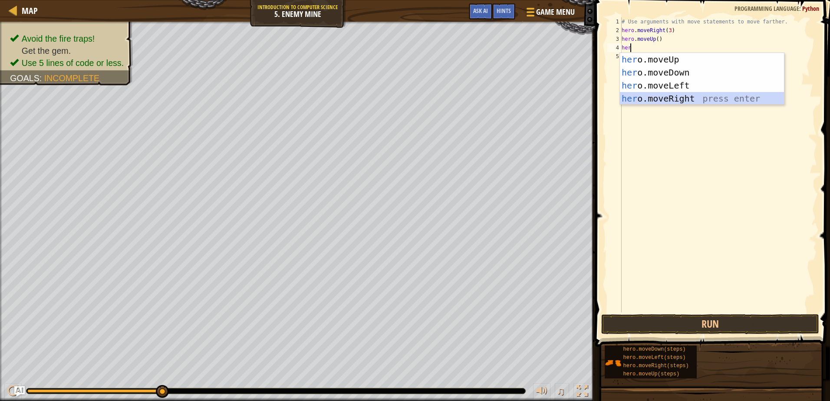
click at [675, 97] on div "her o.moveUp press enter her o.moveDown press enter her o.moveLeft press enter …" at bounding box center [702, 92] width 164 height 78
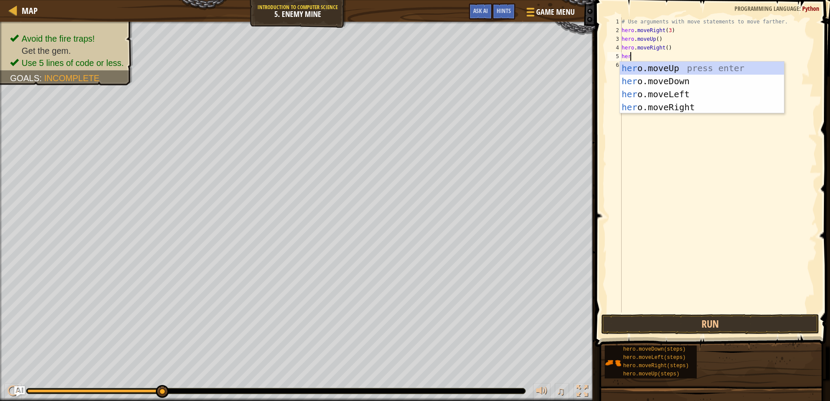
type textarea "hero"
click at [678, 82] on div "hero .moveUp press enter hero .moveDown press enter hero .moveLeft press enter …" at bounding box center [702, 101] width 164 height 78
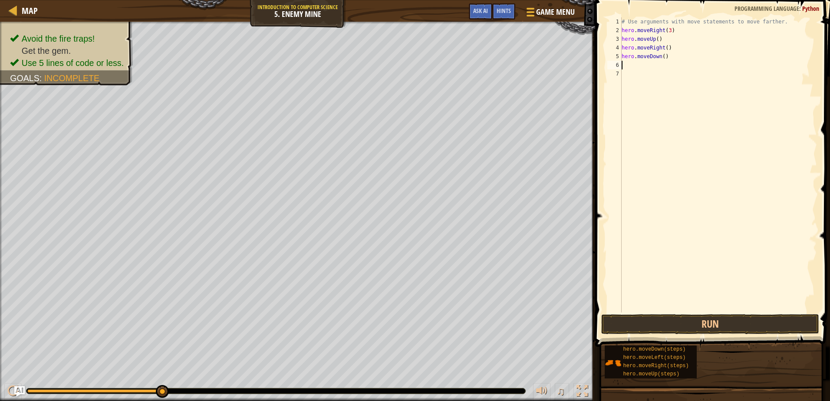
click at [662, 58] on div "# Use arguments with move statements to move farther. hero . moveRight ( 3 ) he…" at bounding box center [718, 173] width 197 height 313
type textarea "hero.moveDown(3)"
click at [646, 69] on div "# Use arguments with move statements to move farther. hero . moveRight ( 3 ) he…" at bounding box center [718, 173] width 197 height 313
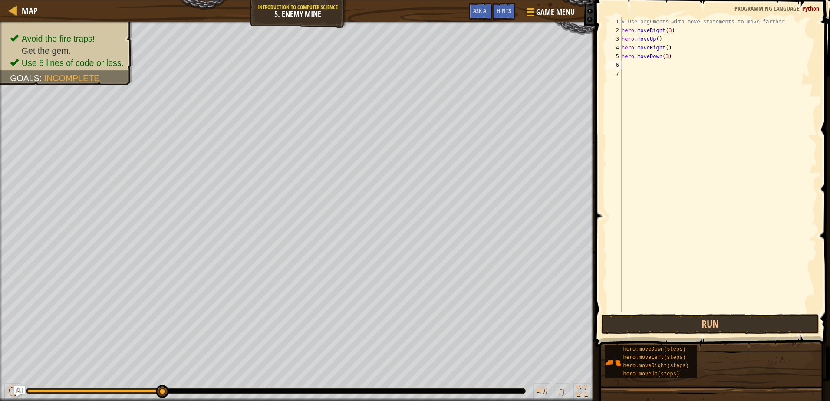
click at [663, 58] on div "# Use arguments with move statements to move farther. hero . moveRight ( 3 ) he…" at bounding box center [718, 173] width 197 height 313
type textarea "hero.moveDown(4)"
click at [659, 68] on div "# Use arguments with move statements to move farther. hero . moveRight ( 3 ) he…" at bounding box center [718, 173] width 197 height 313
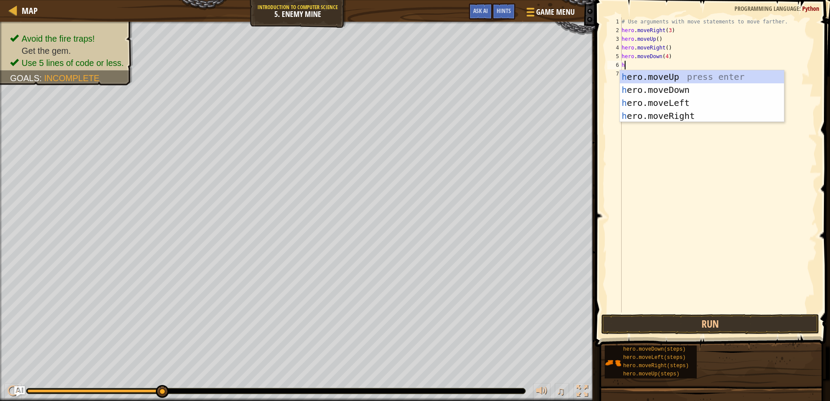
scroll to position [4, 0]
type textarea "hero"
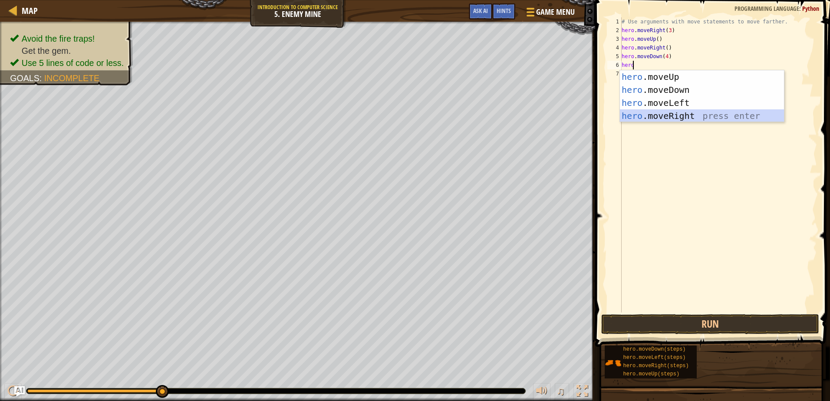
click at [656, 110] on div "hero .moveUp press enter hero .moveDown press enter hero .moveLeft press enter …" at bounding box center [702, 109] width 164 height 78
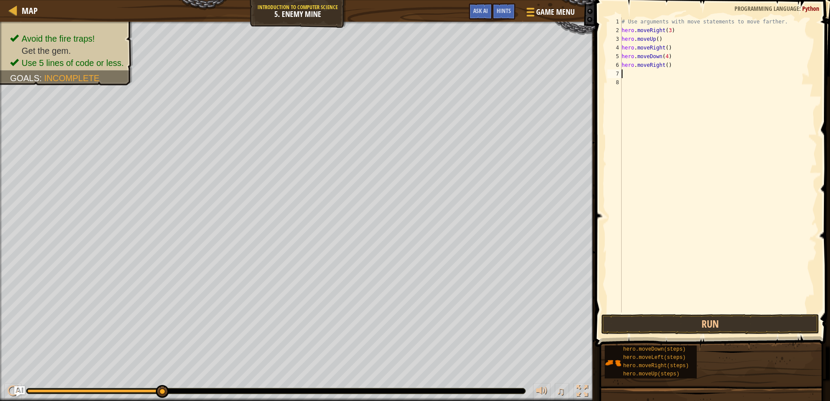
click at [665, 68] on div "# Use arguments with move statements to move farther. hero . moveRight ( 3 ) he…" at bounding box center [718, 173] width 197 height 313
click at [637, 319] on button "Run" at bounding box center [709, 324] width 217 height 20
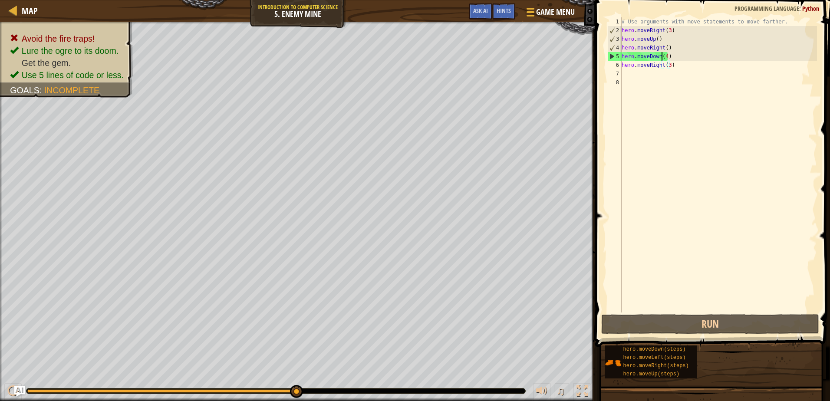
click at [662, 57] on div "# Use arguments with move statements to move farther. hero . moveRight ( 3 ) he…" at bounding box center [718, 173] width 197 height 313
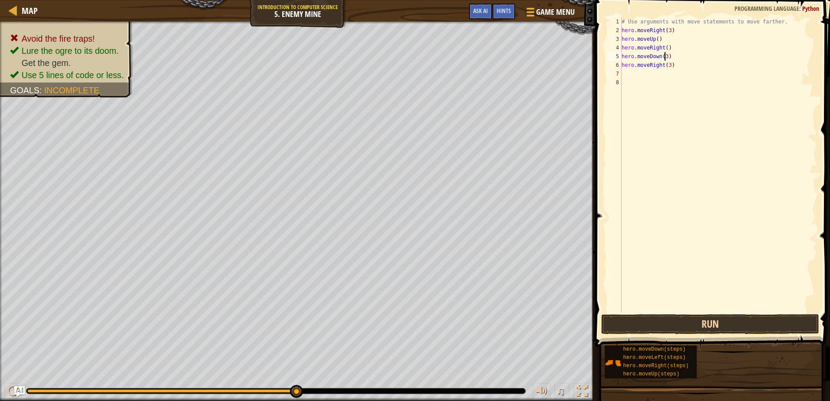
type textarea "hero.moveDown(3)"
drag, startPoint x: 705, startPoint y: 320, endPoint x: 705, endPoint y: 315, distance: 4.8
click at [705, 319] on button "Run" at bounding box center [709, 324] width 217 height 20
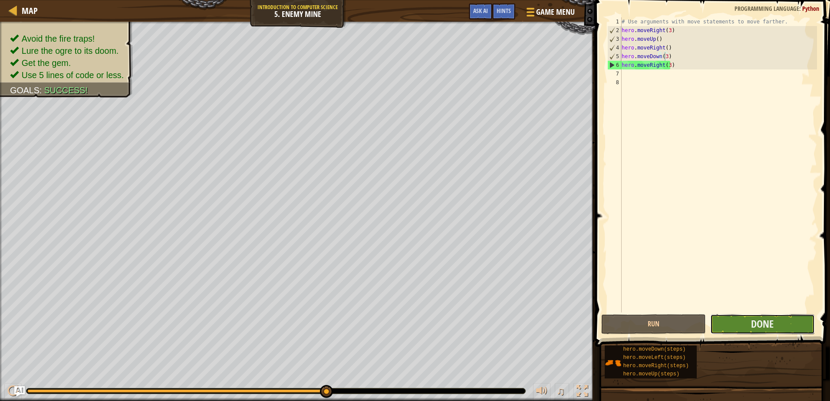
click at [782, 323] on button "Done" at bounding box center [762, 324] width 105 height 20
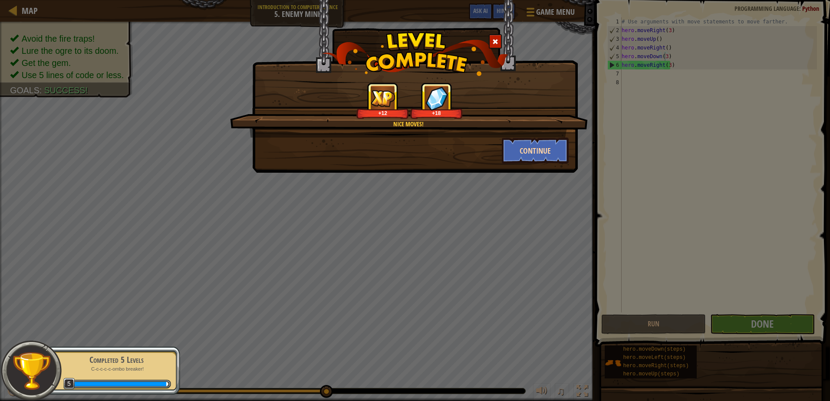
click at [517, 142] on div "Nice moves! +12 +18 Continue" at bounding box center [414, 122] width 307 height 81
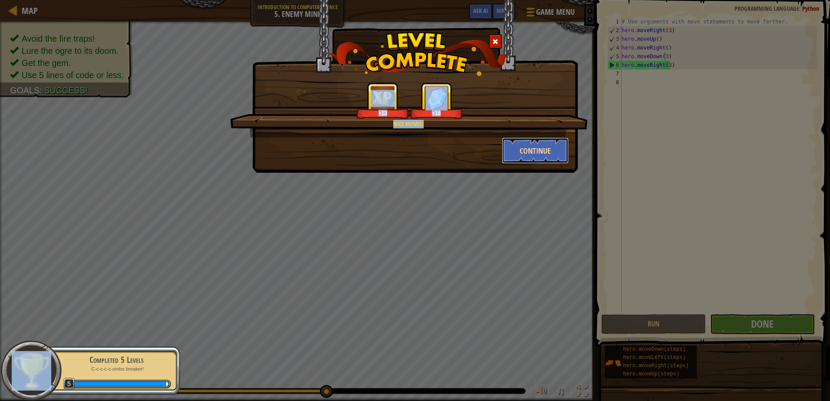
drag, startPoint x: 517, startPoint y: 142, endPoint x: 518, endPoint y: 148, distance: 6.6
click at [518, 148] on button "Continue" at bounding box center [535, 151] width 67 height 26
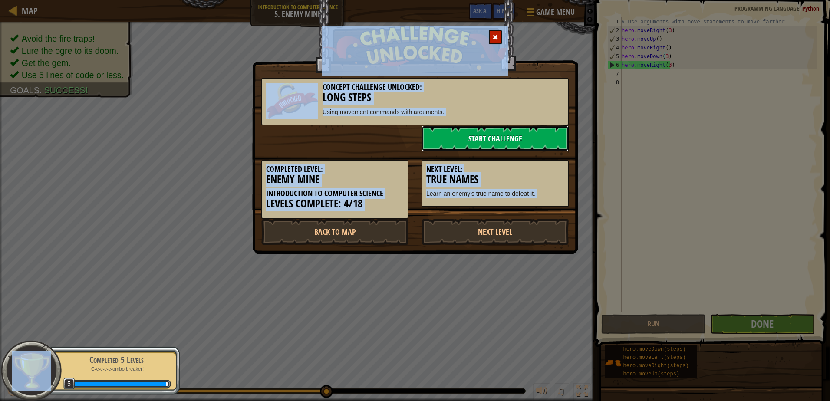
click at [458, 142] on link "Start Challenge" at bounding box center [495, 138] width 147 height 26
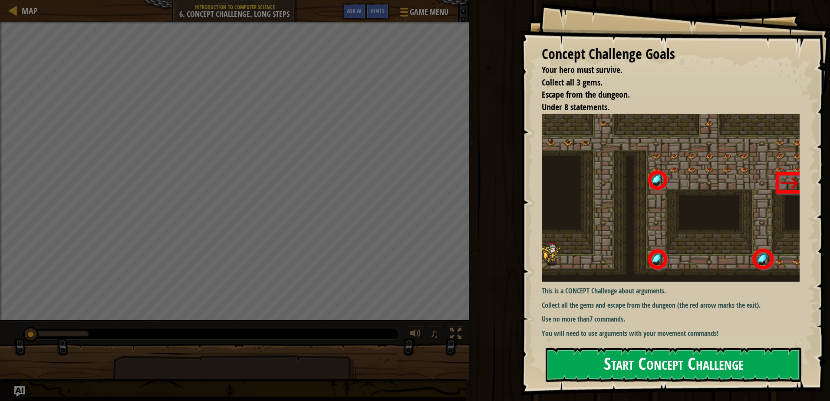
drag, startPoint x: 687, startPoint y: 387, endPoint x: 684, endPoint y: 380, distance: 8.2
click at [687, 382] on div "Start Concept Challenge" at bounding box center [674, 365] width 256 height 35
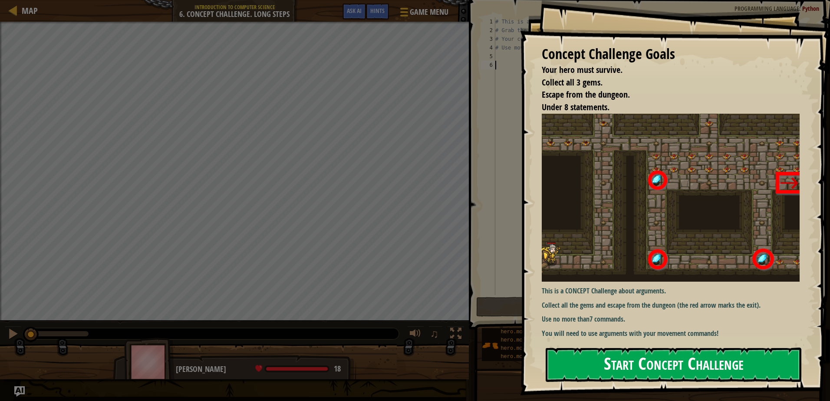
click at [684, 375] on button "Start Concept Challenge" at bounding box center [674, 365] width 256 height 34
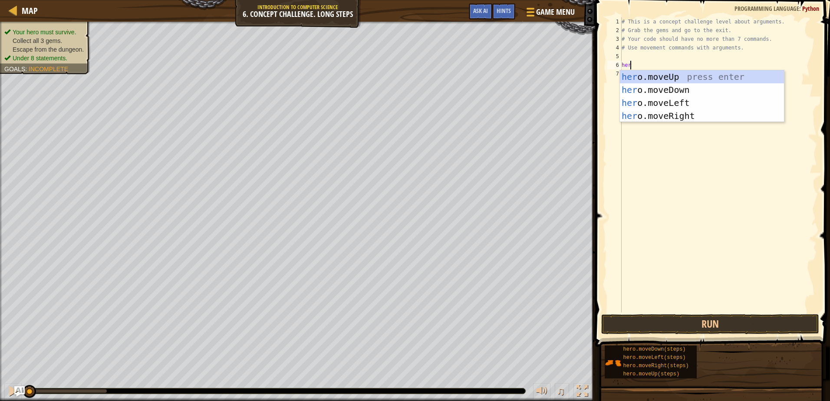
scroll to position [4, 0]
type textarea "hero"
click at [686, 124] on div "# This is a concept challenge level about arguments. # Grab the gems and go to …" at bounding box center [718, 173] width 197 height 313
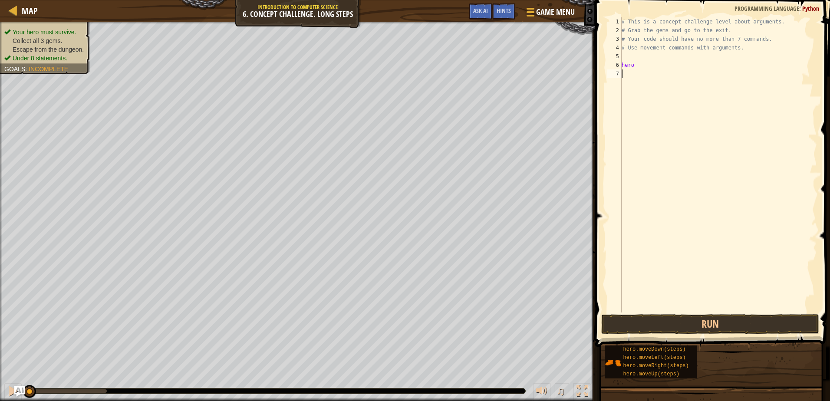
click at [632, 67] on div "# This is a concept challenge level about arguments. # Grab the gems and go to …" at bounding box center [718, 173] width 197 height 313
type textarea "hero"
click at [632, 67] on div "# This is a concept challenge level about arguments. # Grab the gems and go to …" at bounding box center [718, 173] width 197 height 313
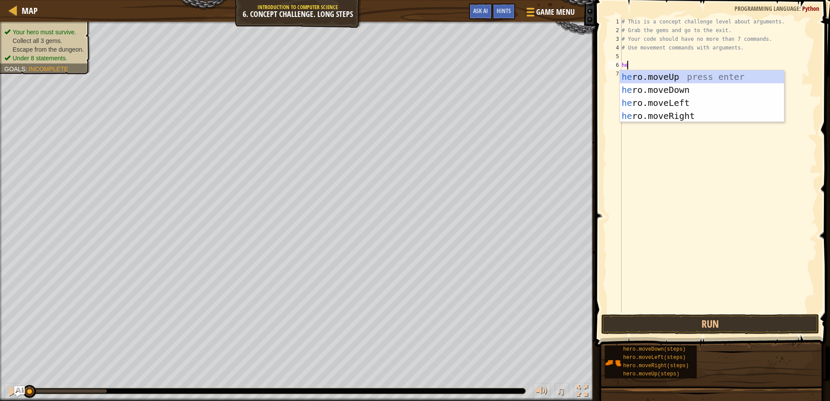
scroll to position [4, 0]
type textarea "hero"
click at [675, 112] on div "hero .moveUp press enter hero .moveDown press enter hero .moveLeft press enter …" at bounding box center [702, 109] width 164 height 78
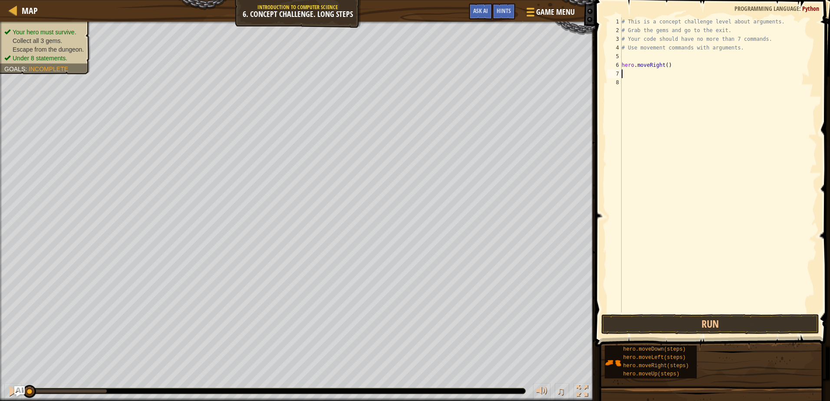
scroll to position [4, 0]
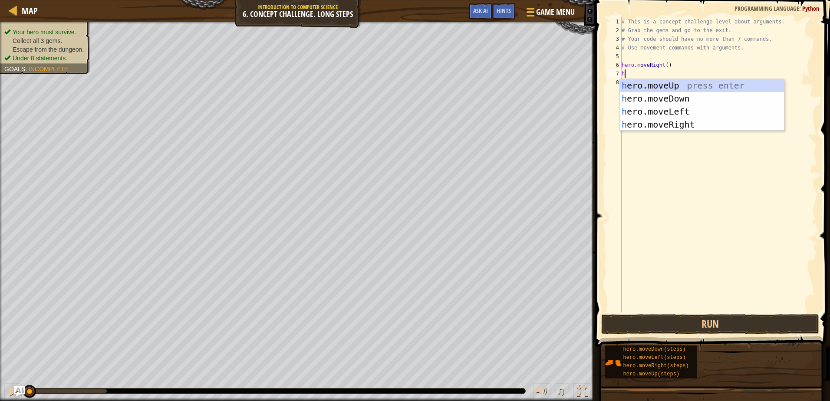
type textarea "hero"
click at [701, 85] on div "hero .moveUp press enter hero .moveDown press enter hero .moveLeft press enter …" at bounding box center [702, 118] width 164 height 78
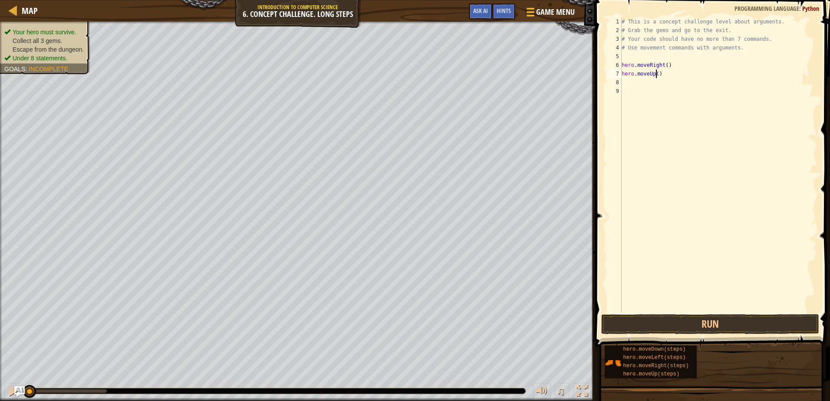
click at [655, 74] on div "# This is a concept challenge level about arguments. # Grab the gems and go to …" at bounding box center [718, 173] width 197 height 313
type textarea "hero.moveUp(2)"
click at [633, 79] on div "# This is a concept challenge level about arguments. # Grab the gems and go to …" at bounding box center [718, 173] width 197 height 313
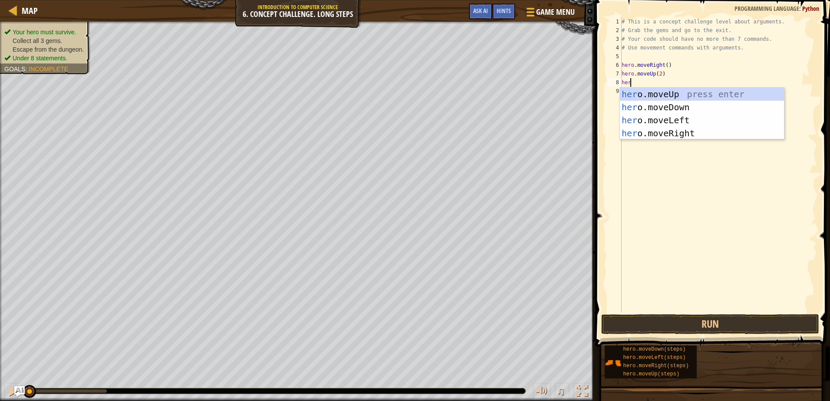
scroll to position [4, 0]
type textarea "hero"
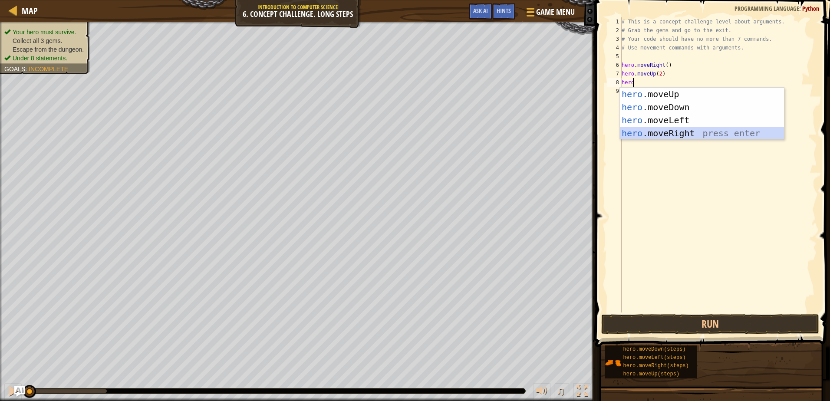
click at [648, 129] on div "hero .moveUp press enter hero .moveDown press enter hero .moveLeft press enter …" at bounding box center [702, 127] width 164 height 78
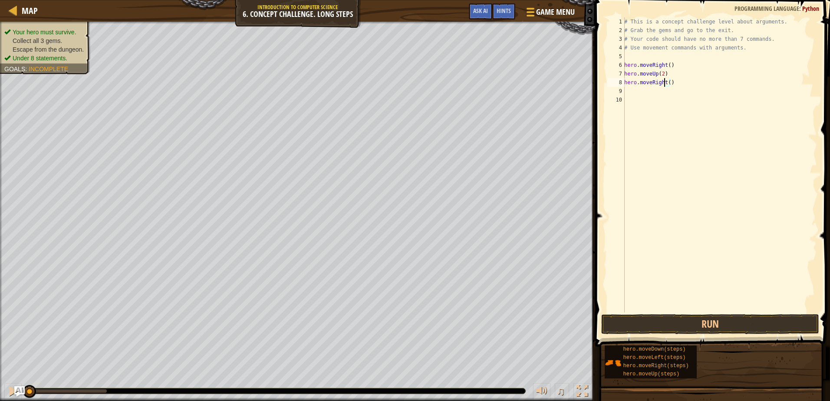
click at [665, 84] on div "# This is a concept challenge level about arguments. # Grab the gems and go to …" at bounding box center [719, 173] width 194 height 313
type textarea "hero.moveRight(2)"
click at [643, 95] on div "# This is a concept challenge level about arguments. # Grab the gems and go to …" at bounding box center [719, 173] width 194 height 313
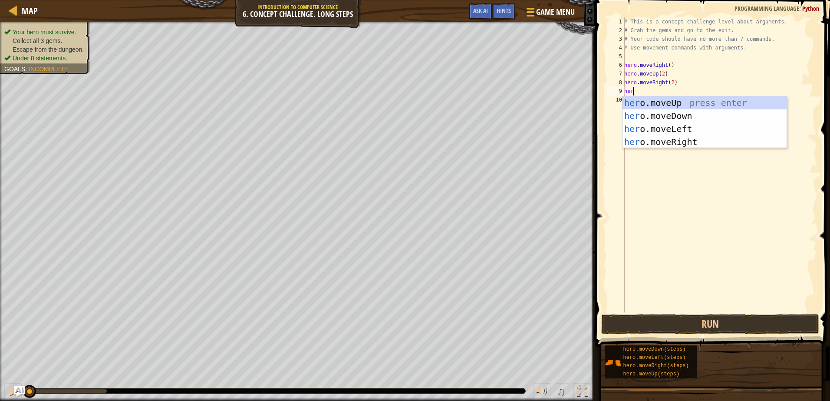
scroll to position [4, 0]
type textarea "hero"
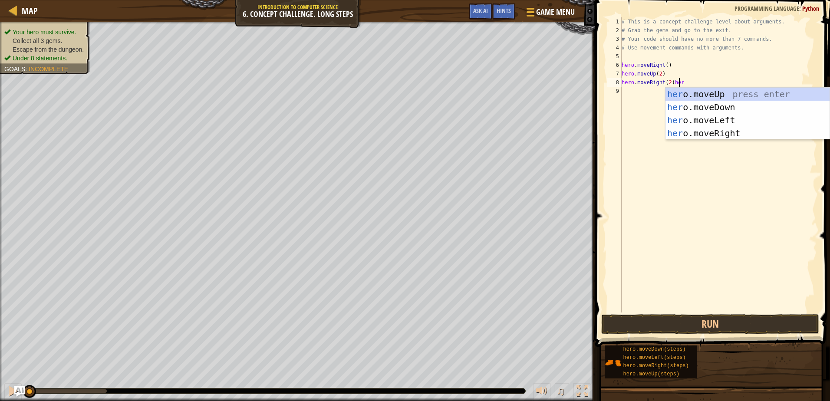
scroll to position [4, 5]
click at [713, 106] on div "hero .moveUp press enter hero .moveDown press enter hero .moveLeft press enter …" at bounding box center [747, 127] width 164 height 78
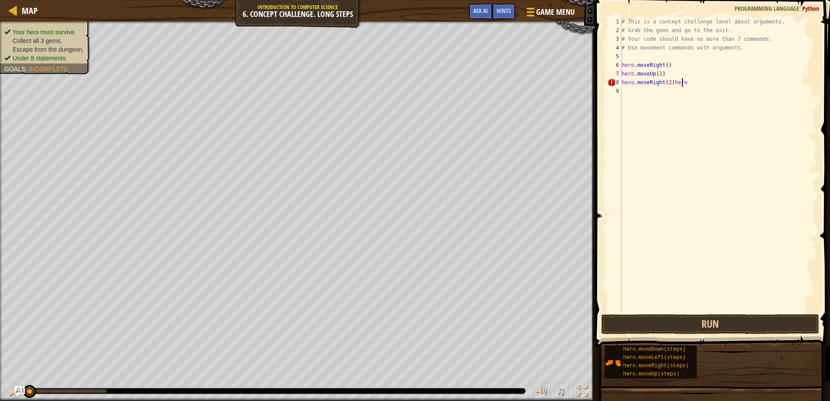
type textarea "hero.moveRight(2)"
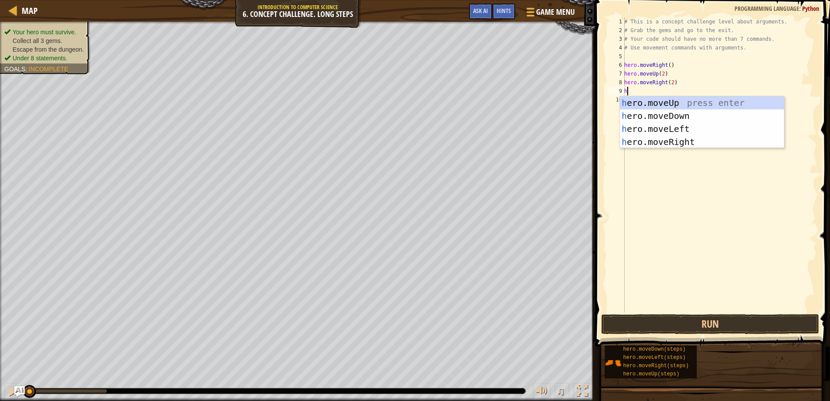
type textarea "he5ro"
type textarea "hero"
click at [669, 116] on div "hero .moveUp press enter hero .moveDown press enter hero .moveLeft press enter …" at bounding box center [704, 135] width 164 height 78
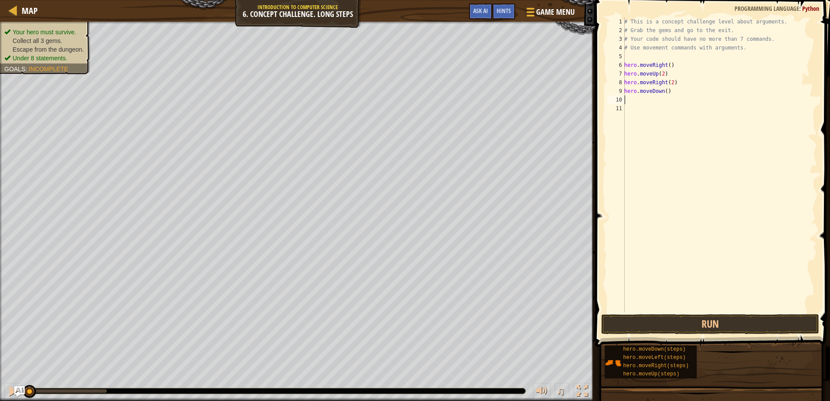
scroll to position [4, 0]
click at [663, 92] on div "# This is a concept challenge level about arguments. # Grab the gems and go to …" at bounding box center [719, 173] width 194 height 313
type textarea "hero.moveDown(3)"
click at [639, 102] on div "# This is a concept challenge level about arguments. # Grab the gems and go to …" at bounding box center [719, 173] width 194 height 313
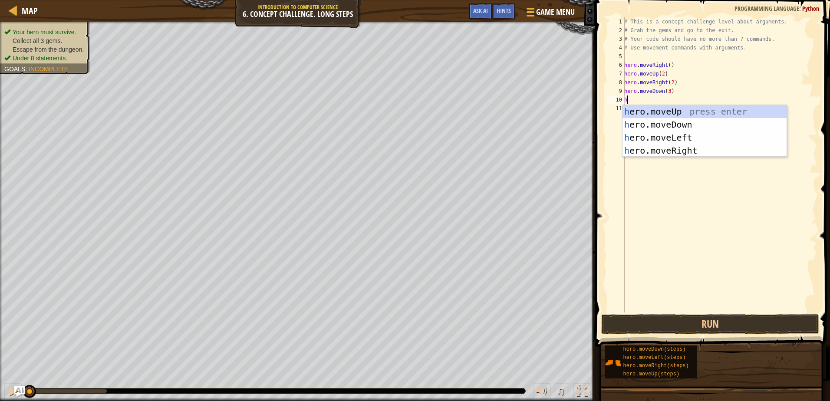
scroll to position [4, 0]
type textarea "hero"
click at [683, 133] on div "hero .moveUp press enter hero .moveDown press enter hero .moveLeft press enter …" at bounding box center [704, 144] width 164 height 78
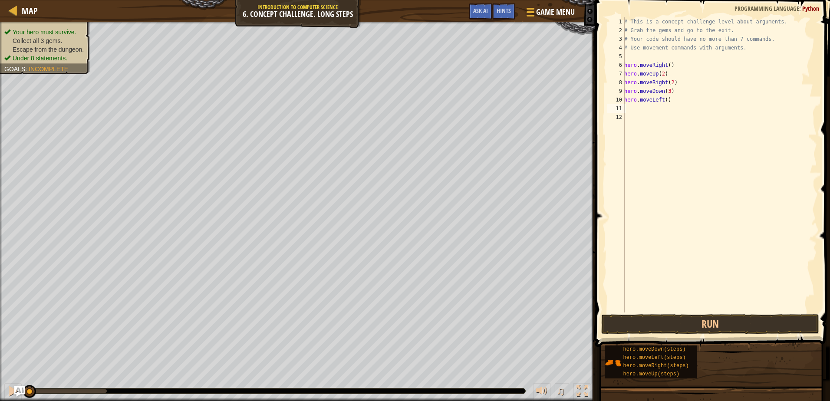
scroll to position [4, 0]
click at [665, 99] on div "# This is a concept challenge level about arguments. # Grab the gems and go to …" at bounding box center [719, 173] width 194 height 313
type textarea "hero.moveLeft()"
click at [644, 116] on div "# This is a concept challenge level about arguments. # Grab the gems and go to …" at bounding box center [719, 173] width 194 height 313
click at [643, 112] on div "# This is a concept challenge level about arguments. # Grab the gems and go to …" at bounding box center [719, 173] width 194 height 313
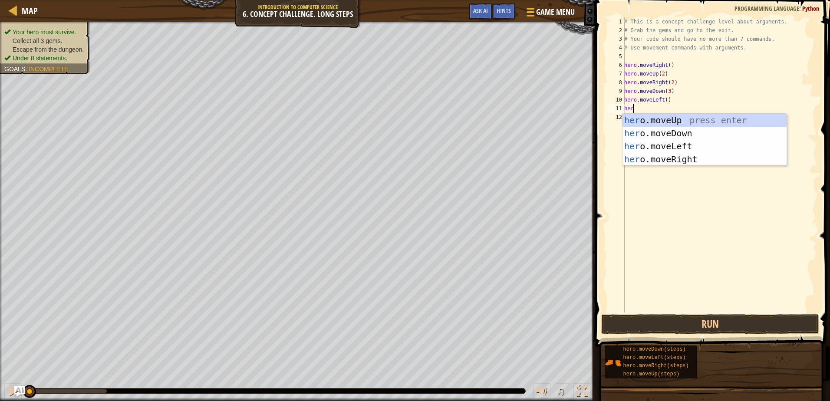
scroll to position [4, 0]
type textarea "hero"
click at [681, 123] on div "hero .moveUp press enter hero .moveDown press enter hero .moveLeft press enter …" at bounding box center [704, 153] width 164 height 78
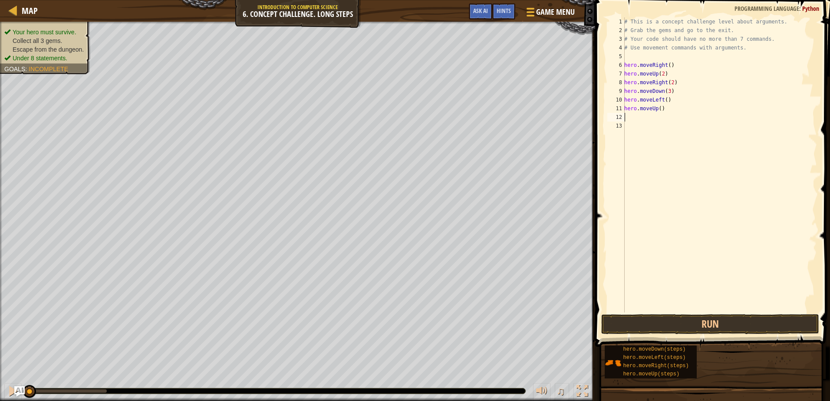
scroll to position [4, 0]
click at [658, 106] on div "# This is a concept challenge level about arguments. # Grab the gems and go to …" at bounding box center [719, 173] width 194 height 313
type textarea "hero.moveUp()"
click at [651, 118] on div "# This is a concept challenge level about arguments. # Grab the gems and go to …" at bounding box center [719, 173] width 194 height 313
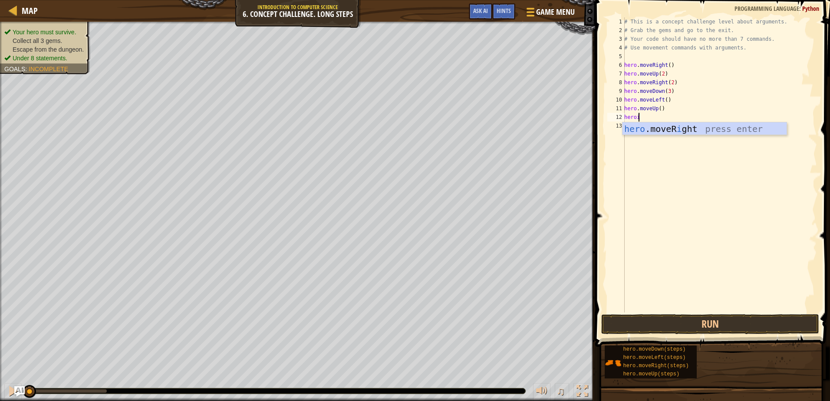
type textarea "hero"
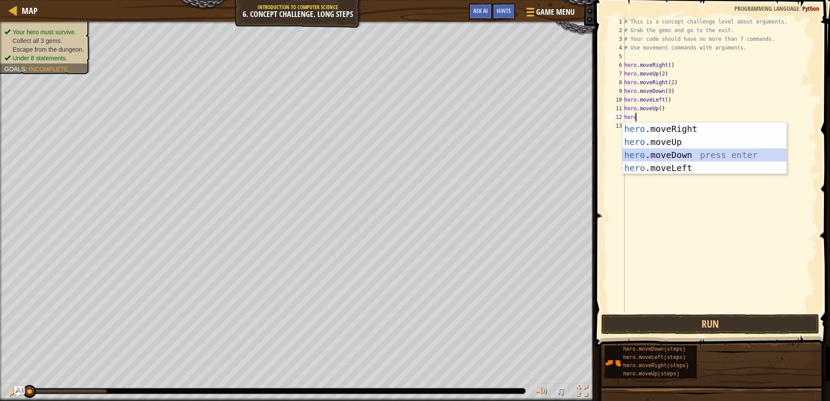
click at [696, 155] on div "hero .moveRight press enter hero .moveUp press enter hero .moveDown press enter…" at bounding box center [704, 161] width 164 height 78
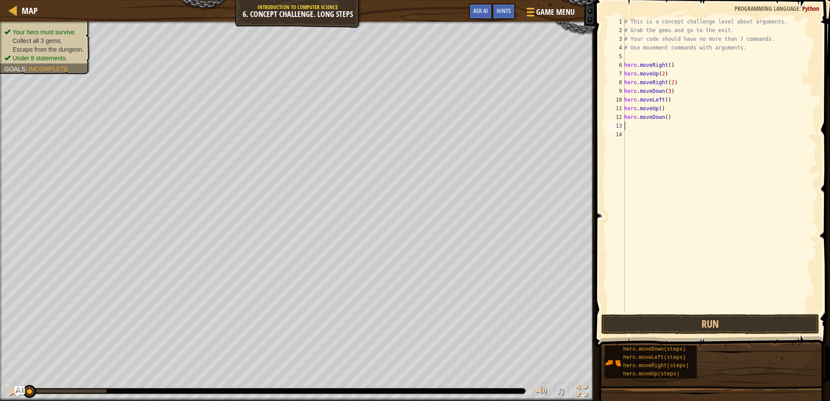
drag, startPoint x: 656, startPoint y: 124, endPoint x: 651, endPoint y: 125, distance: 5.4
click at [651, 125] on div "# This is a concept challenge level about arguments. # Grab the gems and go to …" at bounding box center [719, 173] width 194 height 313
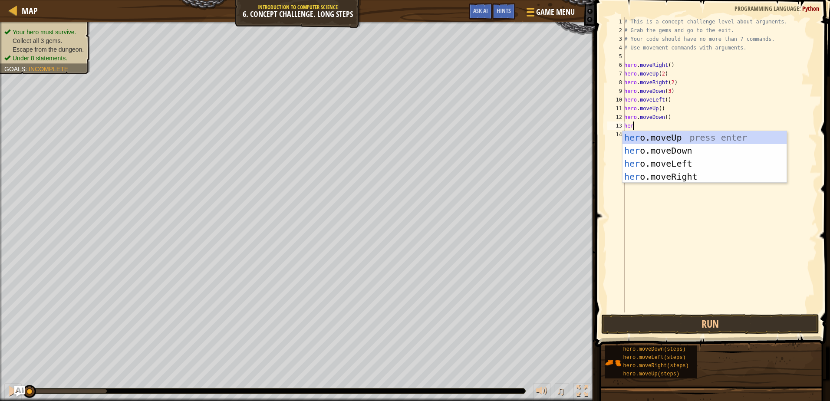
scroll to position [4, 0]
type textarea "hero"
click at [689, 163] on div "hero .moveUp press enter hero .moveDown press enter hero .moveLeft press enter …" at bounding box center [704, 170] width 164 height 78
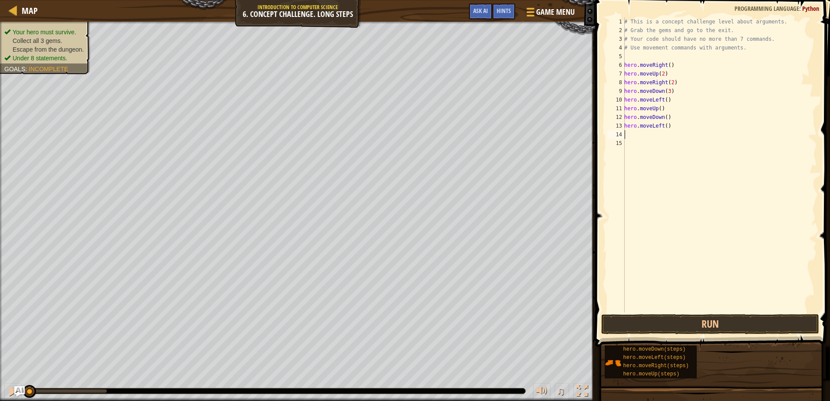
scroll to position [4, 0]
click at [663, 125] on div "# This is a concept challenge level about arguments. # Grab the gems and go to …" at bounding box center [719, 173] width 194 height 313
type textarea "hero.moveLeft(2)"
click at [639, 142] on div "# This is a concept challenge level about arguments. # Grab the gems and go to …" at bounding box center [719, 173] width 194 height 313
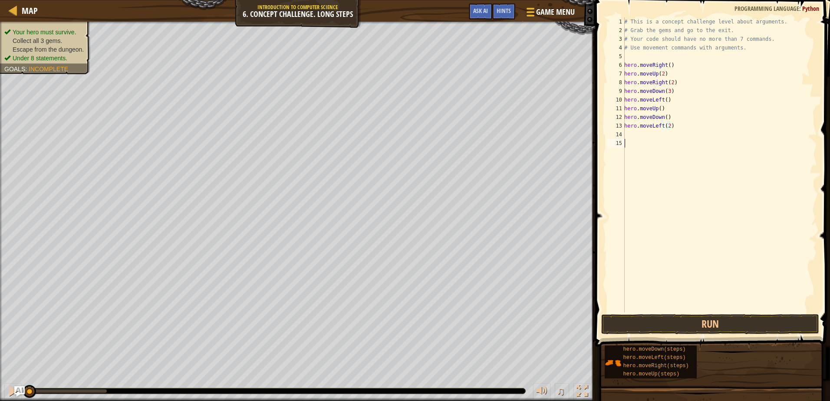
scroll to position [4, 0]
click at [639, 132] on div "# This is a concept challenge level about arguments. # Grab the gems and go to …" at bounding box center [719, 173] width 194 height 313
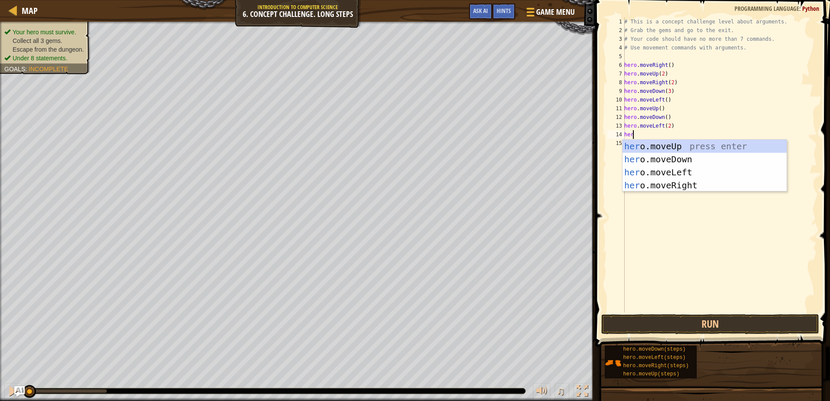
scroll to position [4, 0]
type textarea "hero"
click at [681, 160] on div "hero .moveUp press enter hero .moveDown press enter hero .moveLeft press enter …" at bounding box center [704, 179] width 164 height 78
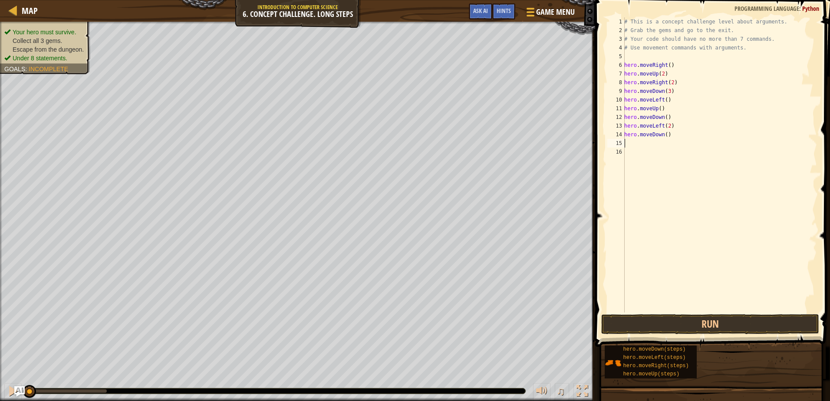
scroll to position [4, 0]
click at [625, 142] on div "# This is a concept challenge level about arguments. # Grab the gems and go to …" at bounding box center [719, 173] width 194 height 313
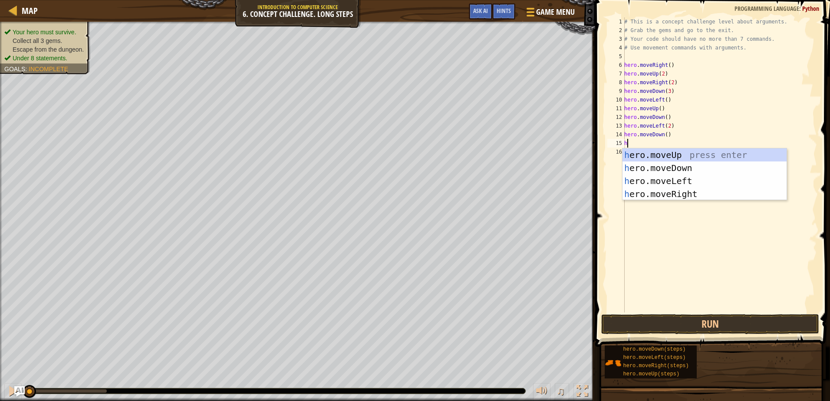
scroll to position [4, 0]
type textarea "hero"
click at [679, 192] on div "hero .moveUp press enter hero .moveDown press enter hero .moveLeft press enter …" at bounding box center [704, 187] width 164 height 78
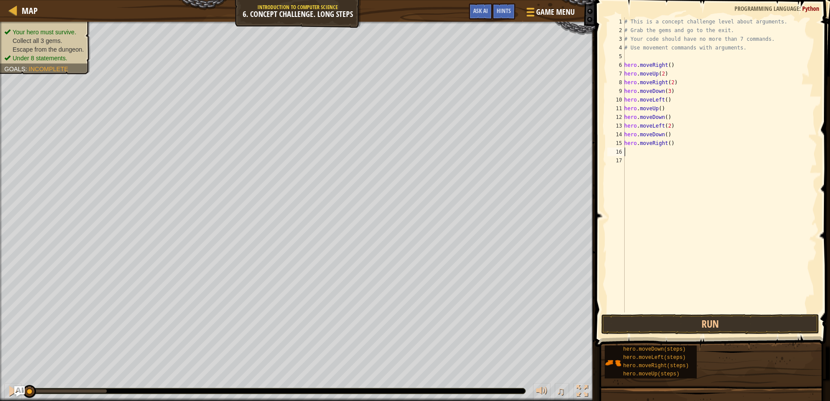
scroll to position [4, 0]
click at [676, 322] on button "Run" at bounding box center [709, 324] width 217 height 20
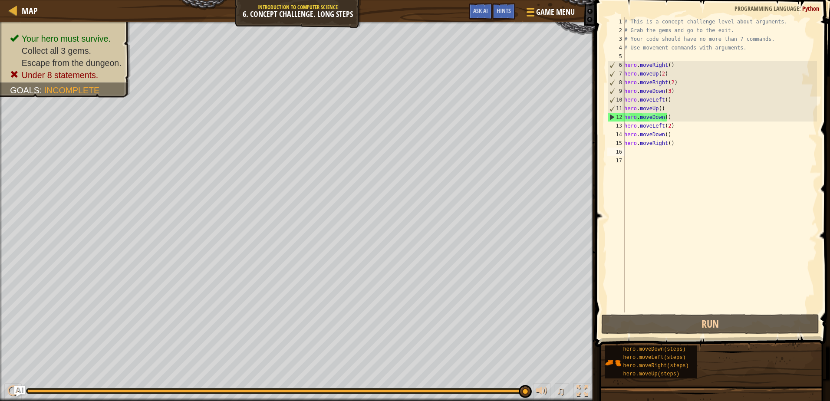
click at [678, 71] on div "# This is a concept challenge level about arguments. # Grab the gems and go to …" at bounding box center [719, 173] width 194 height 313
click at [678, 62] on div "# This is a concept challenge level about arguments. # Grab the gems and go to …" at bounding box center [719, 173] width 194 height 313
click at [669, 119] on div "# This is a concept challenge level about arguments. # Grab the gems and go to …" at bounding box center [719, 173] width 194 height 313
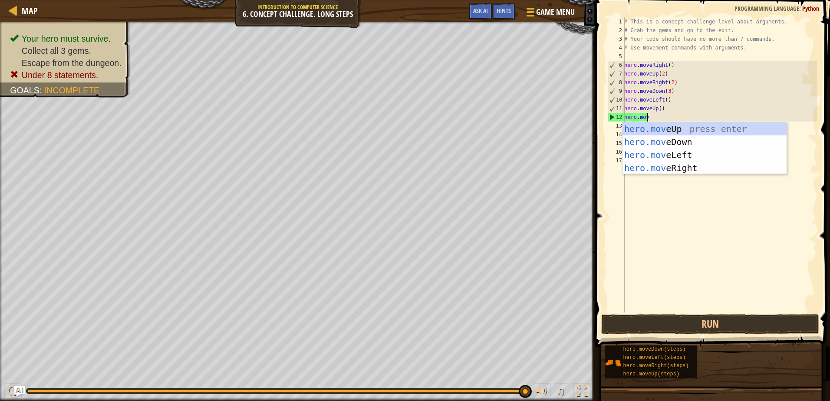
type textarea "hero"
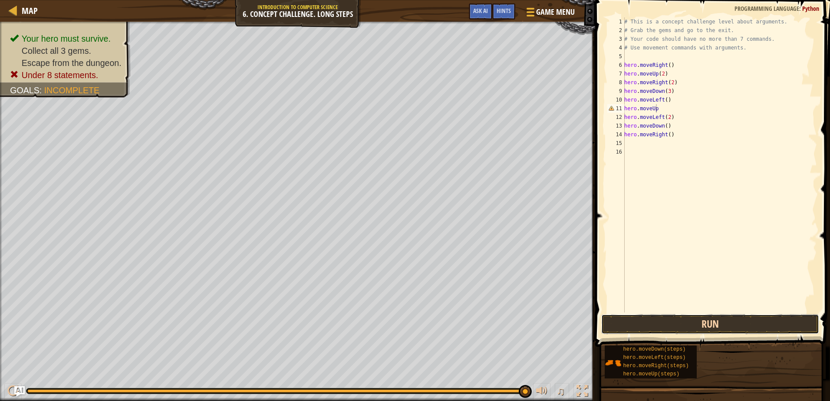
click at [680, 324] on button "Run" at bounding box center [709, 324] width 217 height 20
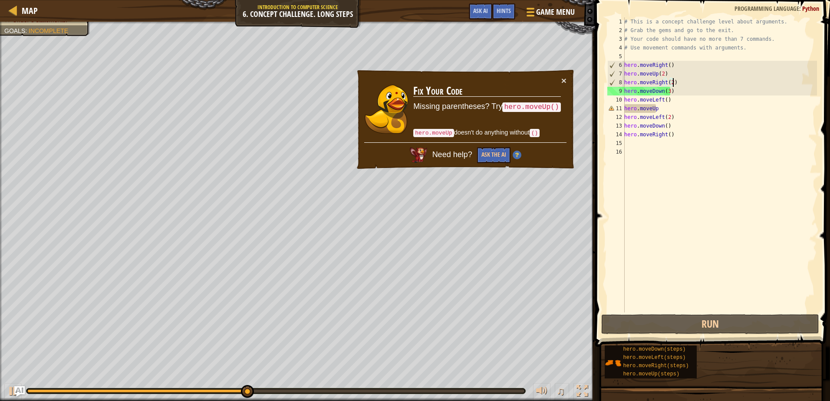
click at [677, 86] on div "# This is a concept challenge level about arguments. # Grab the gems and go to …" at bounding box center [719, 173] width 194 height 313
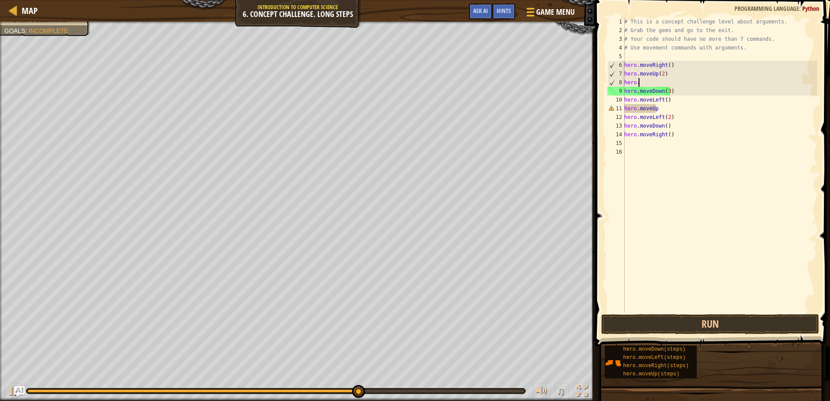
type textarea "hero"
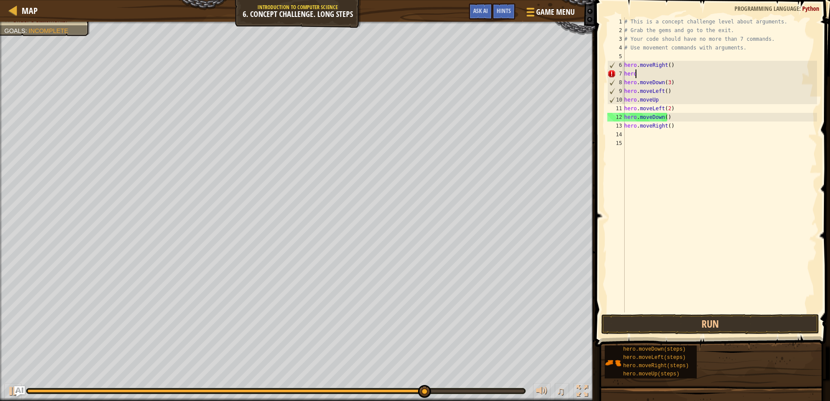
type textarea "hero"
click at [740, 326] on button "Run" at bounding box center [709, 324] width 217 height 20
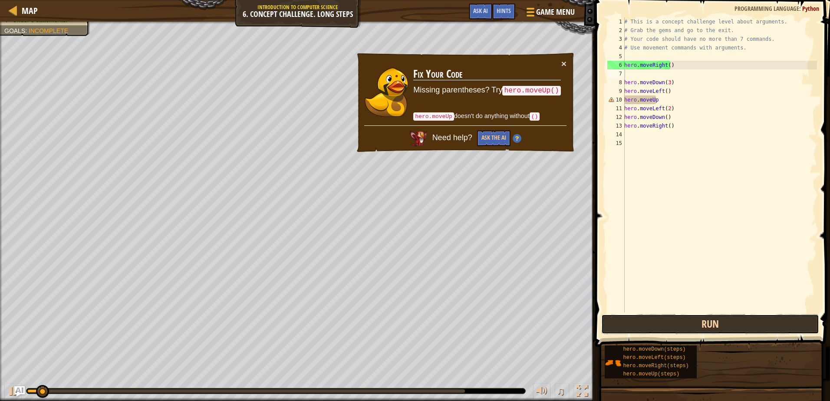
click at [740, 319] on button "Run" at bounding box center [709, 324] width 217 height 20
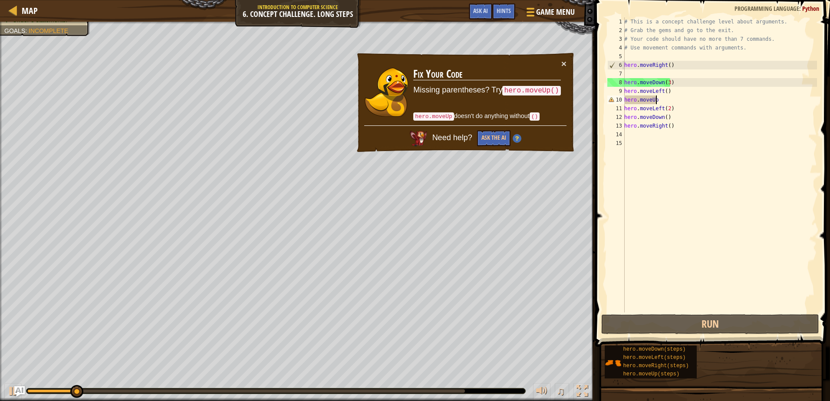
click at [658, 99] on div "# This is a concept challenge level about arguments. # Grab the gems and go to …" at bounding box center [719, 173] width 194 height 313
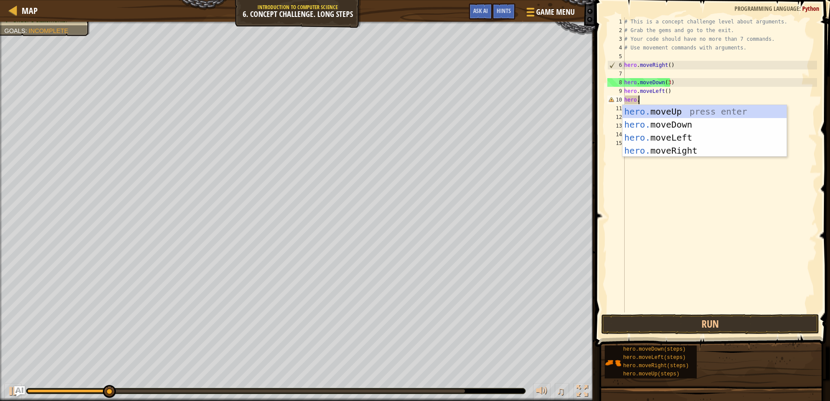
type textarea "hero"
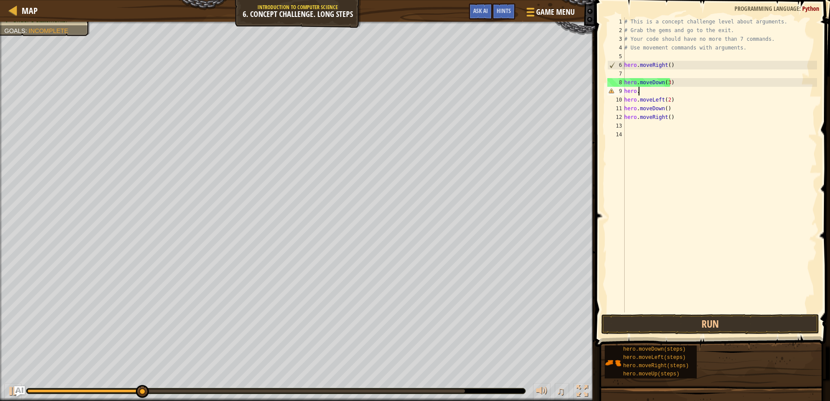
type textarea "hero"
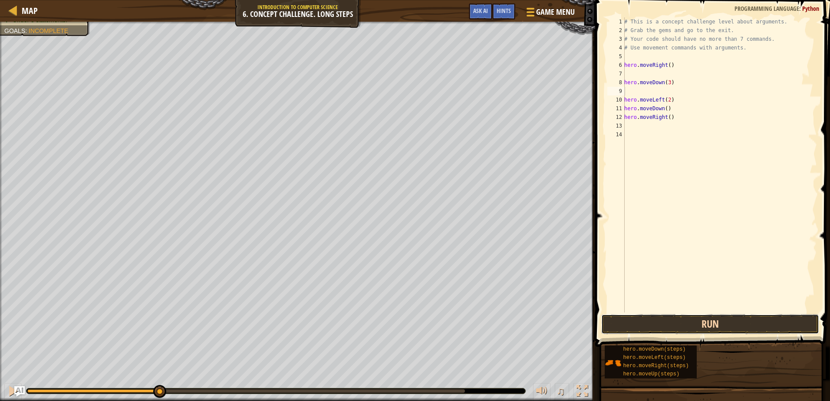
click at [789, 329] on button "Run" at bounding box center [709, 324] width 217 height 20
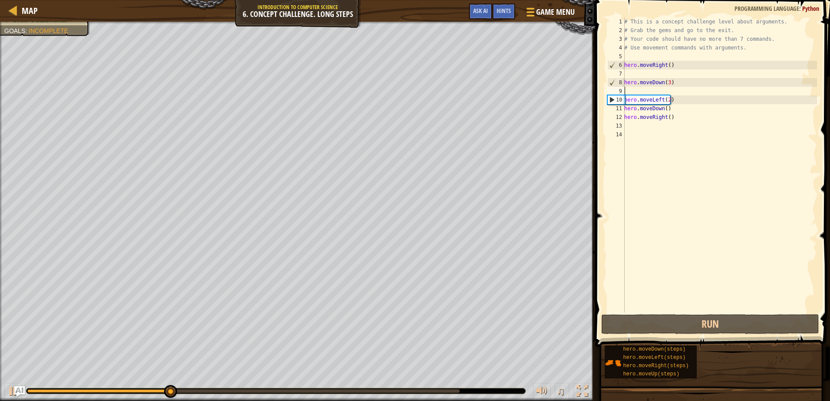
type textarea "hero.moveDown(3)"
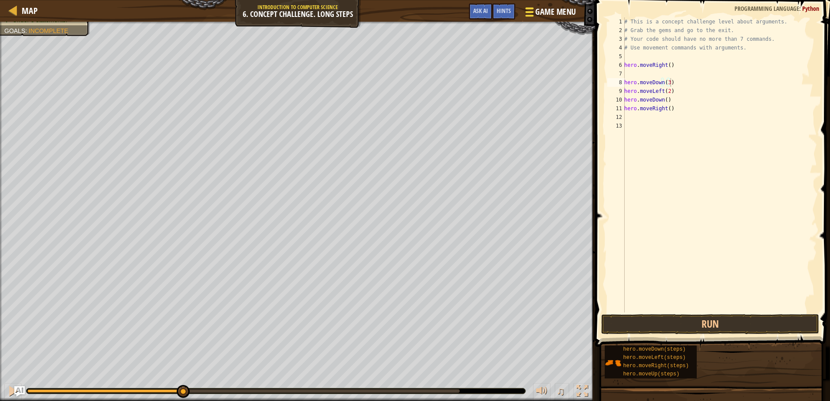
click at [541, 6] on span "Game Menu" at bounding box center [556, 12] width 40 height 12
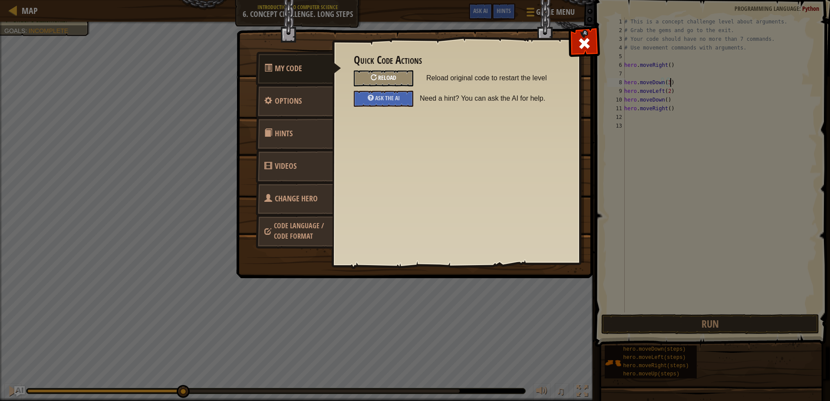
click at [371, 75] on div at bounding box center [374, 77] width 6 height 6
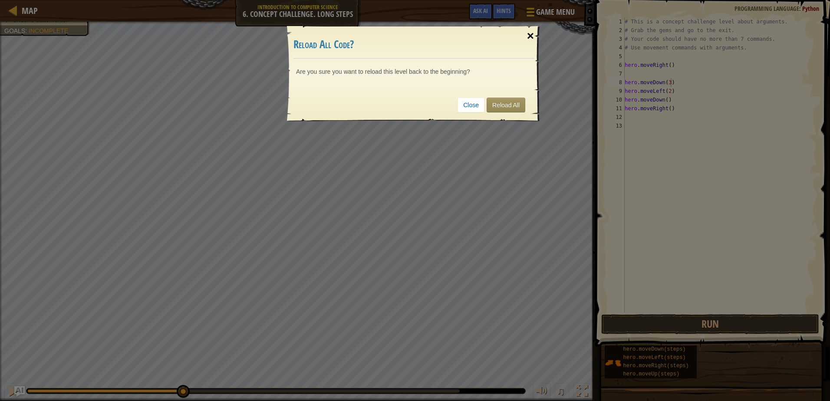
click at [540, 37] on div "×" at bounding box center [530, 35] width 20 height 25
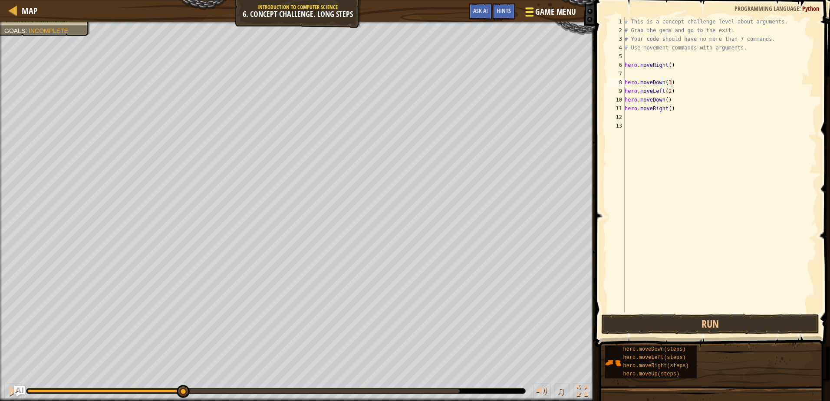
click at [540, 11] on span "Game Menu" at bounding box center [556, 12] width 40 height 12
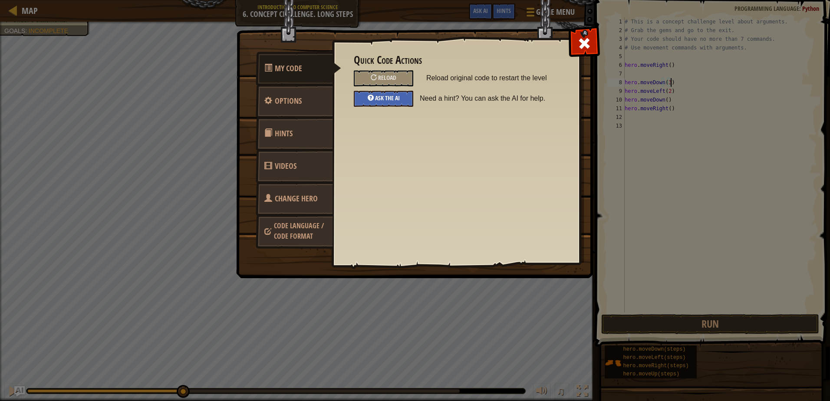
click at [402, 104] on div "Ask the AI" at bounding box center [383, 99] width 59 height 16
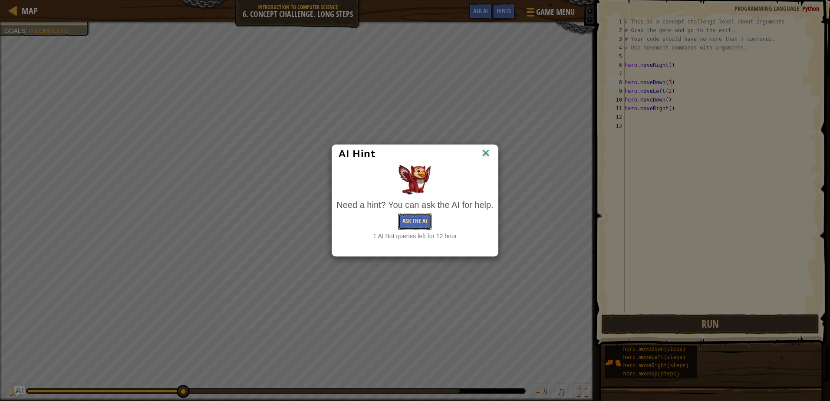
click at [411, 219] on button "Ask the AI" at bounding box center [414, 222] width 33 height 16
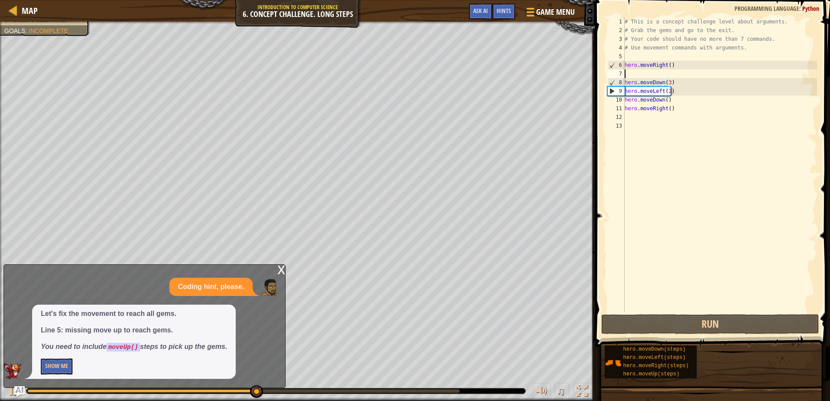
click at [647, 72] on div "# This is a concept challenge level about arguments. # Grab the gems and go to …" at bounding box center [720, 173] width 194 height 313
click at [278, 268] on div "x" at bounding box center [281, 269] width 8 height 9
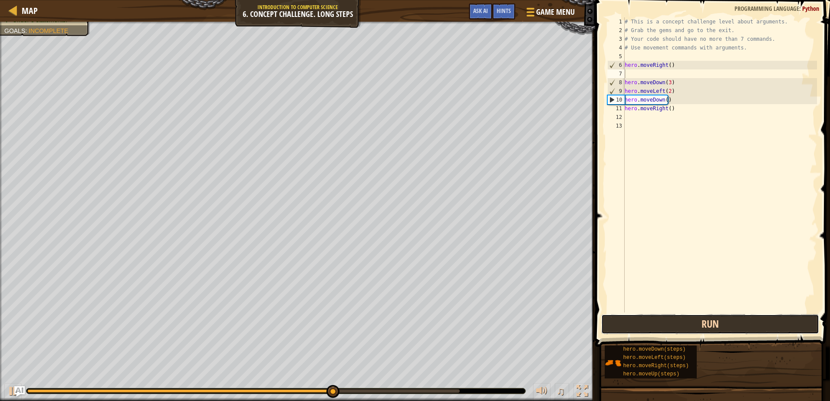
click at [702, 319] on button "Run" at bounding box center [709, 324] width 217 height 20
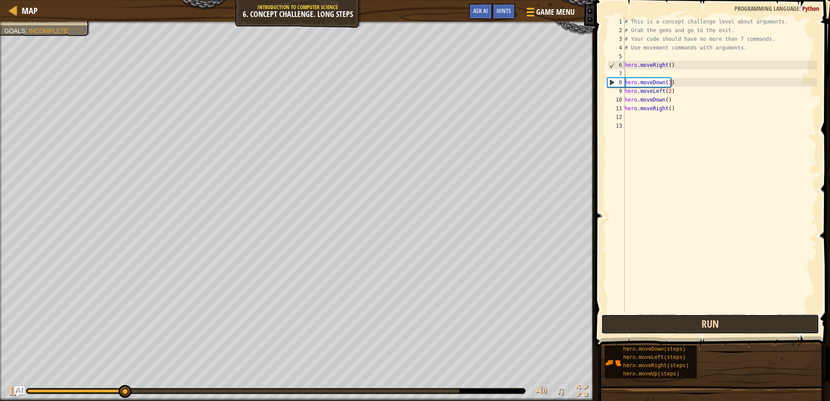
click at [702, 319] on button "Run" at bounding box center [709, 324] width 217 height 20
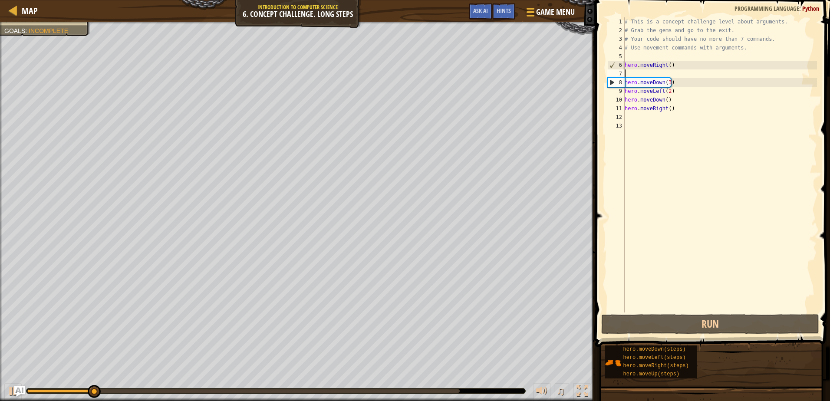
click at [675, 80] on div "# This is a concept challenge level about arguments. # Grab the gems and go to …" at bounding box center [720, 173] width 194 height 313
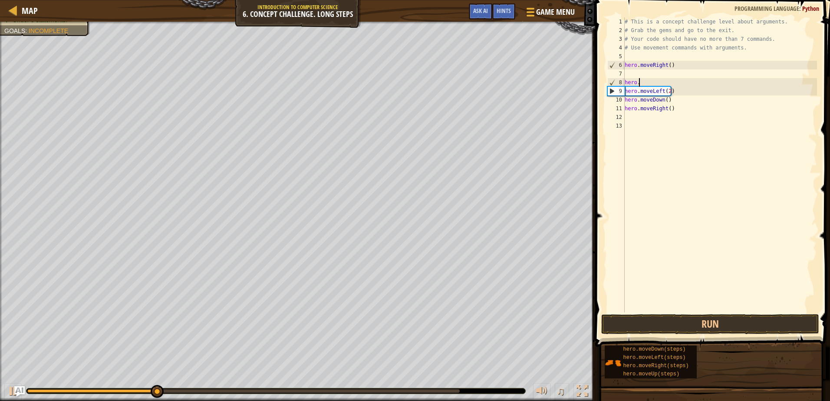
type textarea "hero"
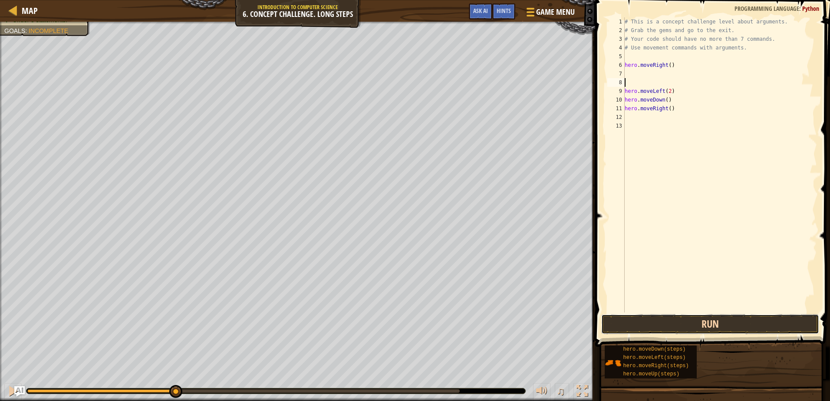
click at [649, 328] on button "Run" at bounding box center [709, 324] width 217 height 20
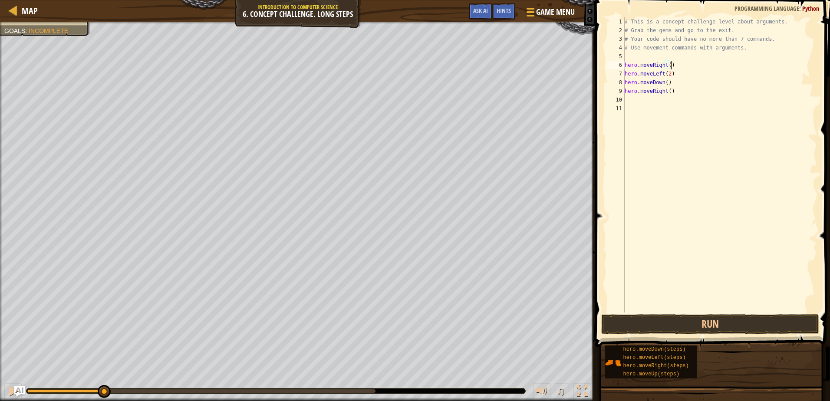
click at [670, 79] on div "# This is a concept challenge level about arguments. # Grab the gems and go to …" at bounding box center [720, 173] width 194 height 313
click at [672, 72] on div "# This is a concept challenge level about arguments. # Grab the gems and go to …" at bounding box center [720, 173] width 194 height 313
type textarea "hero"
click at [643, 321] on button "Run" at bounding box center [709, 324] width 217 height 20
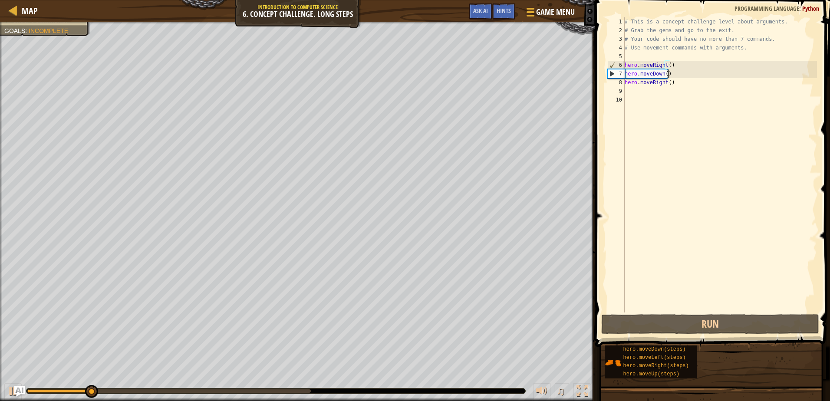
click at [671, 76] on div "# This is a concept challenge level about arguments. # Grab the gems and go to …" at bounding box center [720, 173] width 194 height 313
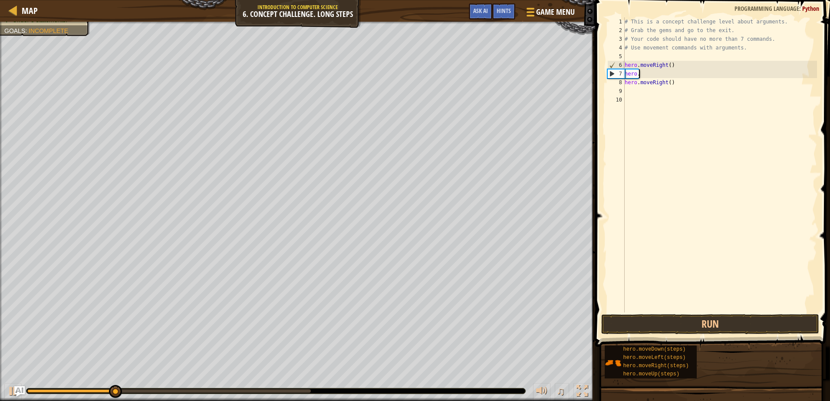
type textarea "hero"
type textarea "hero.moveRight()"
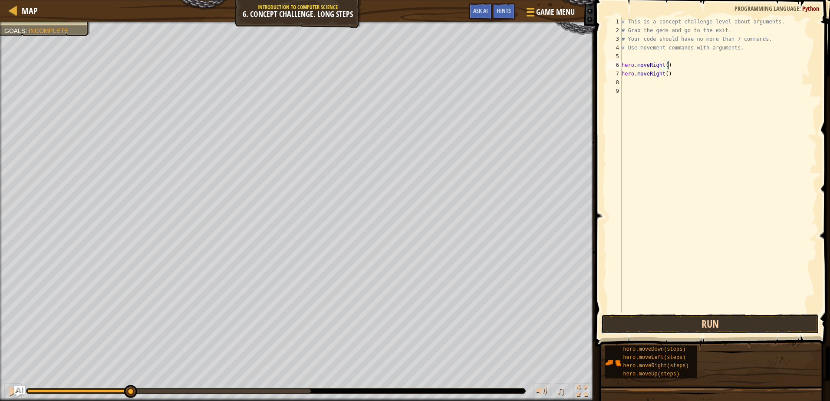
click at [686, 325] on button "Run" at bounding box center [709, 324] width 217 height 20
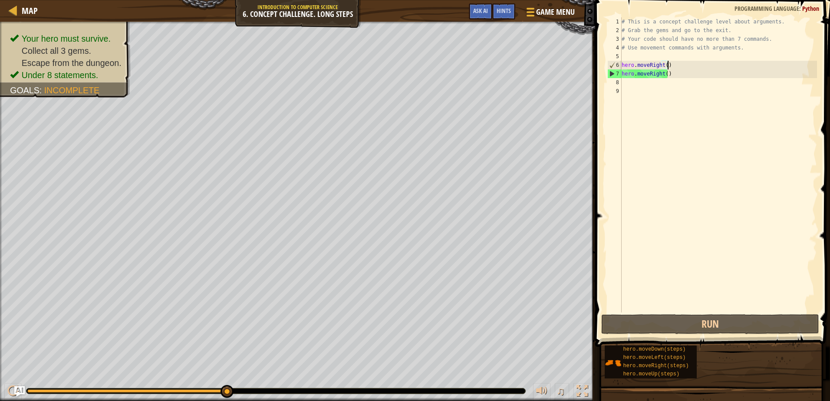
click at [626, 86] on div "# This is a concept challenge level about arguments. # Grab the gems and go to …" at bounding box center [718, 173] width 197 height 313
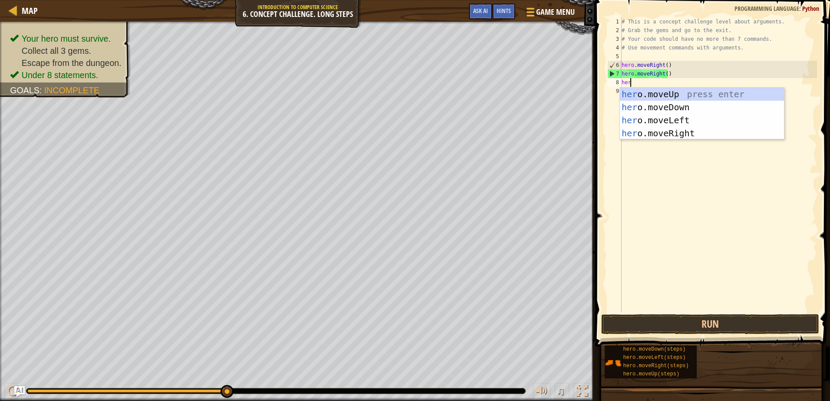
scroll to position [4, 0]
type textarea "hero"
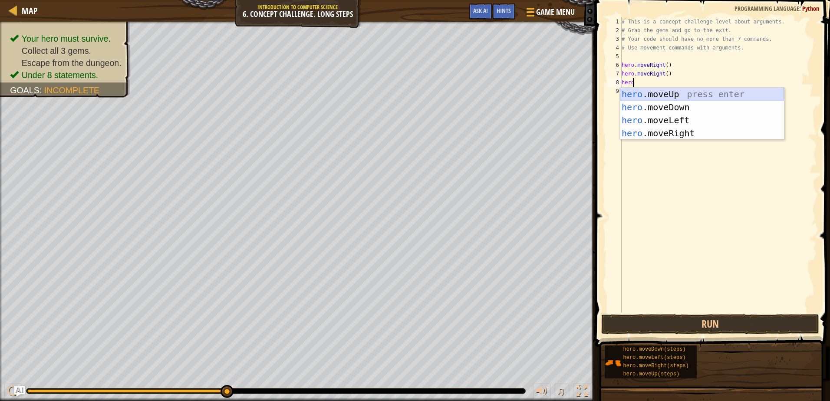
click at [643, 91] on div "hero .moveUp press enter hero .moveDown press enter hero .moveLeft press enter …" at bounding box center [702, 127] width 164 height 78
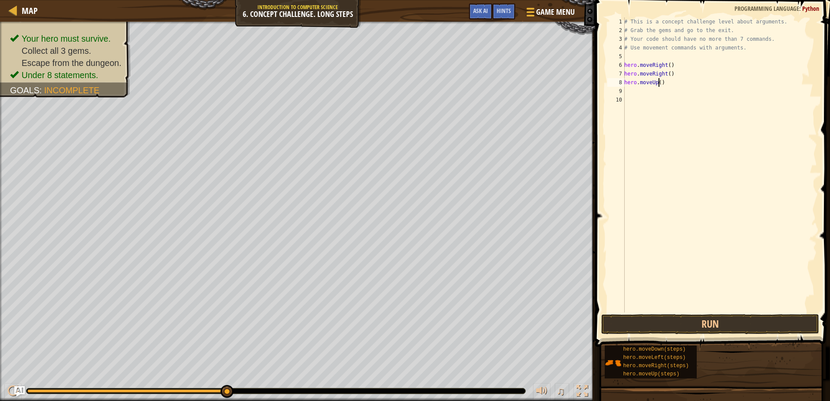
click at [658, 81] on div "# This is a concept challenge level about arguments. # Grab the gems and go to …" at bounding box center [719, 173] width 194 height 313
click at [715, 321] on button "Run" at bounding box center [709, 324] width 217 height 20
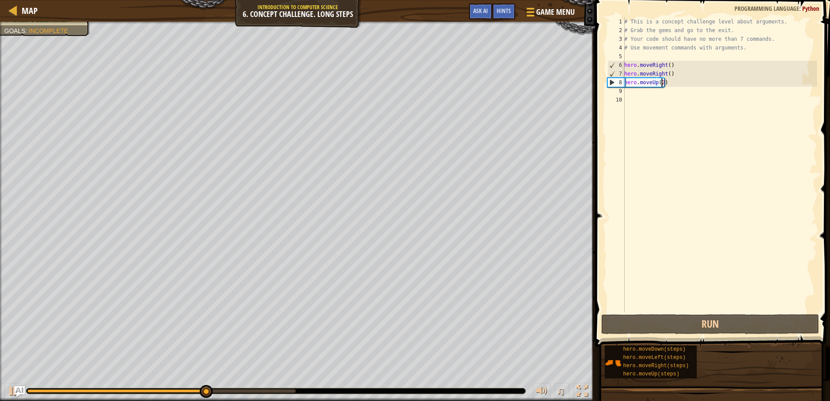
click at [675, 76] on div "# This is a concept challenge level about arguments. # Grab the gems and go to …" at bounding box center [719, 173] width 194 height 313
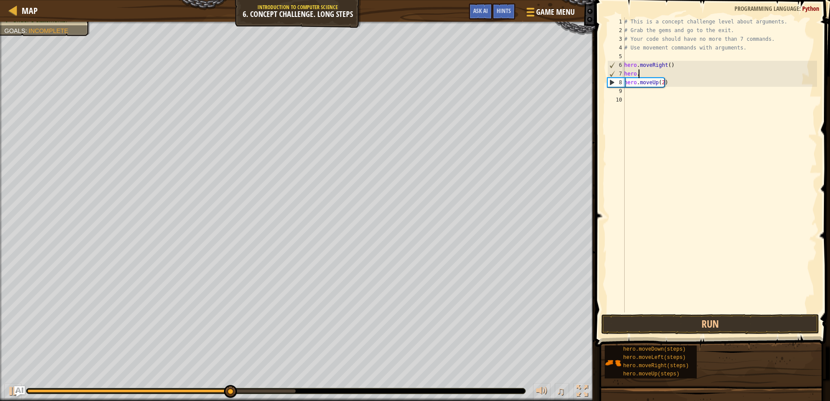
type textarea "hero"
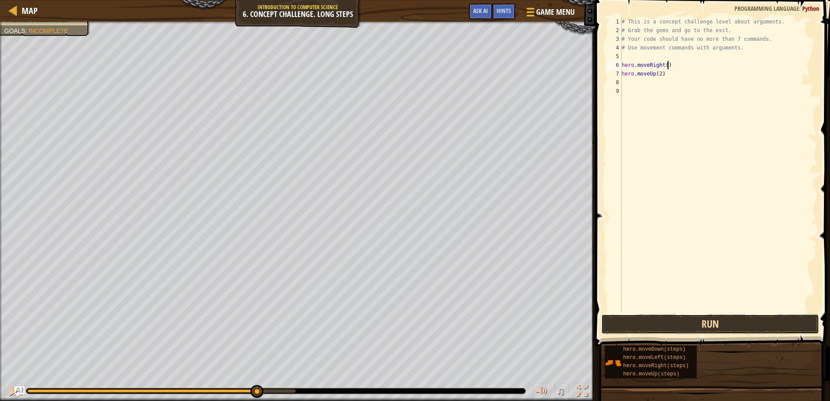
click at [626, 323] on button "Run" at bounding box center [709, 324] width 217 height 20
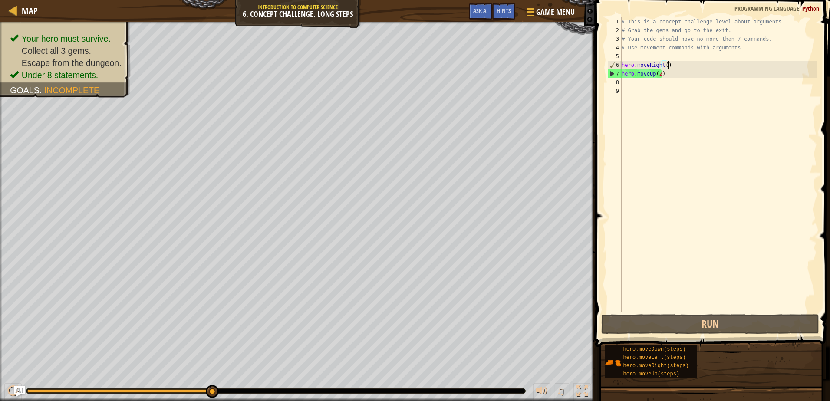
click at [657, 75] on div "# This is a concept challenge level about arguments. # Grab the gems and go to …" at bounding box center [718, 173] width 197 height 313
type textarea "hero.moveUp(2)"
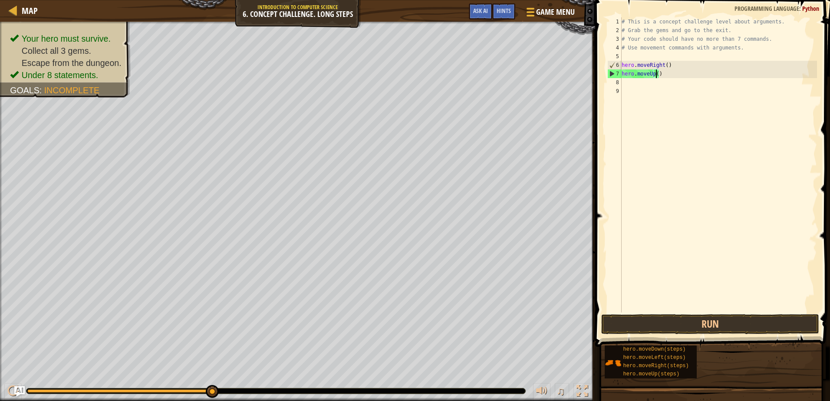
type textarea "hero.moveUp(3)"
click at [641, 83] on div "# This is a concept challenge level about arguments. # Grab the gems and go to …" at bounding box center [718, 173] width 197 height 313
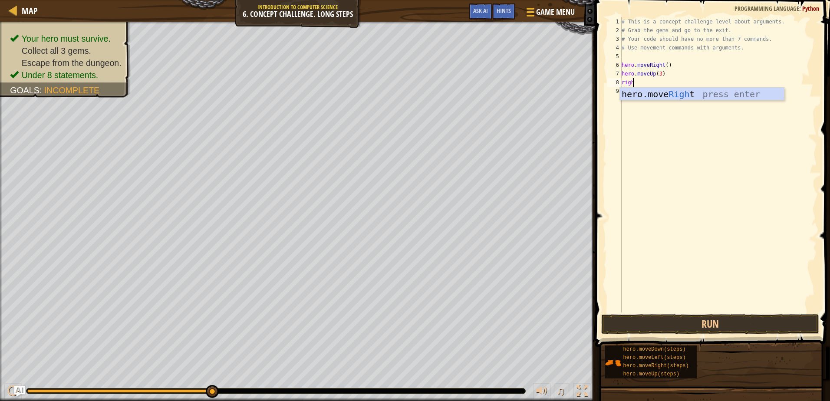
type textarea "right"
click at [659, 91] on div "hero.move Right press enter" at bounding box center [702, 107] width 164 height 39
click at [666, 83] on div "# This is a concept challenge level about arguments. # Grab the gems and go to …" at bounding box center [719, 173] width 194 height 313
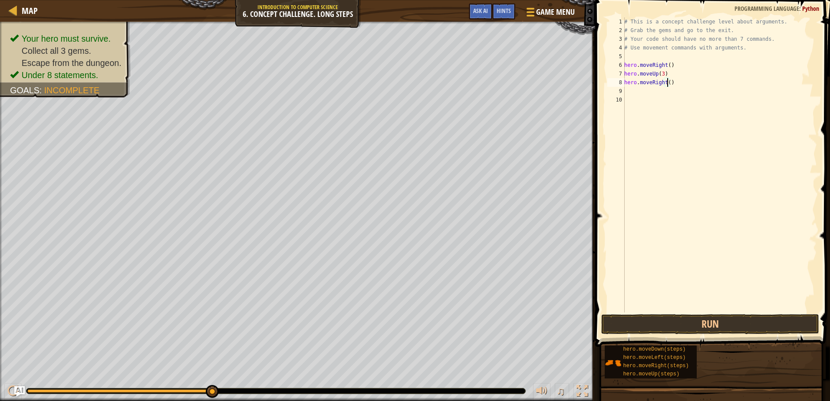
type textarea "hero.moveRight(3)"
click at [641, 87] on div "# This is a concept challenge level about arguments. # Grab the gems and go to …" at bounding box center [719, 173] width 194 height 313
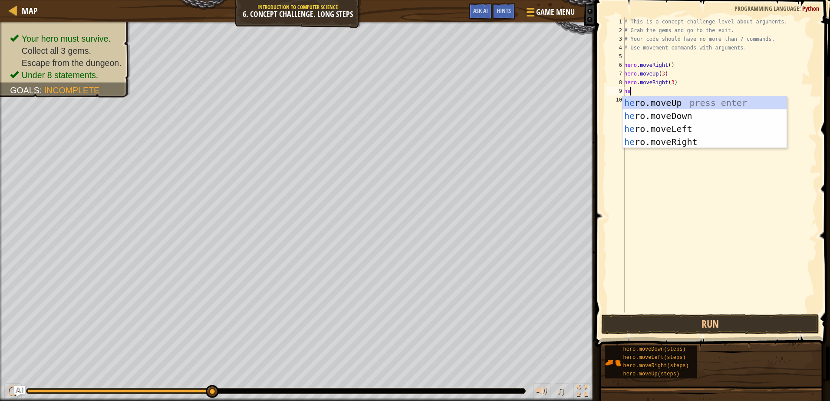
scroll to position [4, 0]
type textarea "hero"
click at [675, 110] on div "hero .moveUp press enter hero .moveDown press enter hero .moveLeft press enter …" at bounding box center [704, 135] width 164 height 78
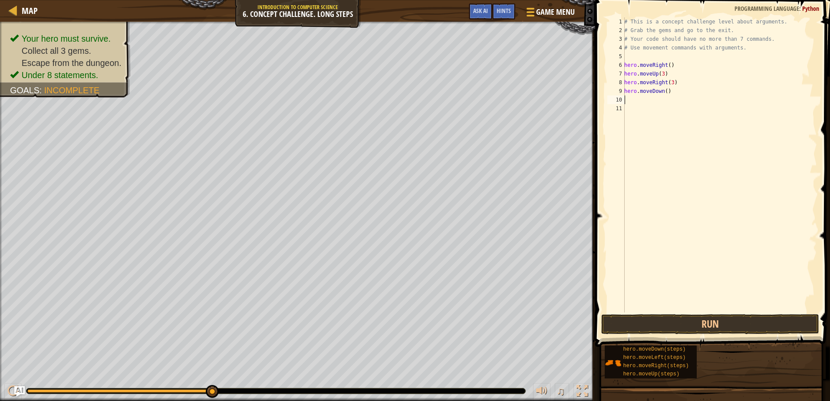
scroll to position [4, 0]
click at [663, 91] on div "# This is a concept challenge level about arguments. # Grab the gems and go to …" at bounding box center [719, 173] width 194 height 313
click at [664, 91] on div "# This is a concept challenge level about arguments. # Grab the gems and go to …" at bounding box center [719, 173] width 194 height 313
type textarea "hero.moveDown(4)"
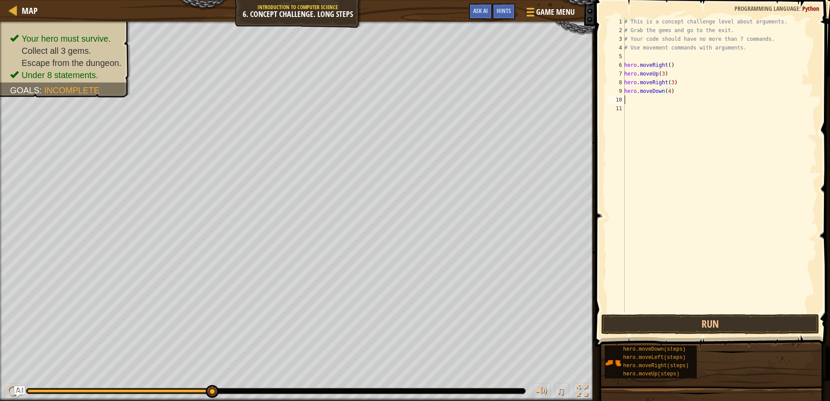
click at [658, 100] on div "# This is a concept challenge level about arguments. # Grab the gems and go to …" at bounding box center [719, 173] width 194 height 313
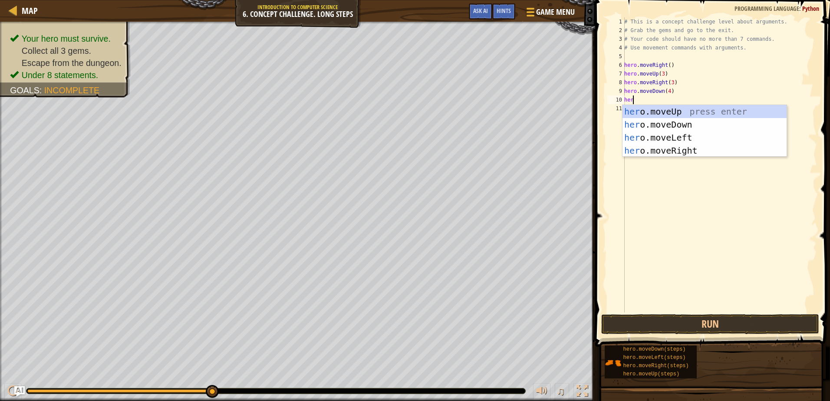
scroll to position [4, 0]
type textarea "hero"
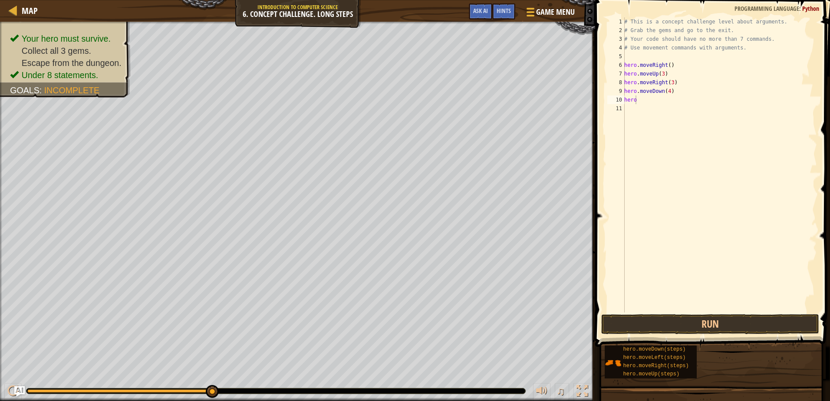
click at [681, 0] on body "Map Introduction to Computer Science 6. Concept Challenge. Long Steps Game Menu…" at bounding box center [415, 0] width 830 height 0
click at [664, 110] on div "# This is a concept challenge level about arguments. # Grab the gems and go to …" at bounding box center [719, 173] width 194 height 313
click at [660, 104] on div "# This is a concept challenge level about arguments. # Grab the gems and go to …" at bounding box center [719, 173] width 194 height 313
type textarea "hero"
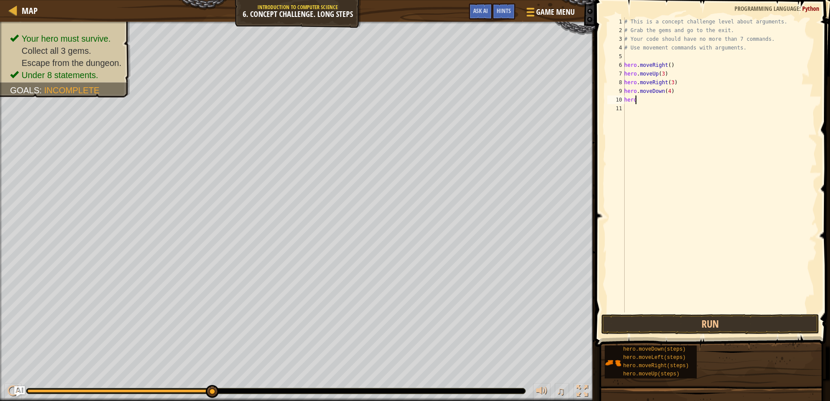
type textarea "hero.moveDown(4)"
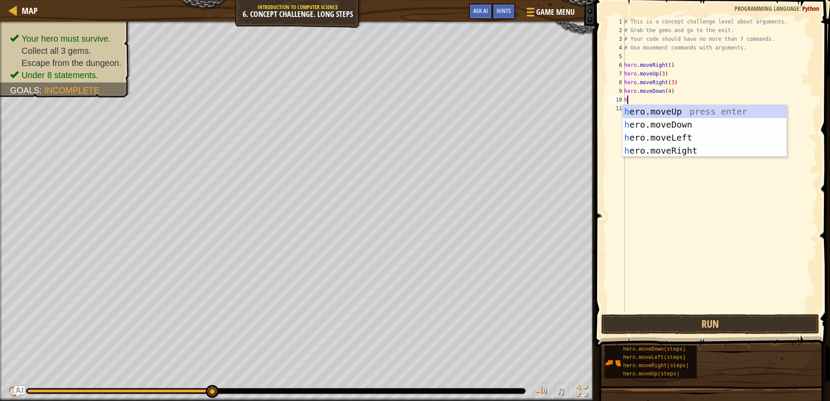
scroll to position [4, 0]
type textarea "hero"
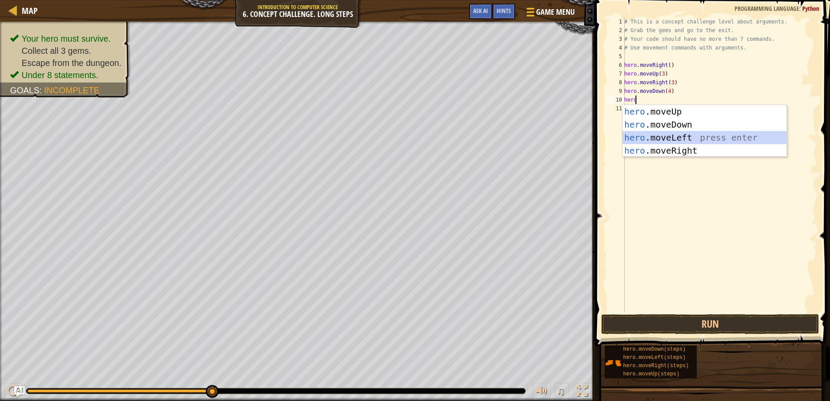
click at [657, 132] on div "hero .moveUp press enter hero .moveDown press enter hero .moveLeft press enter …" at bounding box center [704, 144] width 164 height 78
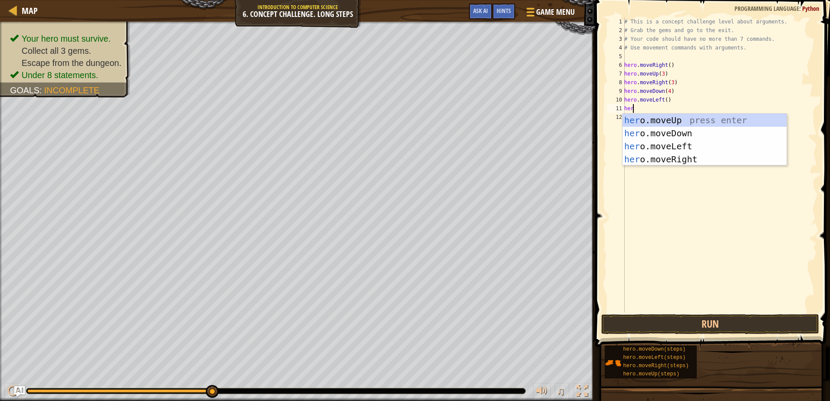
type textarea "hero"
click at [677, 117] on div "hero .moveUp press enter hero .moveDown press enter hero .moveLeft press enter …" at bounding box center [704, 153] width 164 height 78
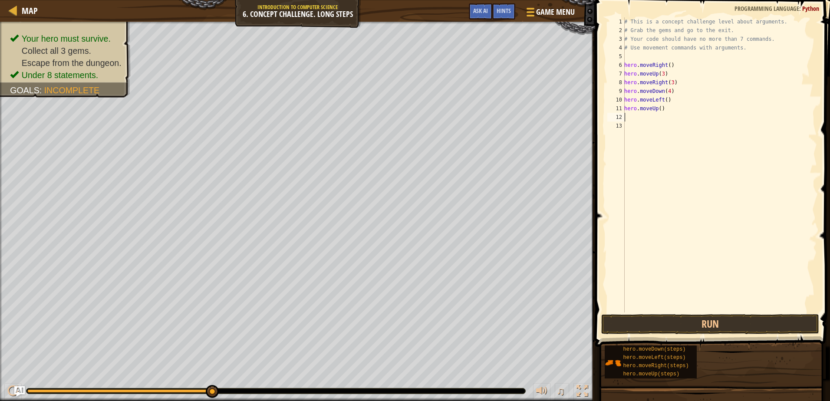
click at [650, 116] on div "# This is a concept challenge level about arguments. # Grab the gems and go to …" at bounding box center [719, 173] width 194 height 313
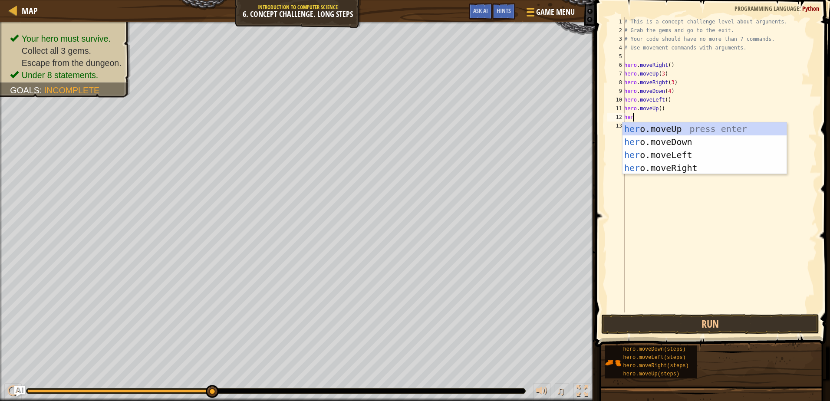
scroll to position [4, 0]
type textarea "hero"
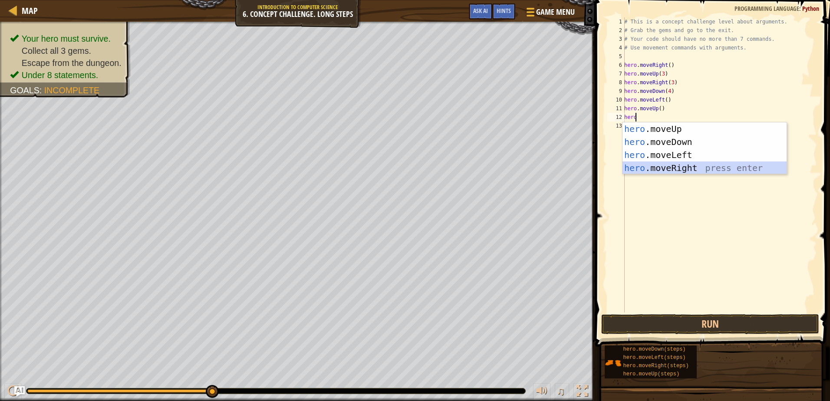
click at [663, 165] on div "hero .moveUp press enter hero .moveDown press enter hero .moveLeft press enter …" at bounding box center [704, 161] width 164 height 78
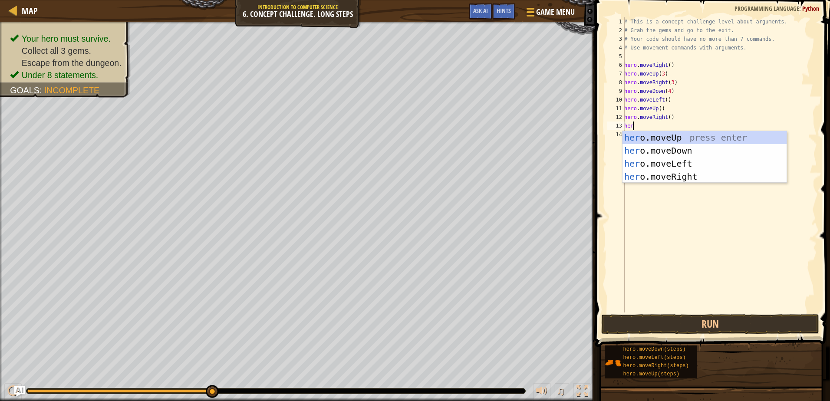
type textarea "hero"
click at [682, 138] on div "hero .moveUp press enter hero .moveDown press enter hero .moveLeft press enter …" at bounding box center [704, 170] width 164 height 78
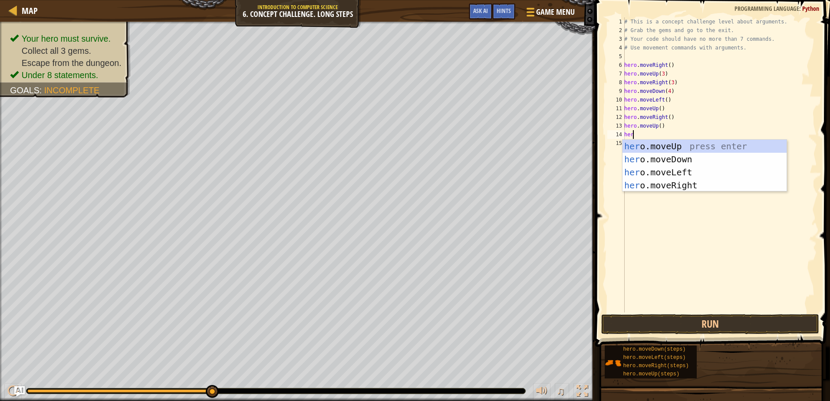
type textarea "hero"
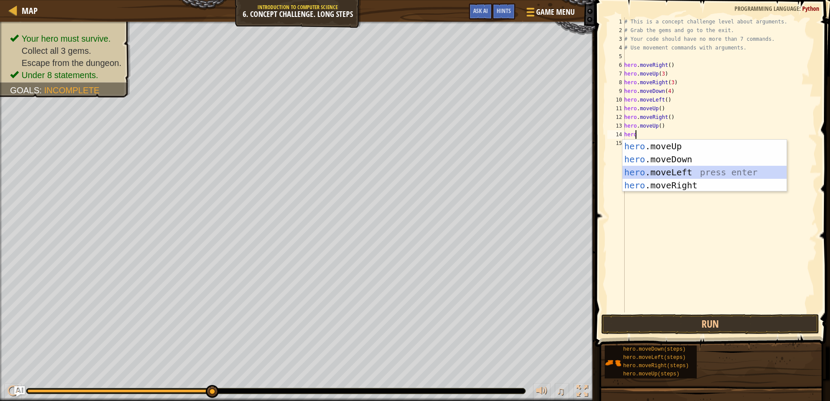
click at [662, 172] on div "hero .moveUp press enter hero .moveDown press enter hero .moveLeft press enter …" at bounding box center [704, 179] width 164 height 78
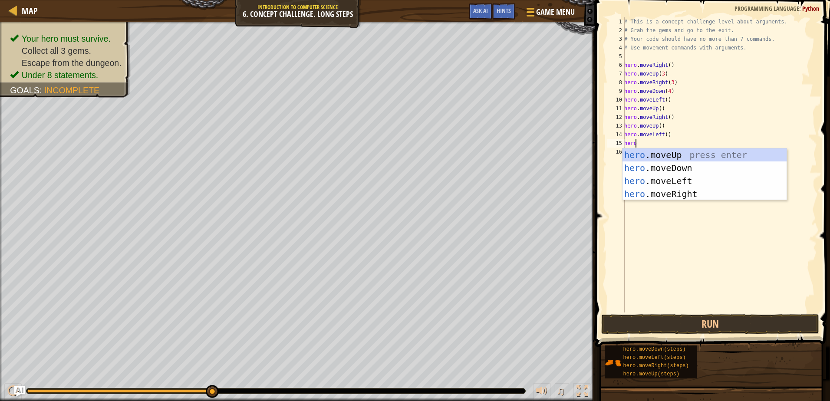
click at [663, 134] on div "# This is a concept challenge level about arguments. # Grab the gems and go to …" at bounding box center [719, 173] width 194 height 313
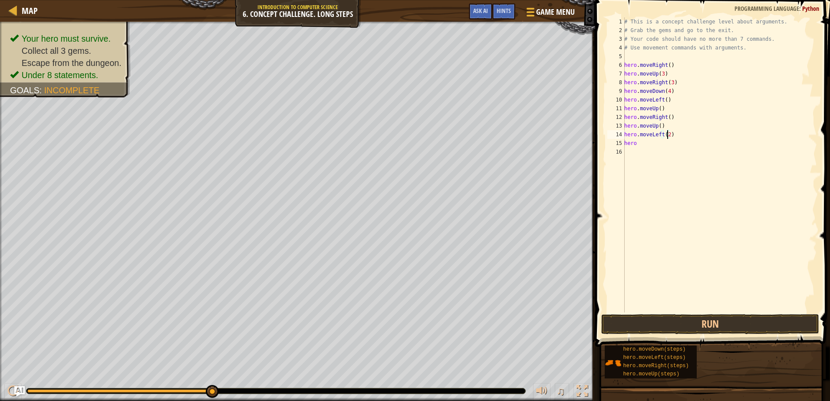
click at [657, 146] on div "# This is a concept challenge level about arguments. # Grab the gems and go to …" at bounding box center [719, 173] width 194 height 313
type textarea "hero"
type textarea "hero.moveLeft(2)"
click at [654, 154] on div "# This is a concept challenge level about arguments. # Grab the gems and go to …" at bounding box center [719, 173] width 194 height 313
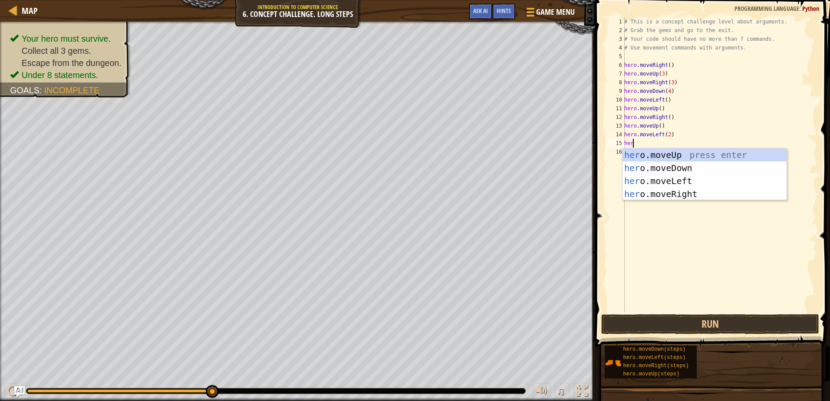
type textarea "hero"
click at [665, 178] on div "hero .moveUp press enter hero .moveDown press enter hero .moveLeft press enter …" at bounding box center [704, 187] width 164 height 78
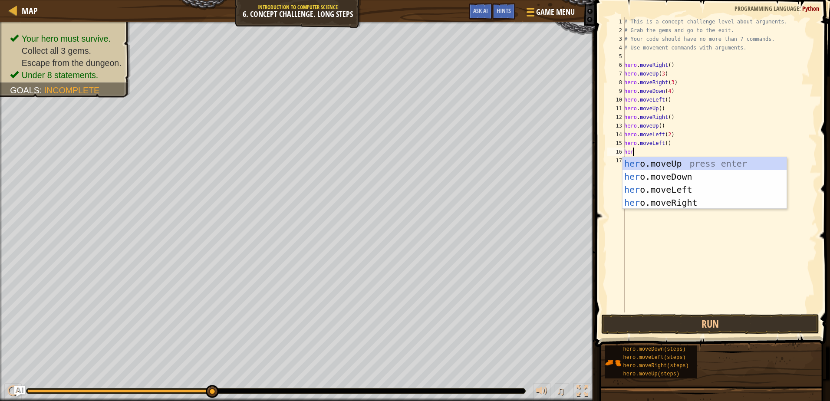
type textarea "hero"
click at [669, 176] on div "hero .moveUp press enter hero .moveDown press enter hero .moveLeft press enter …" at bounding box center [704, 196] width 164 height 78
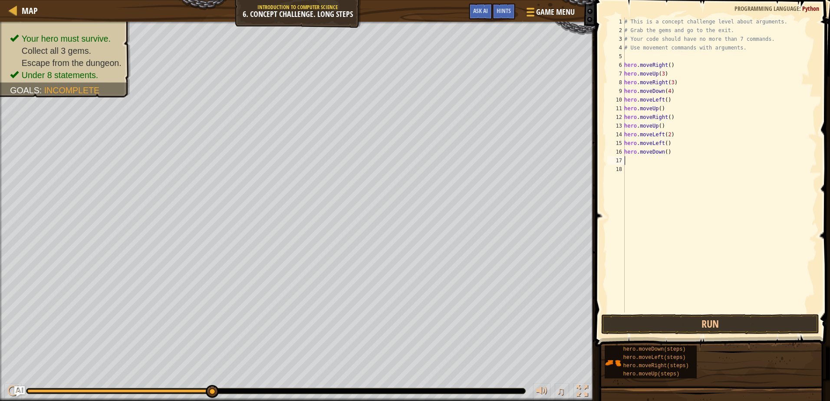
click at [663, 151] on div "# This is a concept challenge level about arguments. # Grab the gems and go to …" at bounding box center [719, 173] width 194 height 313
type textarea "hero"
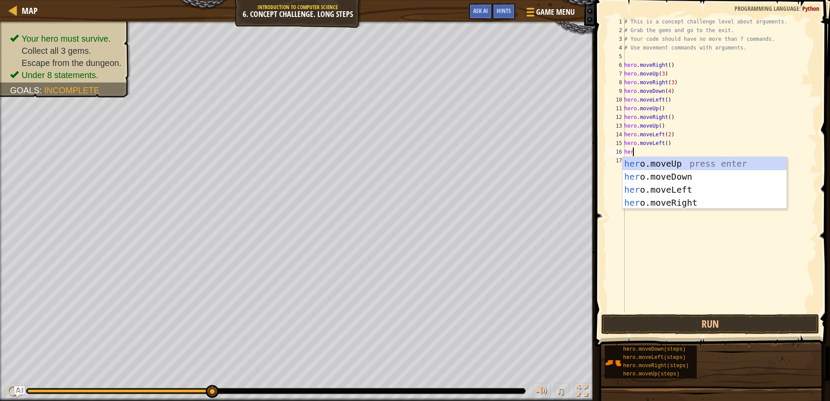
scroll to position [4, 0]
type textarea "hero"
click at [677, 173] on div "hero .moveUp press enter hero .moveDown press enter hero .moveLeft press enter …" at bounding box center [704, 196] width 164 height 78
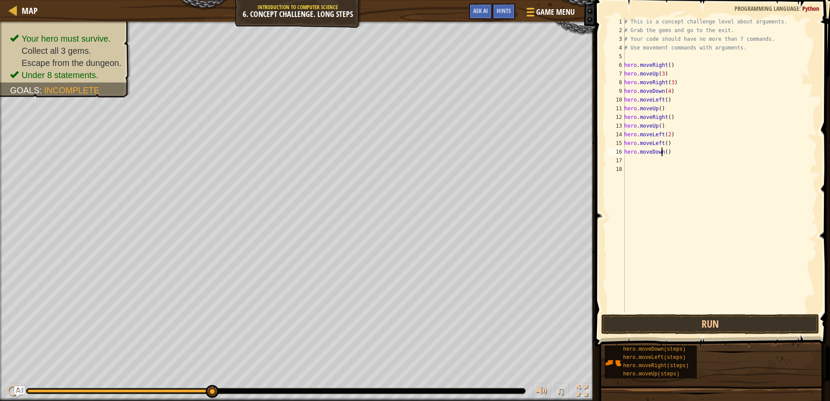
click at [663, 151] on div "# This is a concept challenge level about arguments. # Grab the gems and go to …" at bounding box center [719, 173] width 194 height 313
click at [648, 324] on button "Run" at bounding box center [709, 324] width 217 height 20
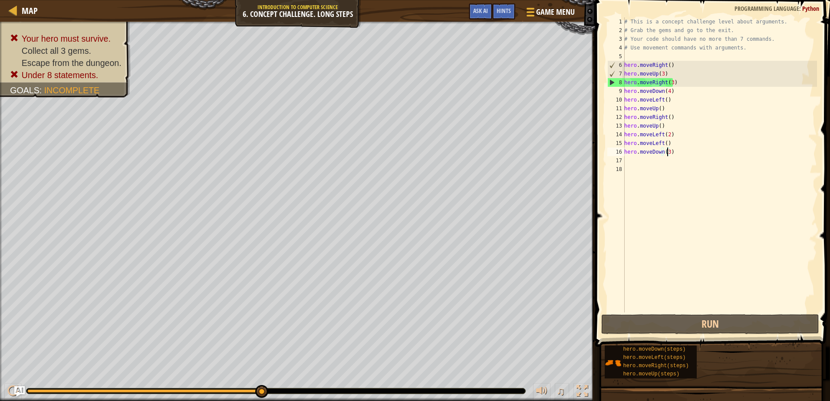
click at [672, 84] on div "# This is a concept challenge level about arguments. # Grab the gems and go to …" at bounding box center [719, 173] width 194 height 313
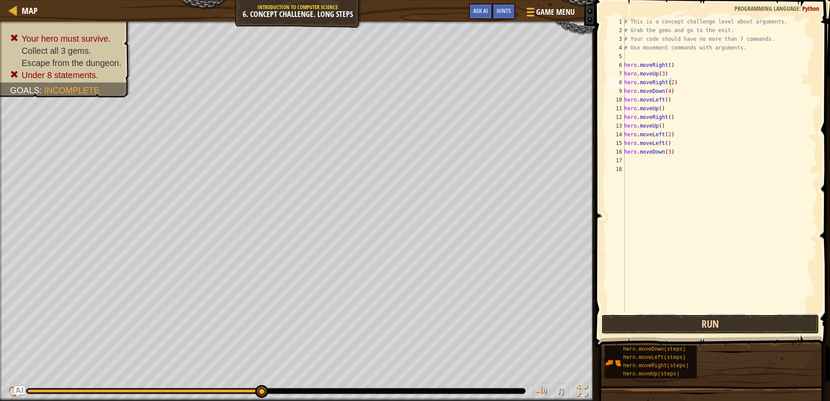
click at [690, 324] on button "Run" at bounding box center [709, 324] width 217 height 20
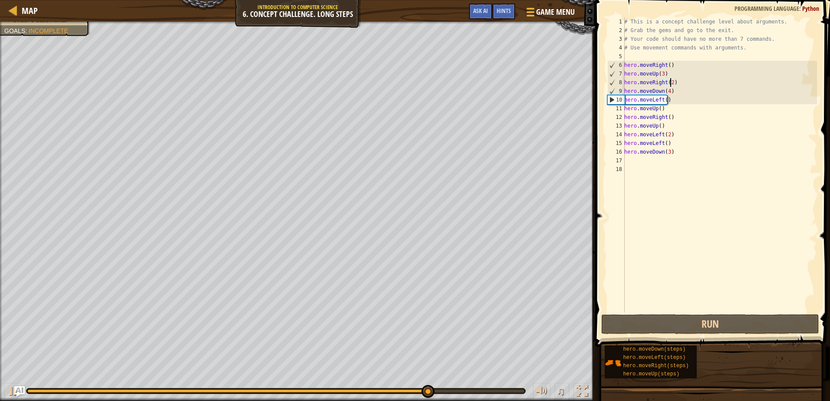
click at [667, 92] on div "# This is a concept challenge level about arguments. # Grab the gems and go to …" at bounding box center [719, 173] width 194 height 313
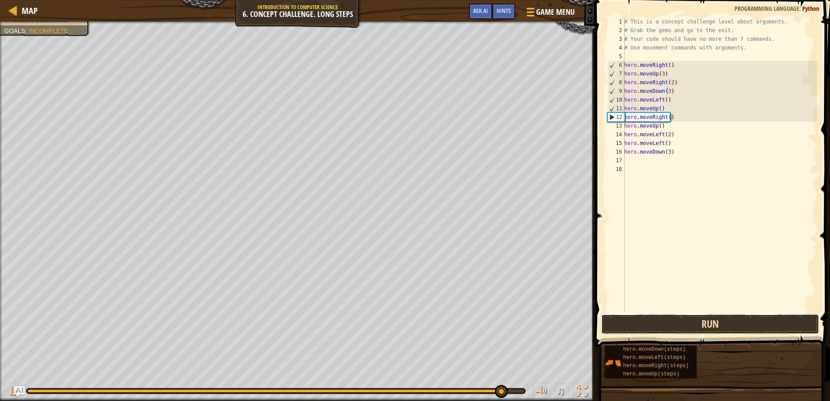
click at [635, 326] on button "Run" at bounding box center [709, 324] width 217 height 20
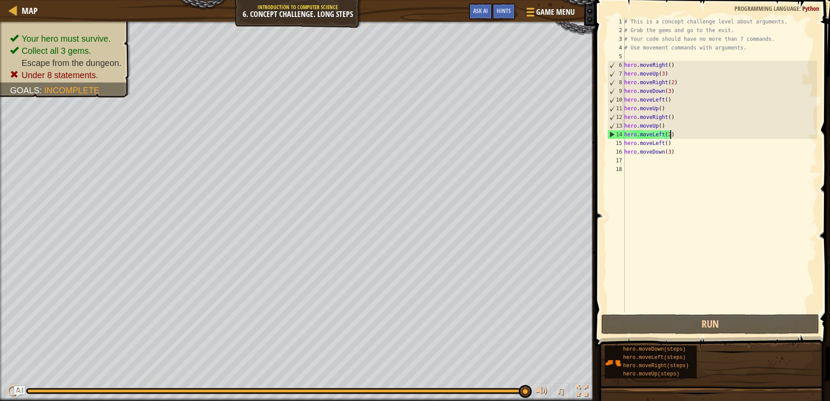
click at [672, 136] on div "# This is a concept challenge level about arguments. # Grab the gems and go to …" at bounding box center [719, 173] width 194 height 313
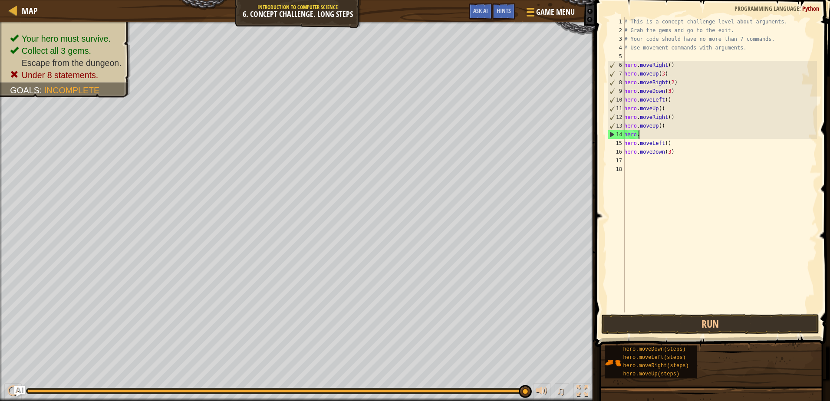
type textarea "hero"
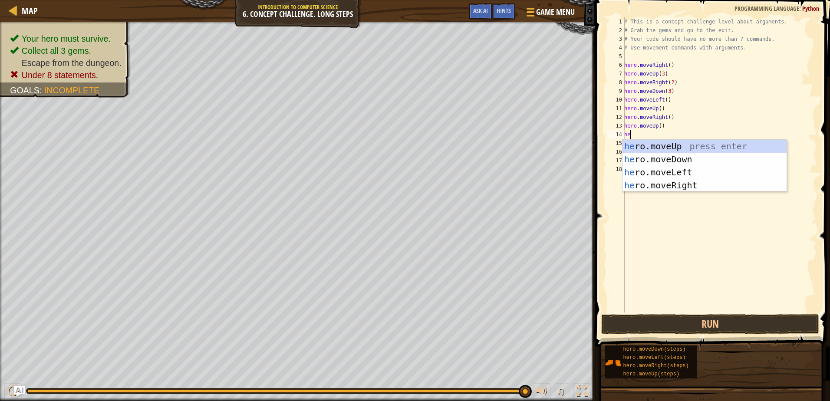
scroll to position [4, 0]
type textarea "hero"
click at [692, 184] on div "hero .moveUp press enter hero .moveDown press enter hero .moveLeft press enter …" at bounding box center [704, 179] width 164 height 78
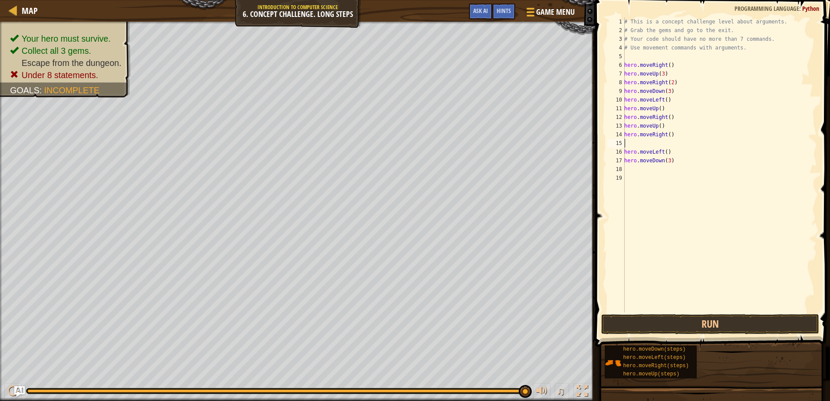
scroll to position [4, 0]
click at [704, 323] on button "Run" at bounding box center [709, 324] width 217 height 20
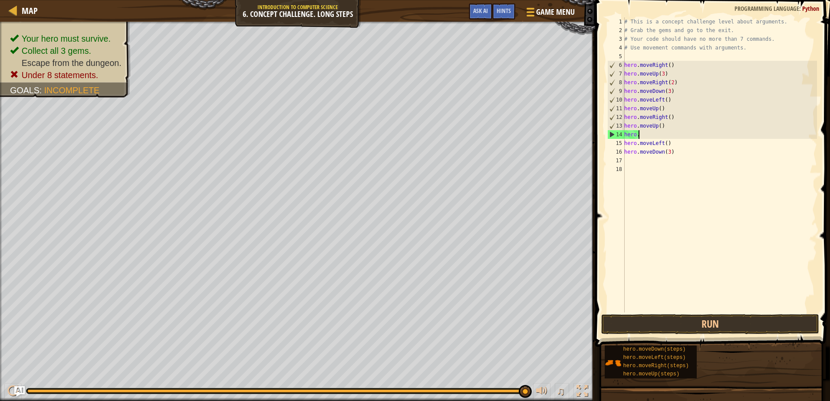
type textarea "hero"
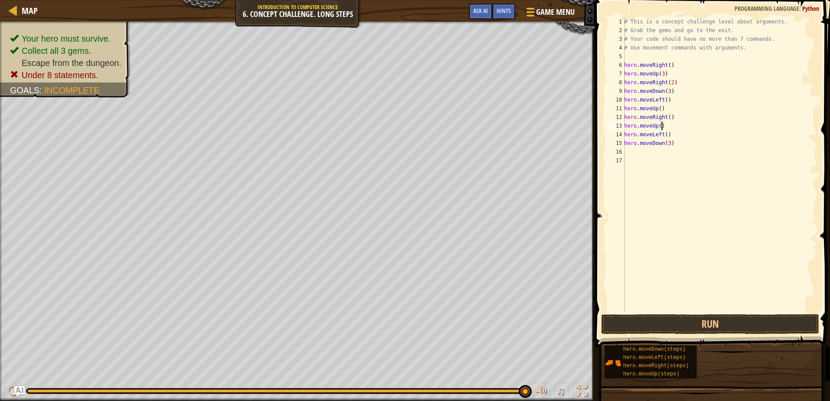
type textarea "hero.moveDown(3)"
type textarea "hero"
click at [699, 324] on button "Run" at bounding box center [709, 324] width 217 height 20
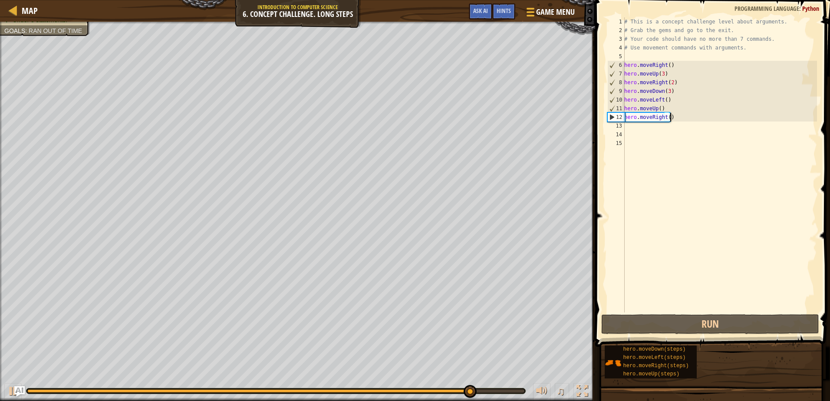
click at [671, 117] on div "# This is a concept challenge level about arguments. # Grab the gems and go to …" at bounding box center [719, 173] width 194 height 313
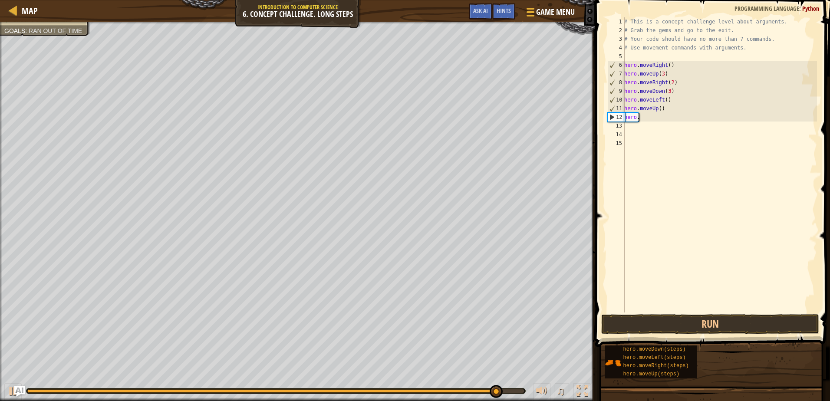
type textarea "hero"
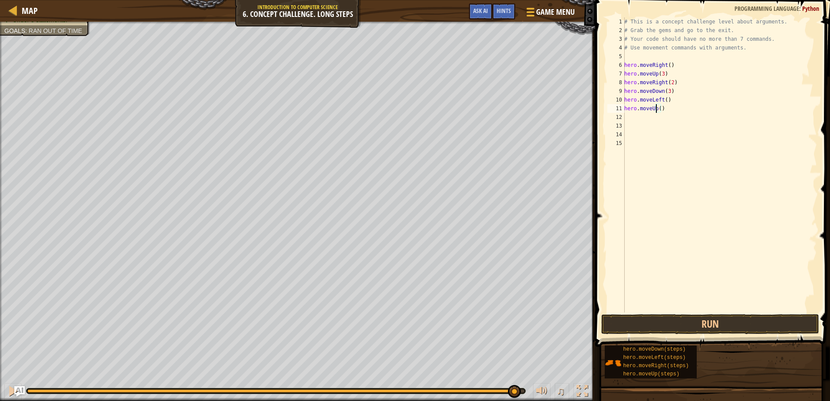
click at [657, 109] on div "# This is a concept challenge level about arguments. # Grab the gems and go to …" at bounding box center [719, 173] width 194 height 313
type textarea "hero.moveUp(2)"
drag, startPoint x: 751, startPoint y: 312, endPoint x: 748, endPoint y: 318, distance: 6.8
click at [749, 316] on div "hero.moveUp(2) 1 2 3 4 5 6 7 8 9 10 11 12 13 14 15 # This is a concept challeng…" at bounding box center [711, 190] width 237 height 372
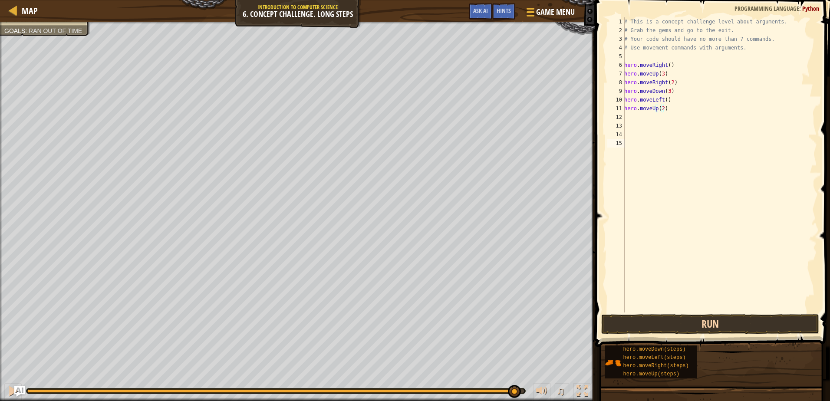
scroll to position [4, 0]
click at [748, 318] on button "Run" at bounding box center [709, 324] width 217 height 20
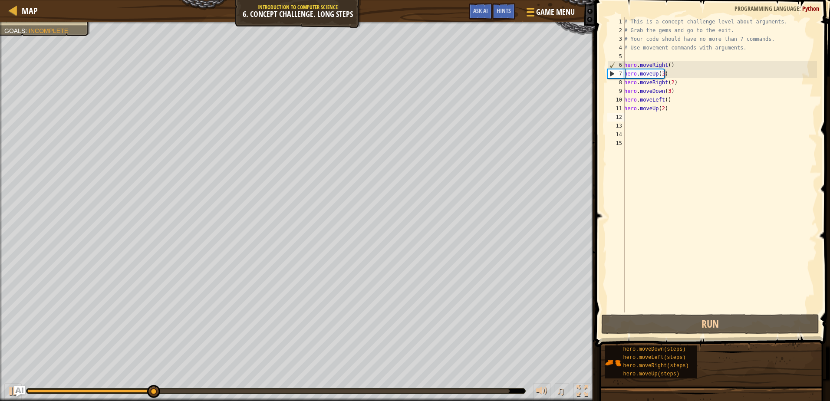
click at [639, 120] on div "# This is a concept challenge level about arguments. # Grab the gems and go to …" at bounding box center [719, 173] width 194 height 313
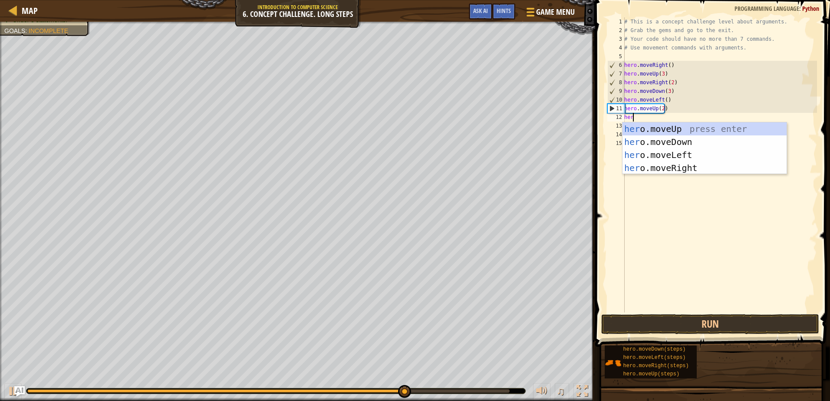
scroll to position [4, 0]
type textarea "hero"
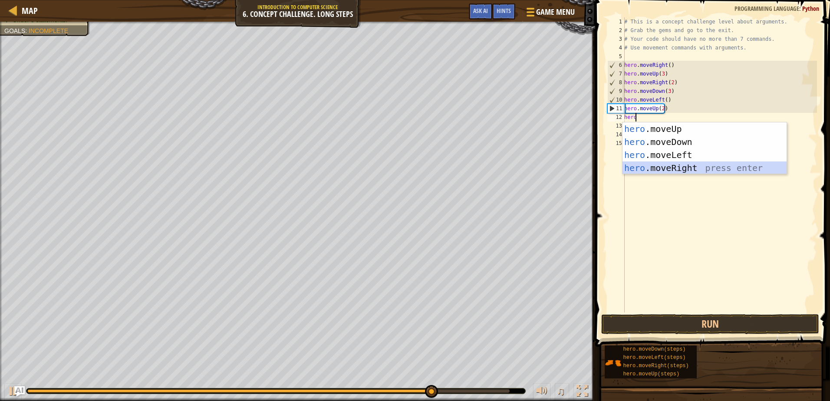
click at [677, 165] on div "hero .moveUp press enter hero .moveDown press enter hero .moveLeft press enter …" at bounding box center [704, 161] width 164 height 78
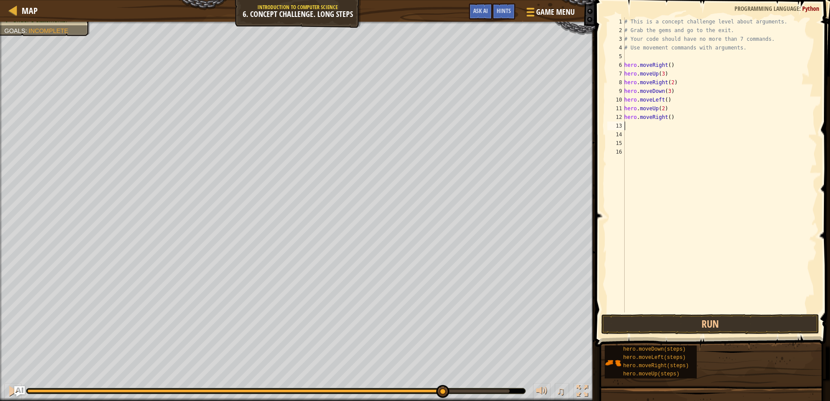
click at [666, 119] on div "# This is a concept challenge level about arguments. # Grab the gems and go to …" at bounding box center [719, 173] width 194 height 313
type textarea "hero.moveRight(4)"
click at [664, 324] on button "Run" at bounding box center [709, 324] width 217 height 20
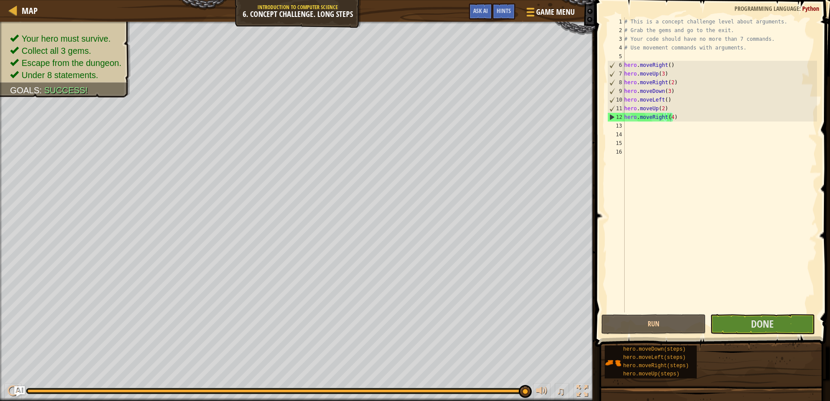
click at [803, 321] on button "Done" at bounding box center [762, 324] width 105 height 20
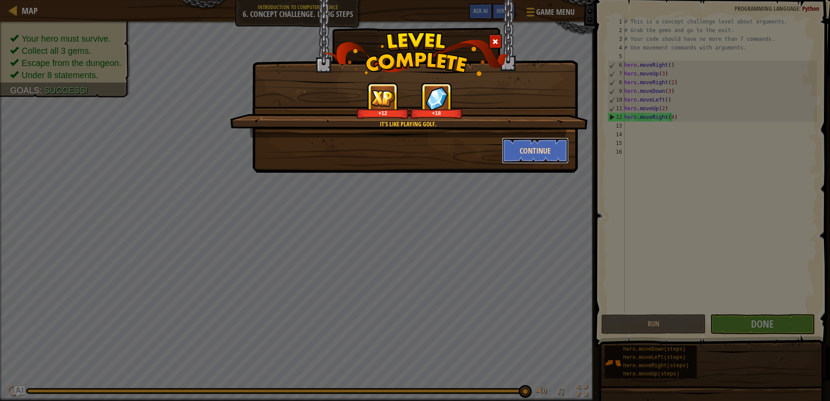
click at [505, 146] on button "Continue" at bounding box center [535, 151] width 67 height 26
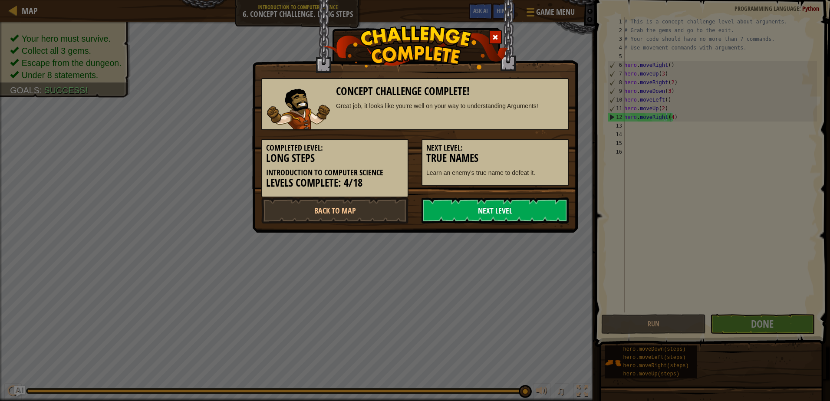
click at [482, 209] on link "Next Level" at bounding box center [495, 211] width 147 height 26
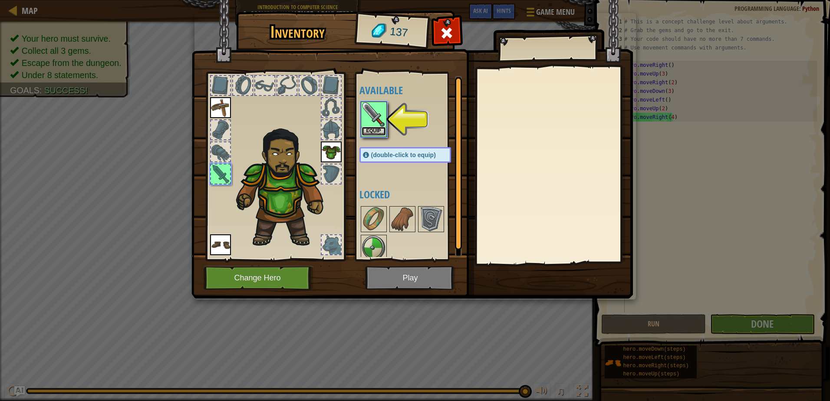
click at [379, 127] on button "Equip" at bounding box center [374, 131] width 24 height 9
click at [379, 206] on div at bounding box center [374, 219] width 26 height 26
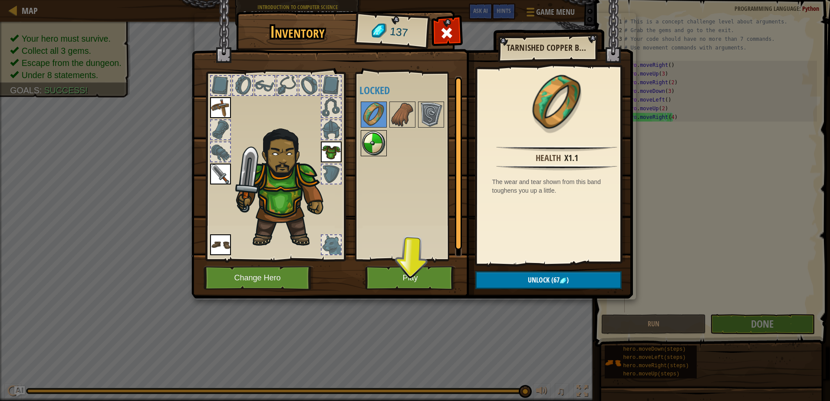
click at [384, 149] on img at bounding box center [374, 143] width 24 height 24
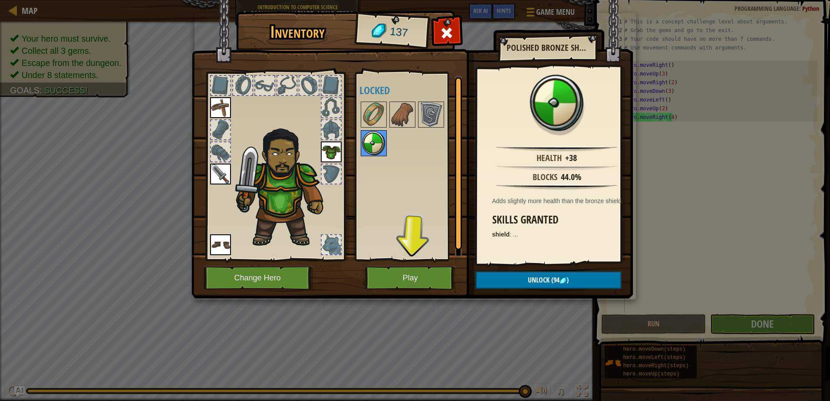
click at [384, 149] on img at bounding box center [374, 143] width 24 height 24
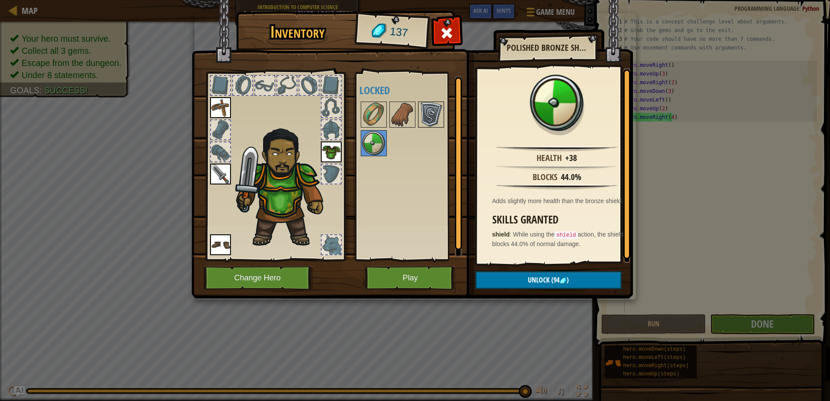
click at [425, 111] on img at bounding box center [431, 114] width 24 height 24
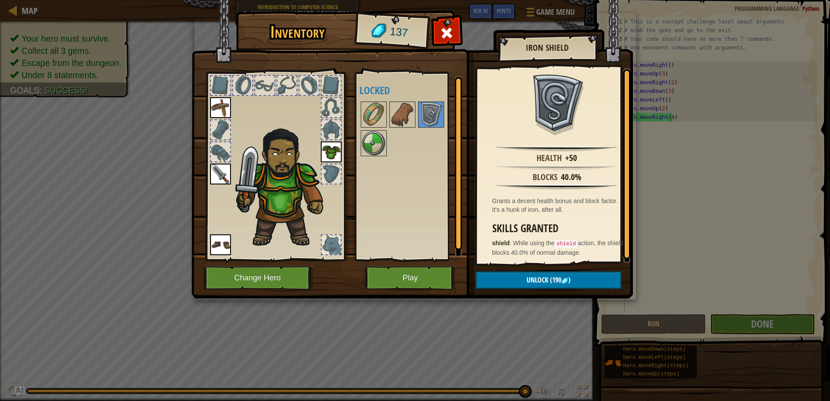
click at [390, 152] on div at bounding box center [413, 128] width 109 height 57
click at [376, 145] on img at bounding box center [374, 143] width 24 height 24
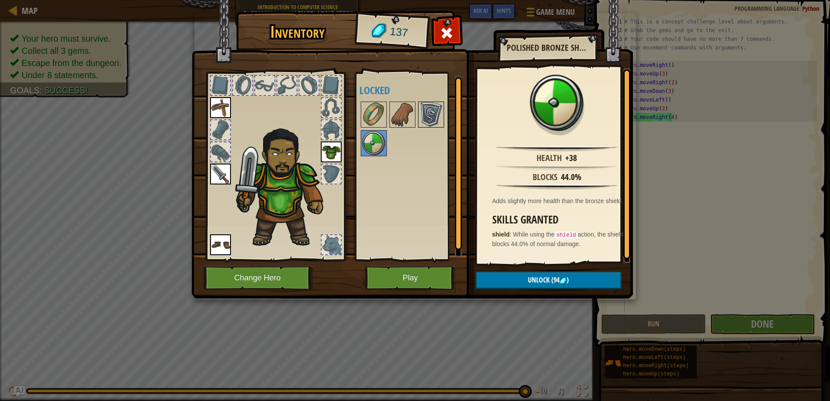
click at [421, 104] on img at bounding box center [431, 114] width 24 height 24
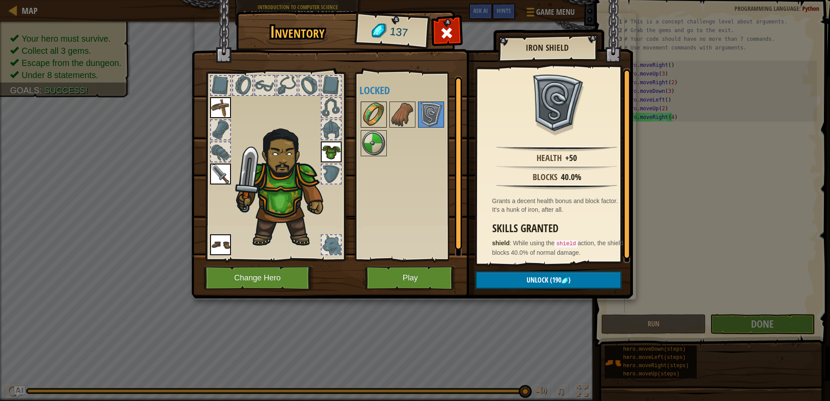
click at [372, 115] on img at bounding box center [374, 114] width 24 height 24
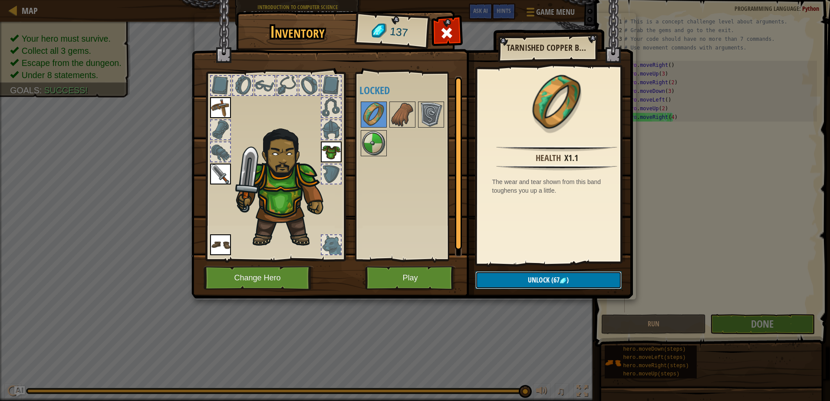
click at [544, 282] on span "Unlock" at bounding box center [539, 280] width 22 height 10
click at [500, 280] on button "Confirm" at bounding box center [548, 280] width 146 height 18
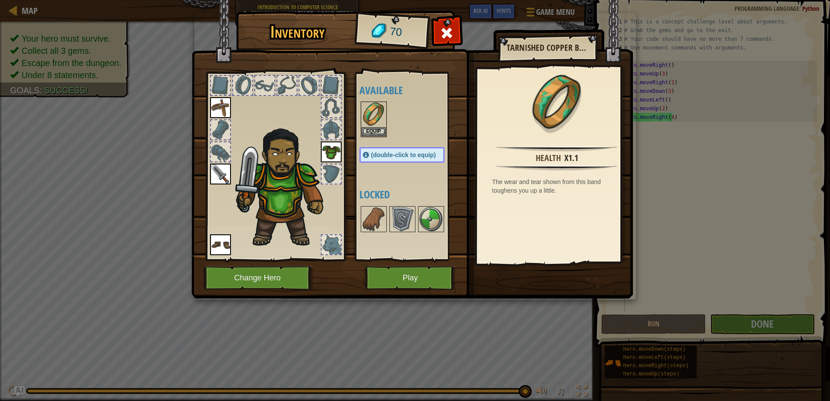
click at [404, 156] on span "(double-click to equip)" at bounding box center [403, 154] width 65 height 7
click at [366, 128] on button "Equip" at bounding box center [374, 131] width 24 height 9
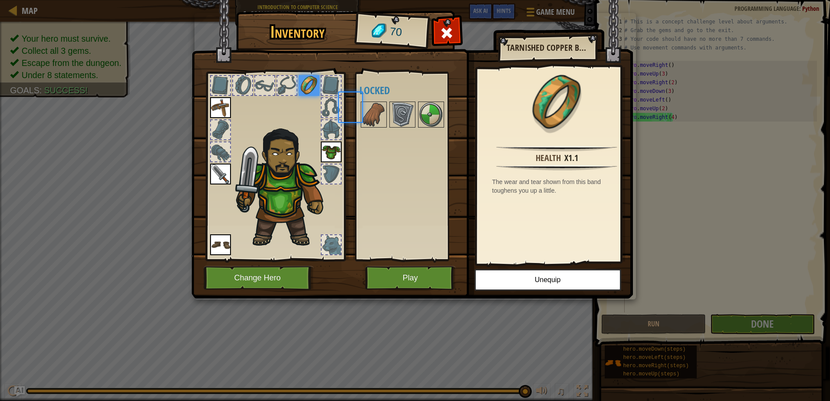
click at [366, 128] on div at bounding box center [374, 115] width 26 height 26
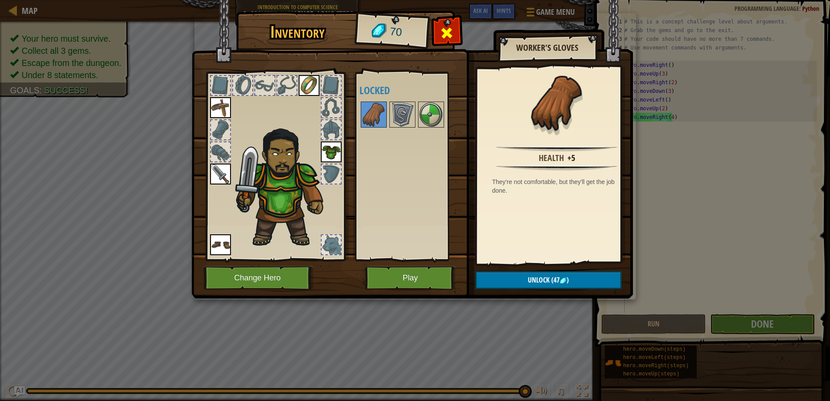
click at [454, 31] on div at bounding box center [446, 35] width 27 height 27
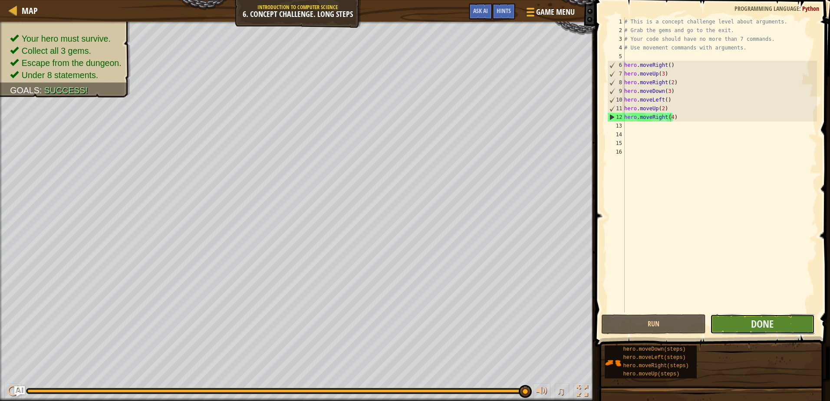
click at [728, 319] on button "Done" at bounding box center [762, 324] width 105 height 20
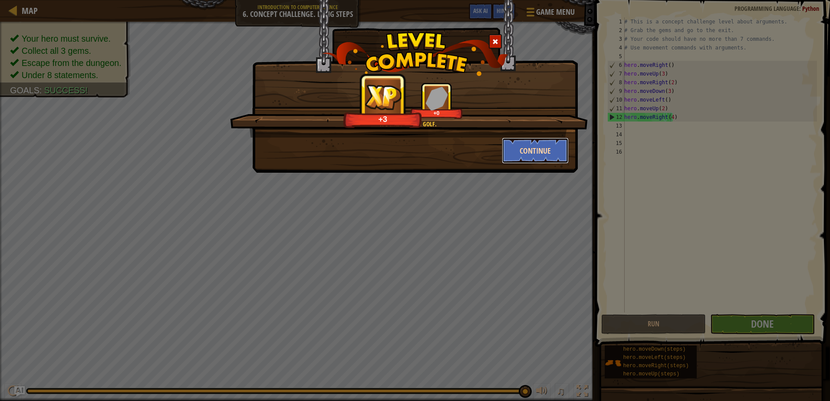
click at [533, 148] on button "Continue" at bounding box center [535, 151] width 67 height 26
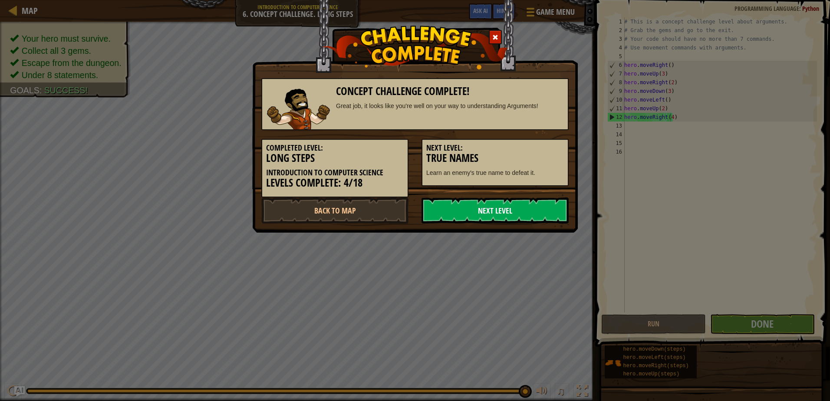
click at [518, 198] on link "Next Level" at bounding box center [495, 211] width 147 height 26
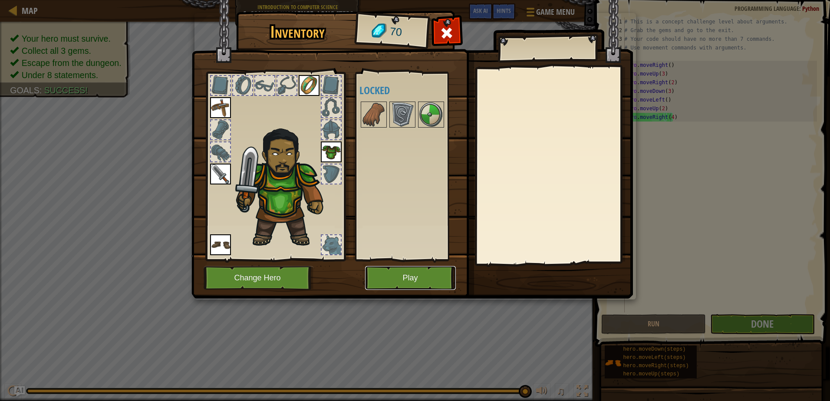
click at [388, 275] on button "Play" at bounding box center [410, 278] width 91 height 24
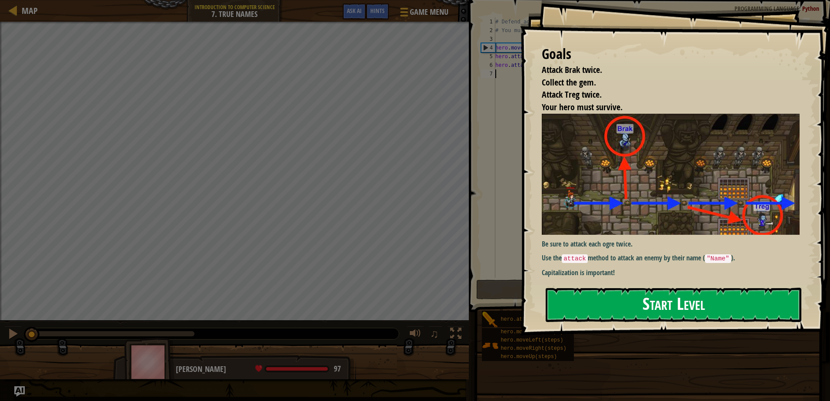
click at [593, 288] on button "Start Level" at bounding box center [674, 305] width 256 height 34
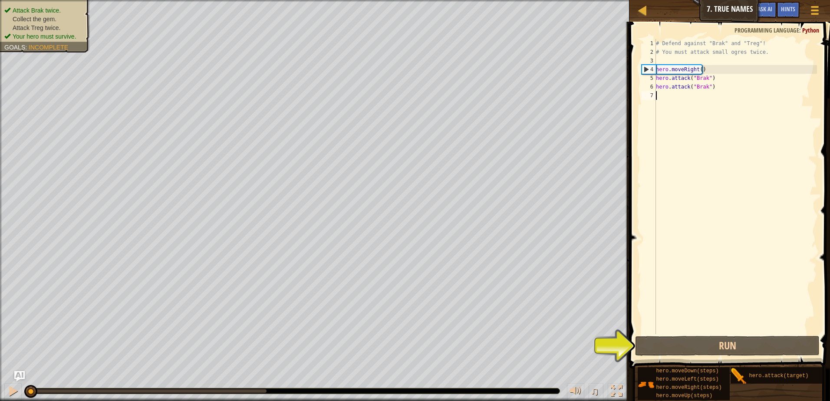
click at [707, 80] on div "# Defend against "Brak" and "Treg"! # You must attack small ogres twice. hero .…" at bounding box center [735, 195] width 163 height 313
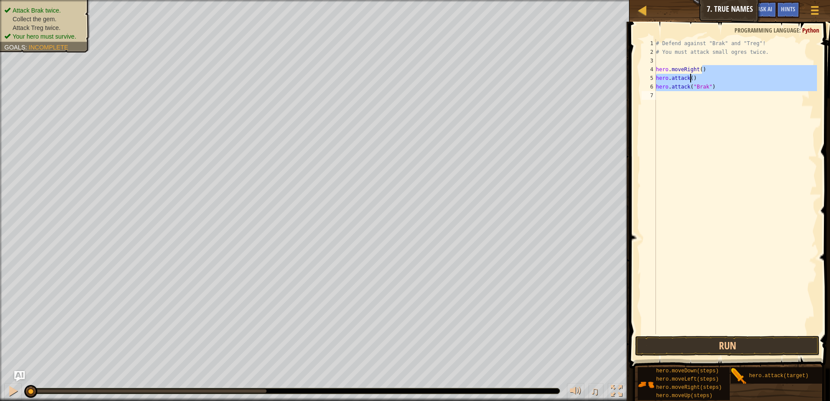
drag, startPoint x: 707, startPoint y: 67, endPoint x: 702, endPoint y: 104, distance: 37.7
click at [702, 104] on div "# Defend against "Brak" and "Treg"! # You must attack small ogres twice. hero .…" at bounding box center [735, 195] width 163 height 313
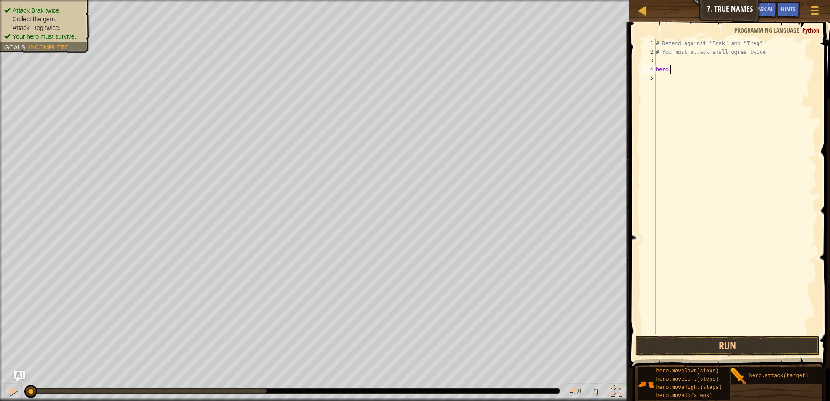
type textarea "hero"
type textarea "# You must attack small ogres twice."
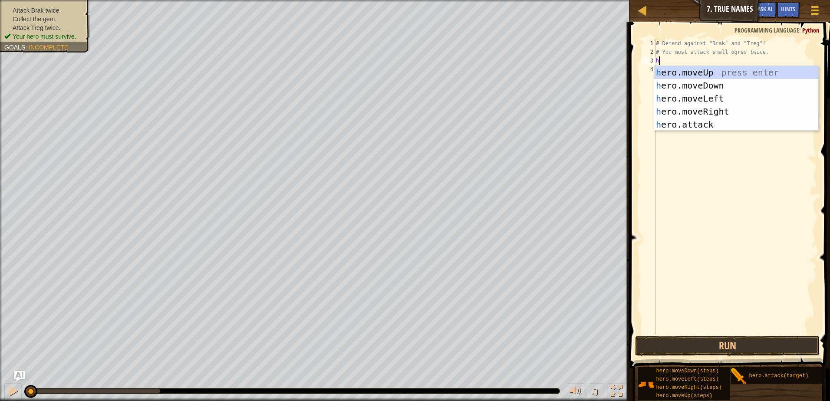
type textarea "hero"
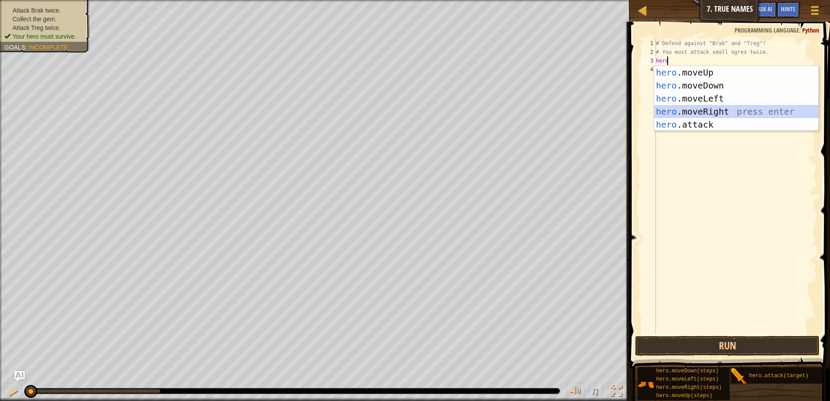
click at [716, 111] on div "hero .moveUp press enter hero .moveDown press enter hero .moveLeft press enter …" at bounding box center [736, 111] width 164 height 91
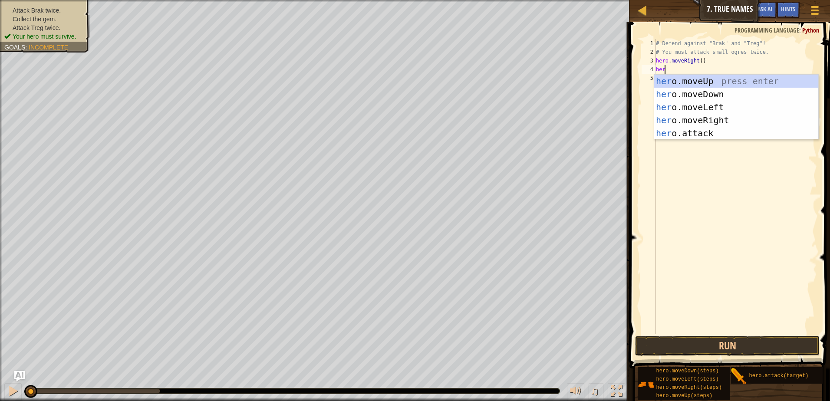
type textarea "hero"
click at [706, 80] on div "hero .moveUp press enter hero .moveDown press enter hero .moveLeft press enter …" at bounding box center [736, 120] width 164 height 91
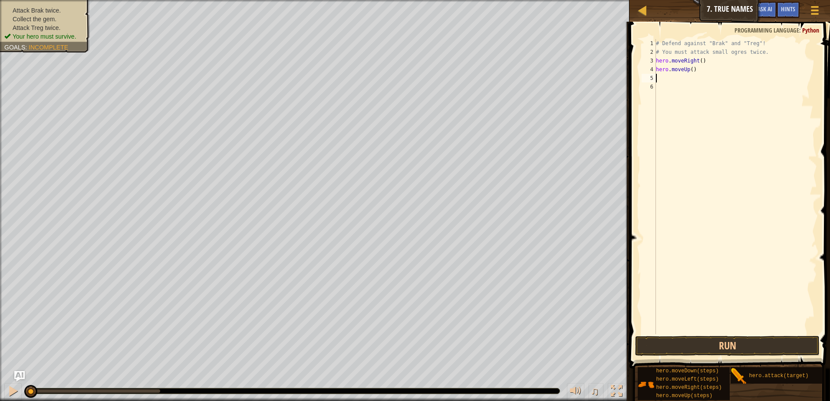
click at [690, 71] on div "# Defend against "Brak" and "Treg"! # You must attack small ogres twice. hero .…" at bounding box center [735, 195] width 163 height 313
type textarea "hero.moveUp(2)"
click at [672, 74] on div "# Defend against "Brak" and "Treg"! # You must attack small ogres twice. hero .…" at bounding box center [735, 195] width 163 height 313
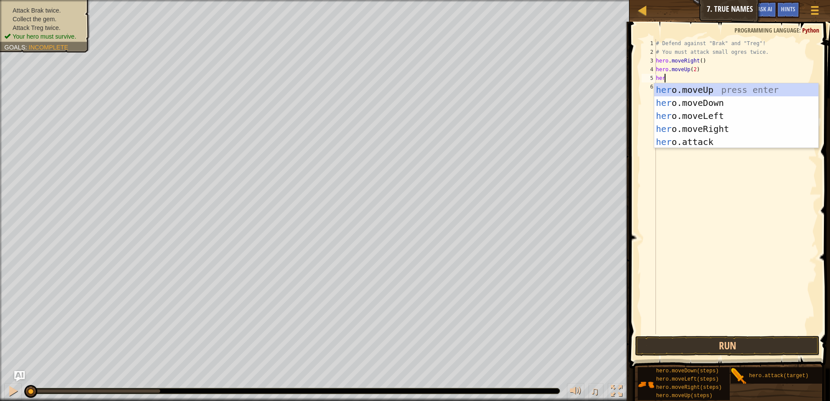
scroll to position [4, 0]
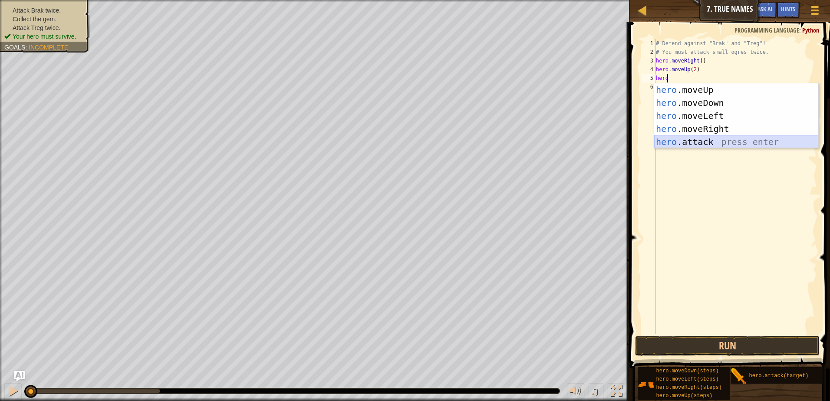
click at [715, 144] on div "hero .moveUp press enter hero .moveDown press enter hero .moveLeft press enter …" at bounding box center [736, 128] width 164 height 91
type textarea "hero.attack("Enemy Name")"
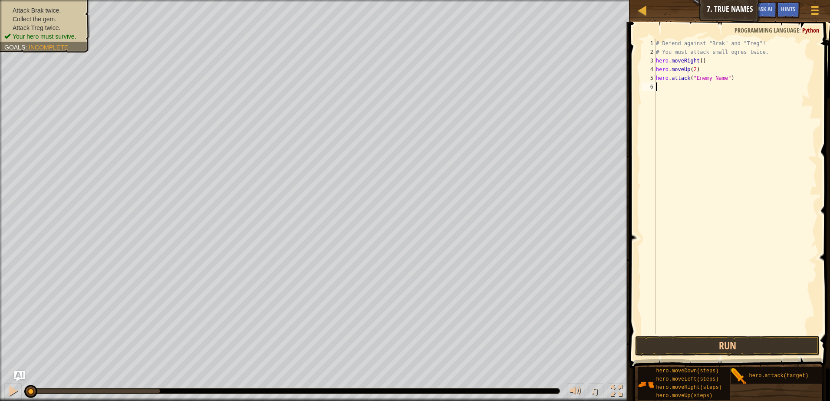
click at [711, 96] on div "# Defend against "Brak" and "Treg"! # You must attack small ogres twice. hero .…" at bounding box center [735, 195] width 163 height 313
click at [720, 74] on div "# Defend against "Brak" and "Treg"! # You must attack small ogres twice. hero .…" at bounding box center [735, 195] width 163 height 313
click at [720, 76] on div "# Defend against "Brak" and "Treg"! # You must attack small ogres twice. hero .…" at bounding box center [735, 195] width 163 height 313
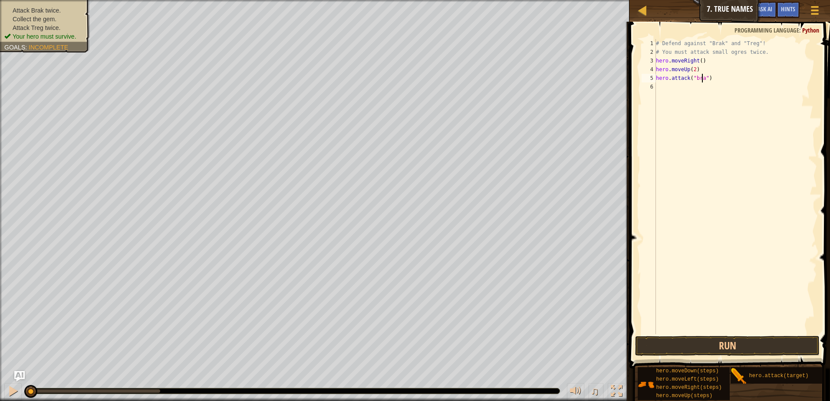
type textarea "hero.attack("brak")"
click at [688, 86] on div "# Defend against "Brak" and "Treg"! # You must attack small ogres twice. hero .…" at bounding box center [735, 195] width 163 height 313
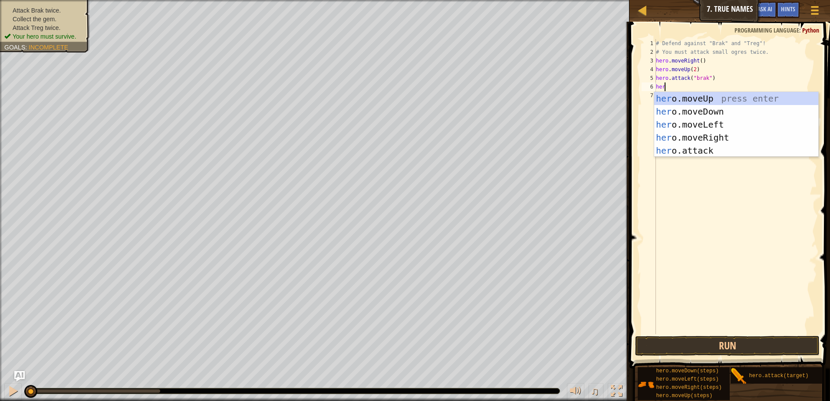
type textarea "hero"
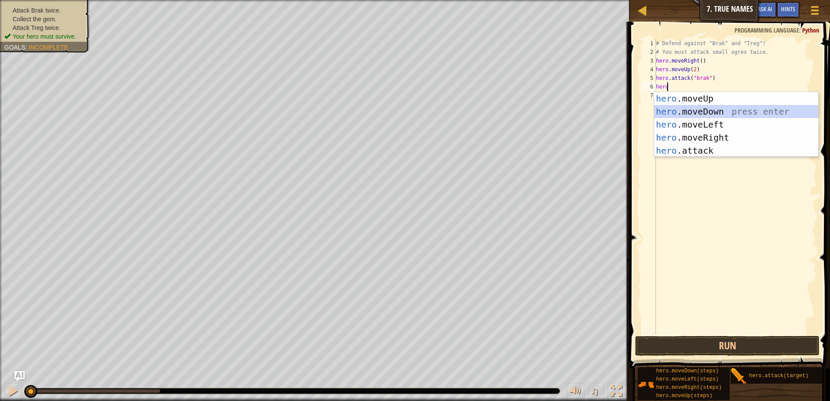
click at [705, 110] on div "hero .moveUp press enter hero .moveDown press enter hero .moveLeft press enter …" at bounding box center [736, 137] width 164 height 91
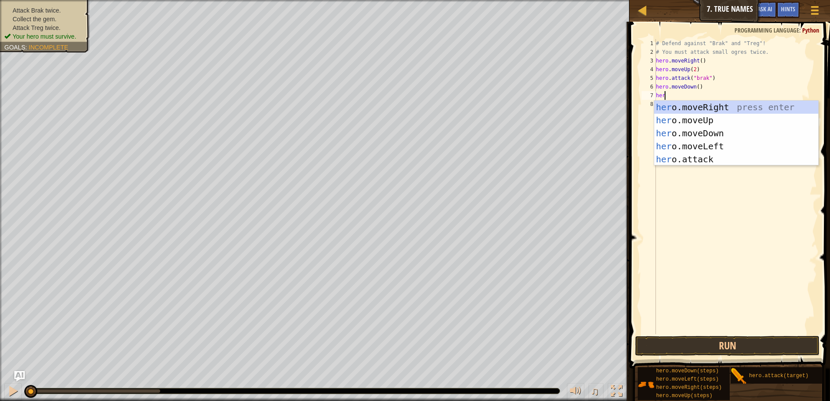
type textarea "hero"
click at [688, 150] on div "hero .moveUp press enter hero .moveDown press enter hero .moveLeft press enter …" at bounding box center [736, 146] width 164 height 91
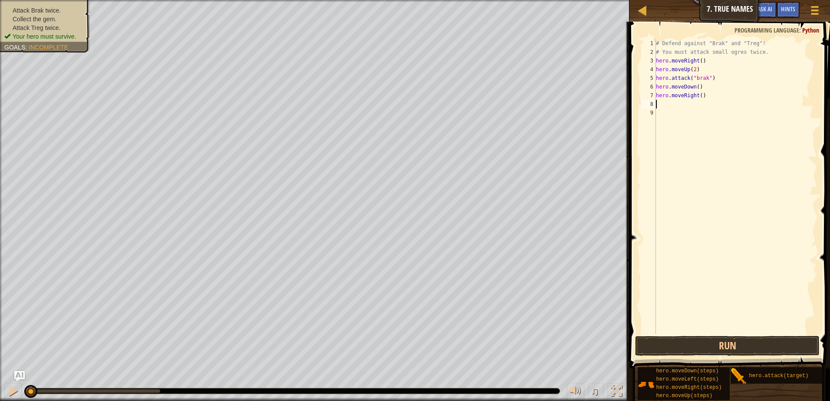
scroll to position [4, 0]
click at [698, 96] on div "# Defend against "Brak" and "Treg"! # You must attack small ogres twice. hero .…" at bounding box center [735, 195] width 163 height 313
type textarea "hero.moveRight(2)"
click at [690, 109] on div "# Defend against "Brak" and "Treg"! # You must attack small ogres twice. hero .…" at bounding box center [735, 195] width 163 height 313
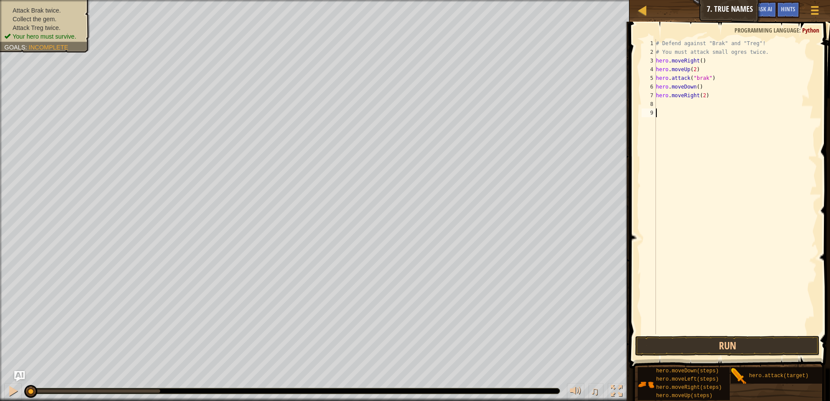
scroll to position [4, 0]
click at [689, 102] on div "# Defend against "Brak" and "Treg"! # You must attack small ogres twice. hero .…" at bounding box center [735, 195] width 163 height 313
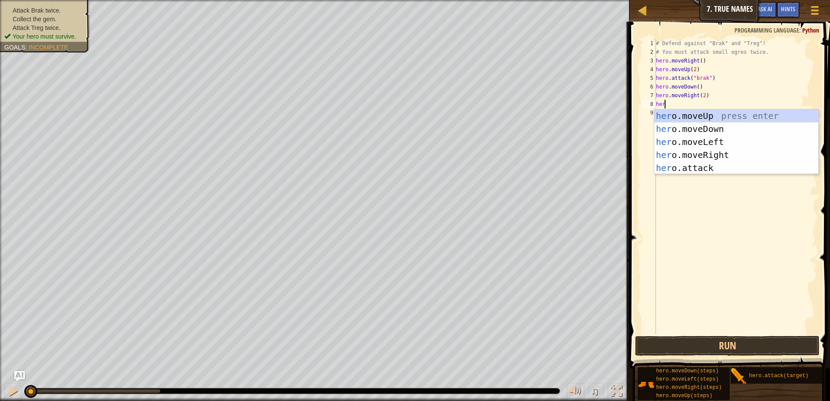
type textarea "hero"
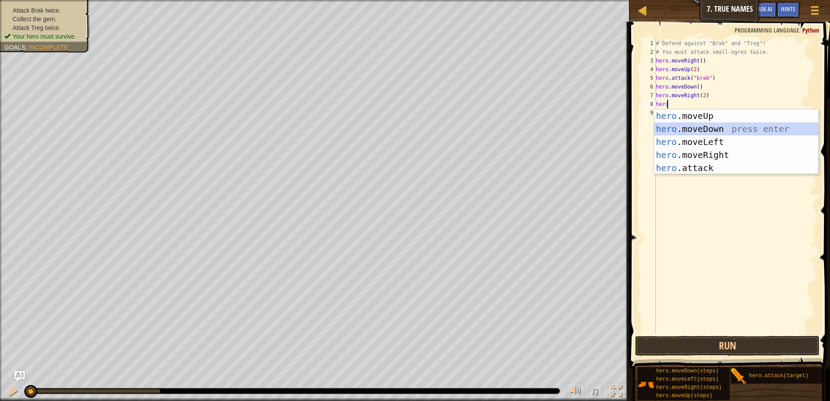
click at [723, 125] on div "hero .moveUp press enter hero .moveDown press enter hero .moveLeft press enter …" at bounding box center [736, 154] width 164 height 91
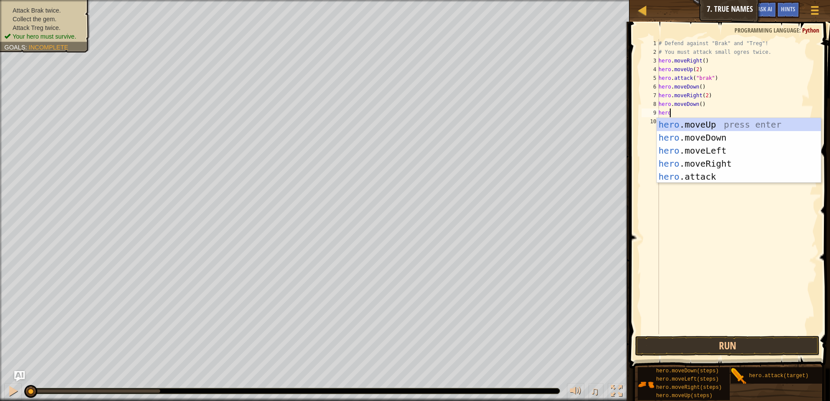
click at [699, 106] on div "# Defend against "Brak" and "Treg"! # You must attack small ogres twice. hero .…" at bounding box center [737, 195] width 160 height 313
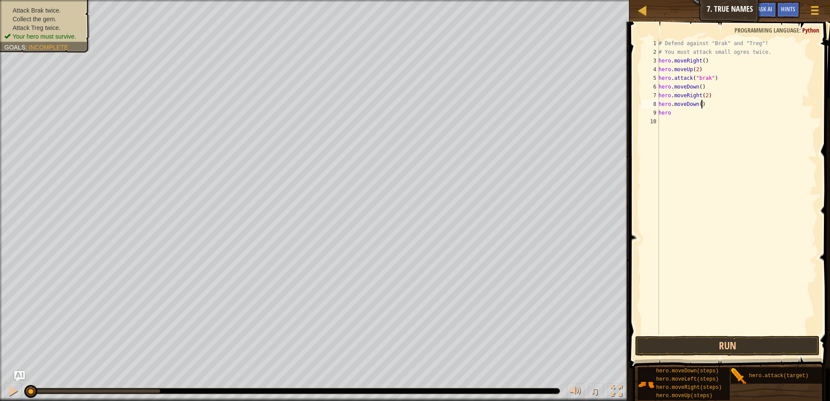
click at [709, 106] on div "# Defend against "Brak" and "Treg"! # You must attack small ogres twice. hero .…" at bounding box center [737, 195] width 160 height 313
type textarea "hero"
click at [695, 120] on div "# Defend against "Brak" and "Treg"! # You must attack small ogres twice. hero .…" at bounding box center [737, 195] width 160 height 313
click at [695, 111] on div "# Defend against "Brak" and "Treg"! # You must attack small ogres twice. hero .…" at bounding box center [737, 195] width 160 height 313
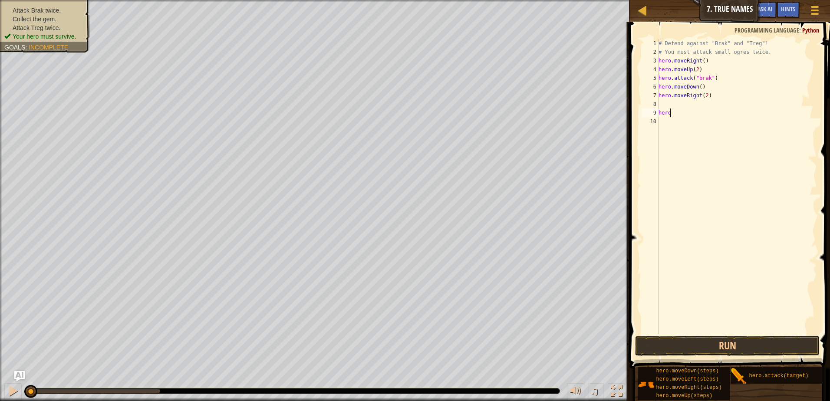
type textarea "hero"
click at [673, 101] on div "# Defend against "Brak" and "Treg"! # You must attack small ogres twice. hero .…" at bounding box center [737, 195] width 160 height 313
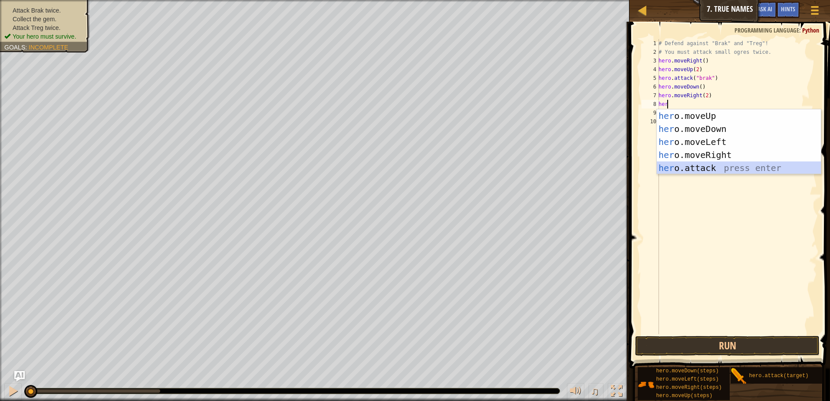
click at [692, 171] on div "her o.moveUp press enter her o.moveDown press enter her o.moveLeft press enter …" at bounding box center [739, 154] width 164 height 91
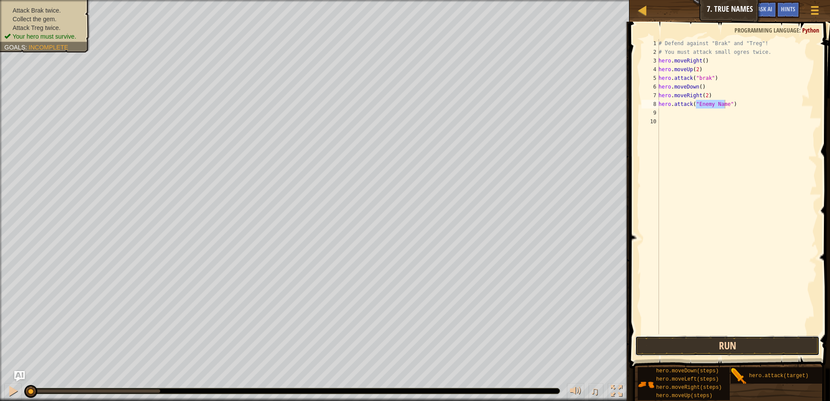
click at [726, 341] on button "Run" at bounding box center [727, 346] width 184 height 20
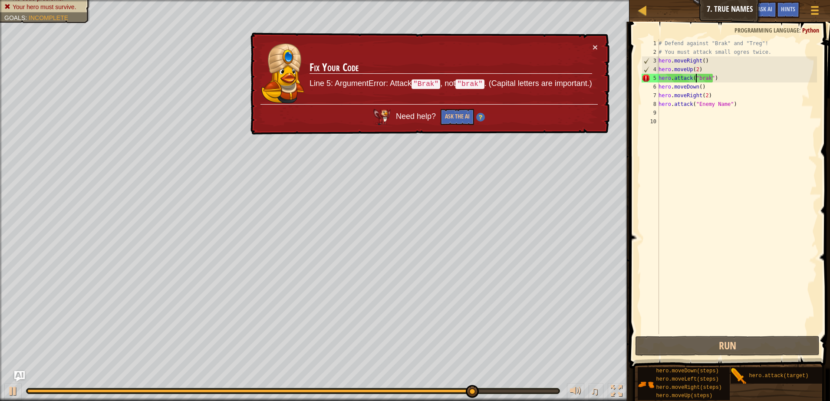
click at [696, 77] on div "# Defend against "Brak" and "Treg"! # You must attack small ogres twice. hero .…" at bounding box center [737, 195] width 160 height 313
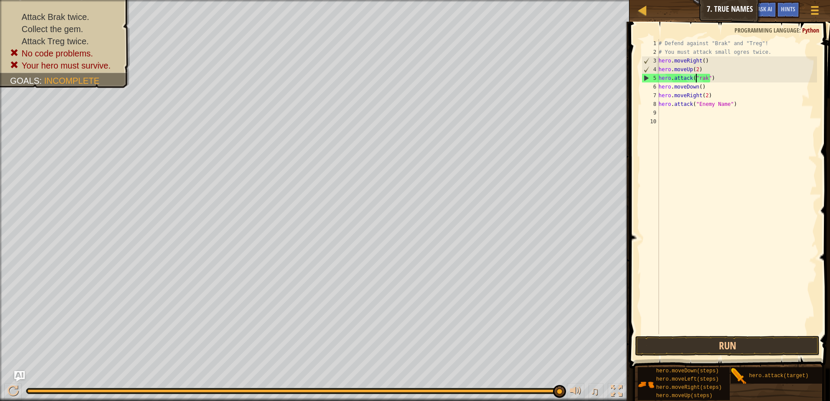
scroll to position [4, 3]
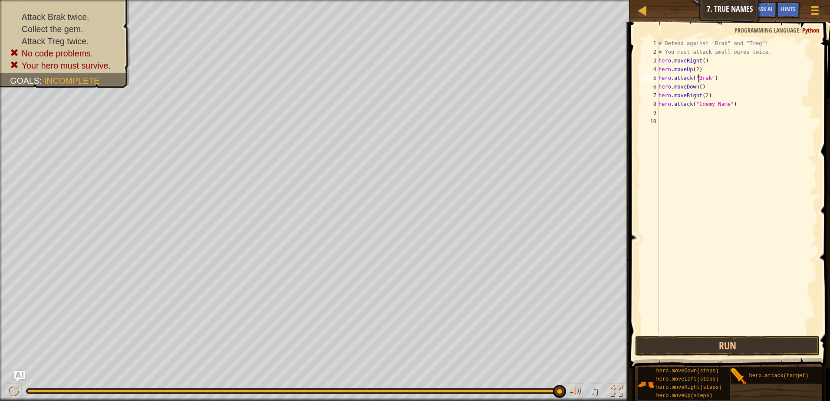
click at [723, 106] on div "# Defend against "Brak" and "Treg"! # You must attack small ogres twice. hero .…" at bounding box center [737, 195] width 160 height 313
click at [719, 343] on button "Run" at bounding box center [727, 346] width 184 height 20
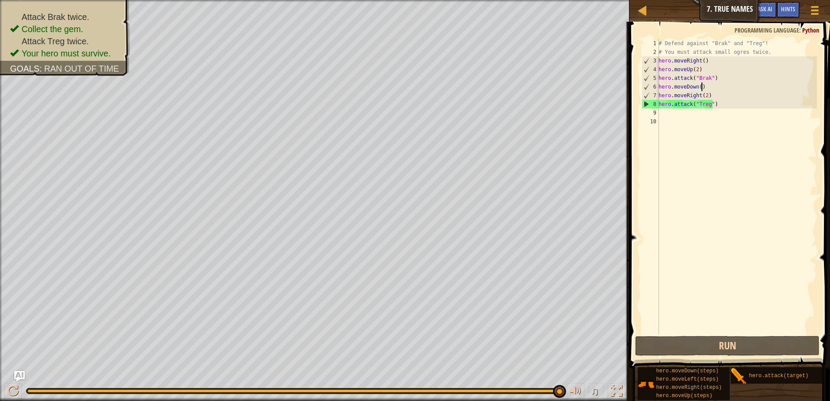
click at [717, 84] on div "# Defend against "Brak" and "Treg"! # You must attack small ogres twice. hero .…" at bounding box center [737, 195] width 160 height 313
click at [717, 75] on div "# Defend against "Brak" and "Treg"! # You must attack small ogres twice. hero .…" at bounding box center [737, 195] width 160 height 313
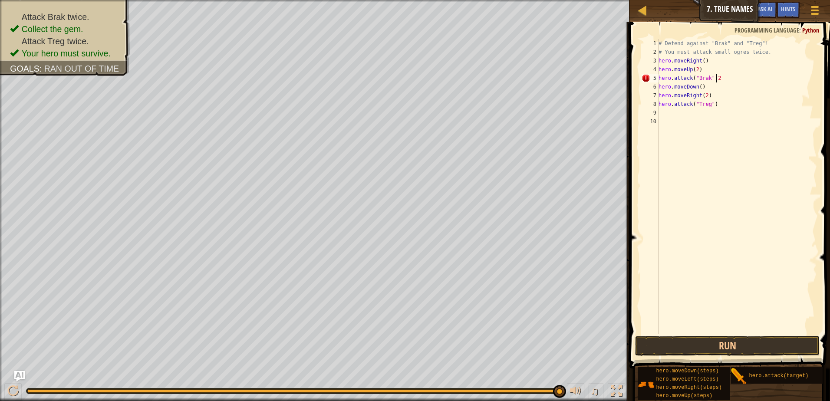
scroll to position [4, 4]
click at [755, 340] on button "Run" at bounding box center [727, 346] width 184 height 20
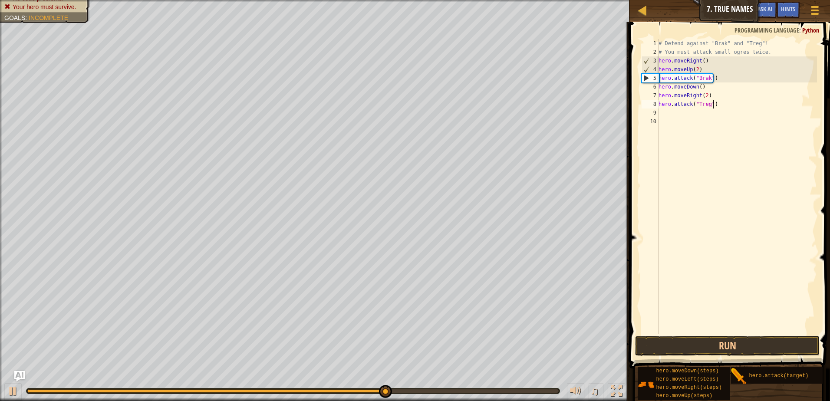
click at [725, 104] on div "# Defend against "Brak" and "Treg"! # You must attack small ogres twice. hero .…" at bounding box center [737, 195] width 160 height 313
type textarea "hero"
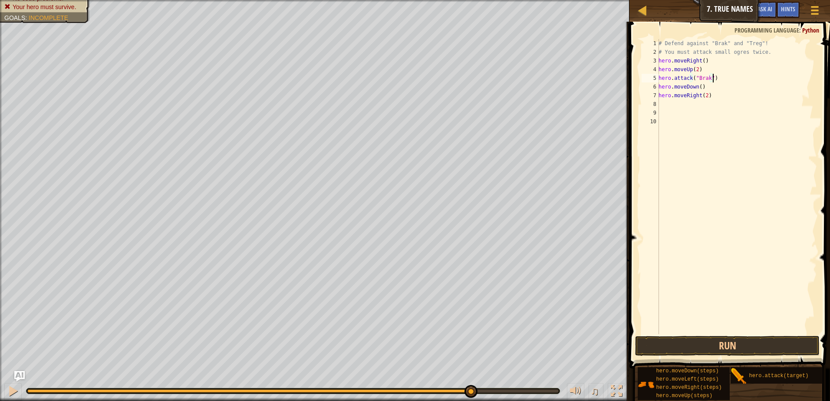
click at [752, 80] on div "# Defend against "Brak" and "Treg"! # You must attack small ogres twice. hero .…" at bounding box center [737, 195] width 160 height 313
type textarea "hero"
click at [684, 336] on button "Run" at bounding box center [727, 346] width 184 height 20
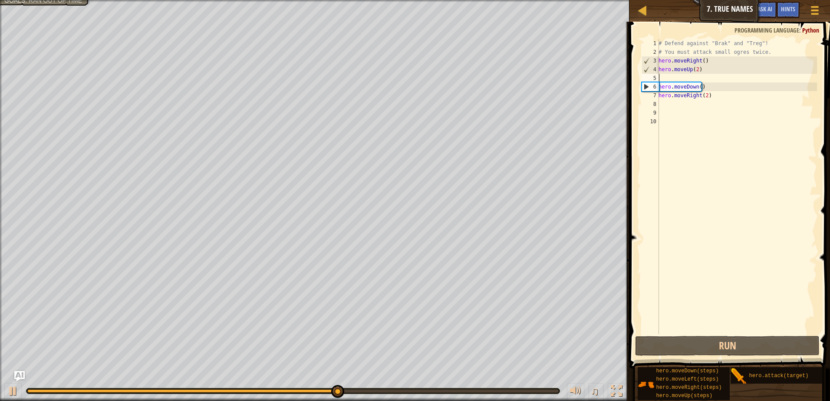
click at [709, 72] on div "# Defend against "Brak" and "Treg"! # You must attack small ogres twice. hero .…" at bounding box center [737, 195] width 160 height 313
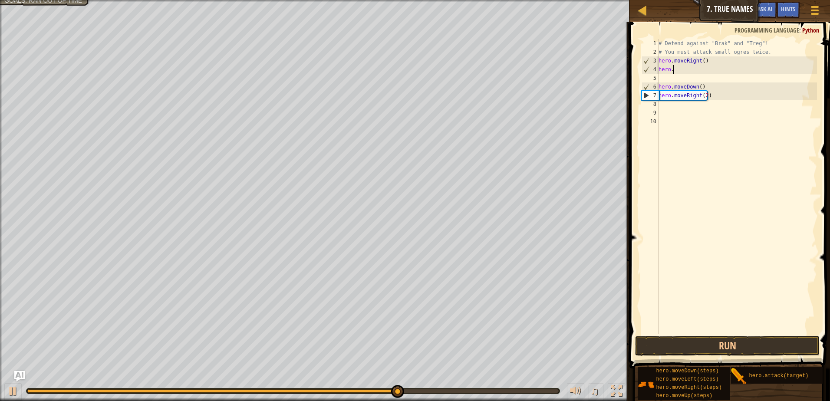
type textarea "hero"
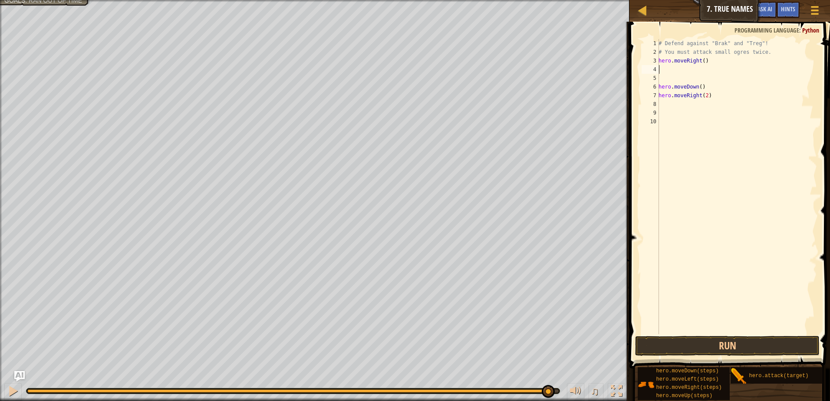
type textarea "hero.moveRight()"
click at [724, 349] on button "Run" at bounding box center [727, 346] width 184 height 20
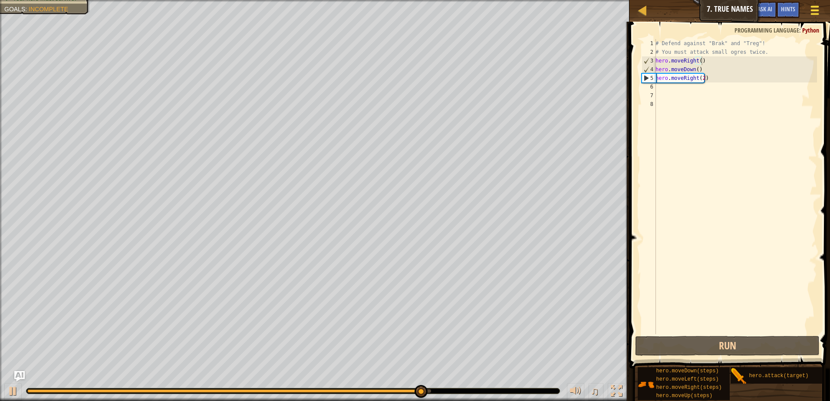
click at [809, 10] on div at bounding box center [815, 10] width 12 height 13
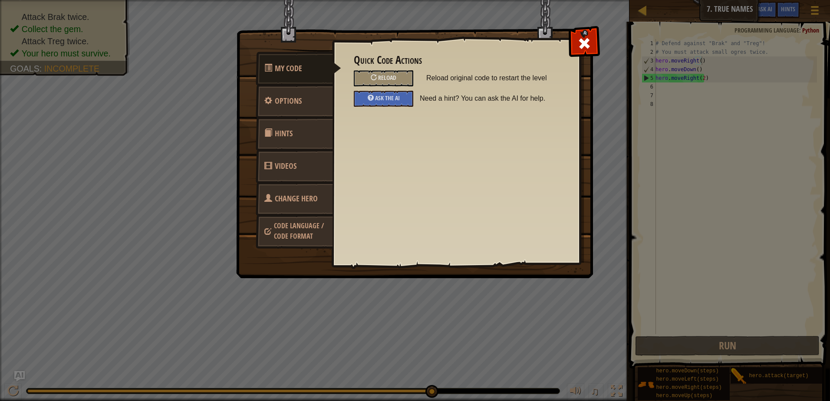
click at [310, 234] on span "Code Language / Code Format" at bounding box center [299, 231] width 50 height 20
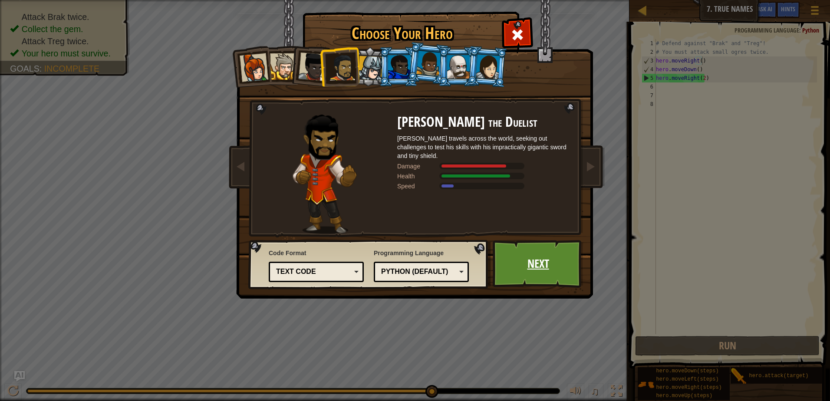
click at [515, 240] on link "Next" at bounding box center [538, 264] width 91 height 48
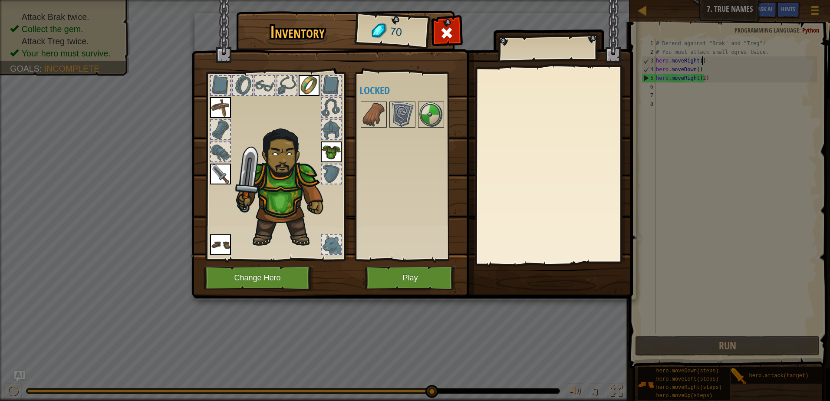
click at [463, 34] on img at bounding box center [411, 141] width 441 height 315
click at [458, 31] on div at bounding box center [446, 35] width 27 height 27
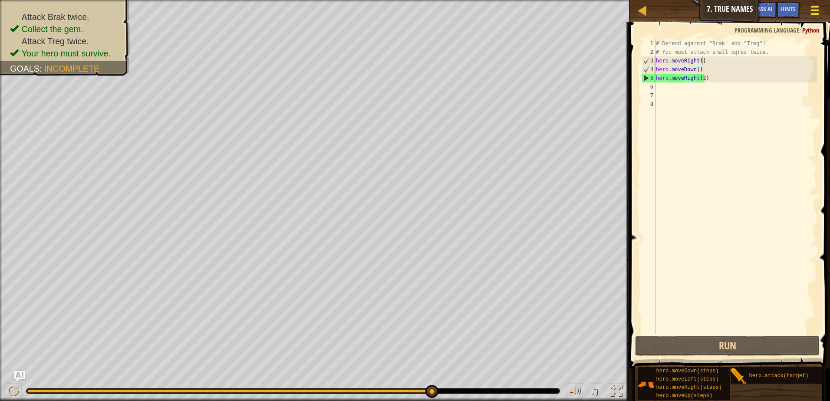
click at [821, 7] on button "Game Menu" at bounding box center [814, 11] width 23 height 21
